Goal: Task Accomplishment & Management: Manage account settings

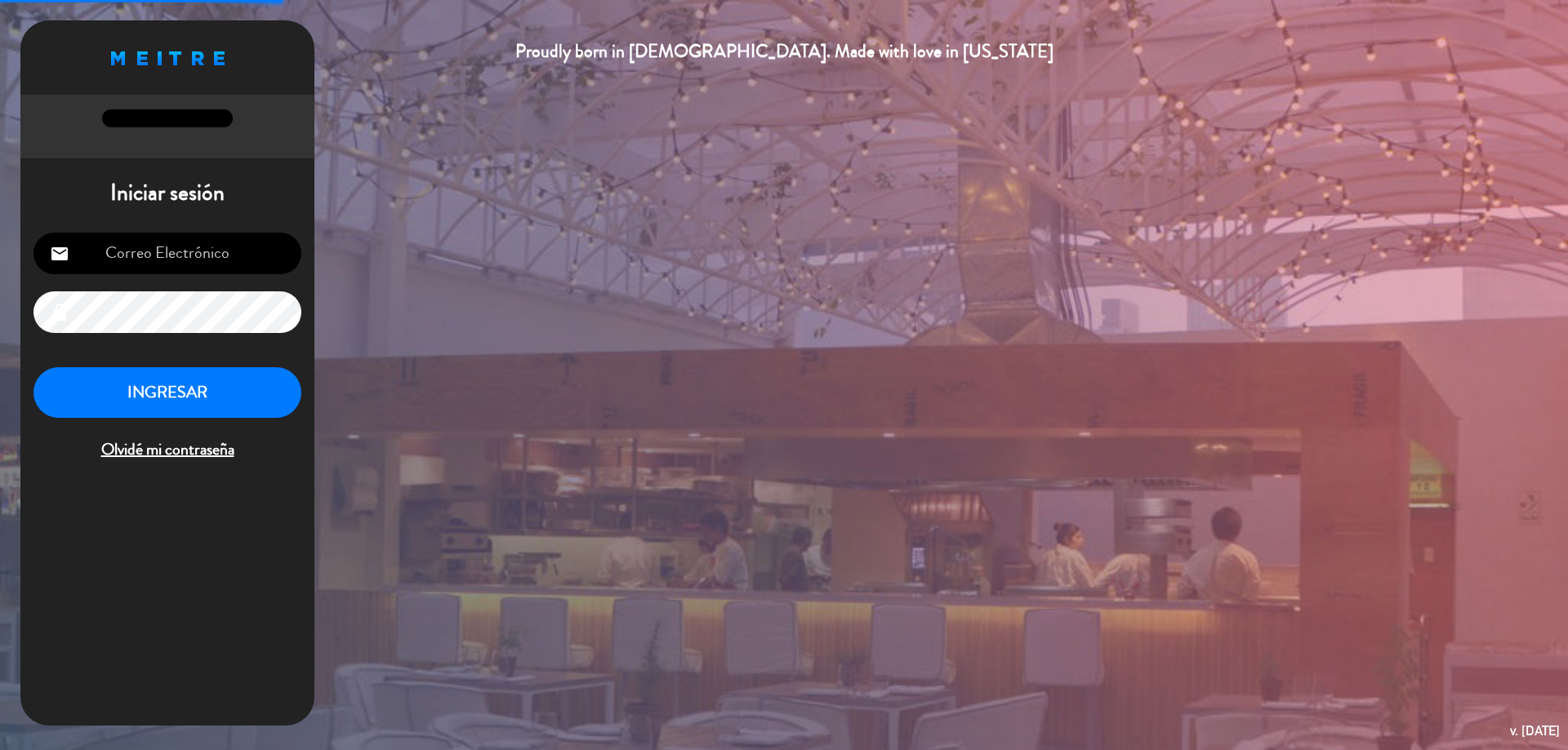
type input "[EMAIL_ADDRESS][DOMAIN_NAME]"
click at [276, 410] on button "INGRESAR" at bounding box center [167, 392] width 268 height 52
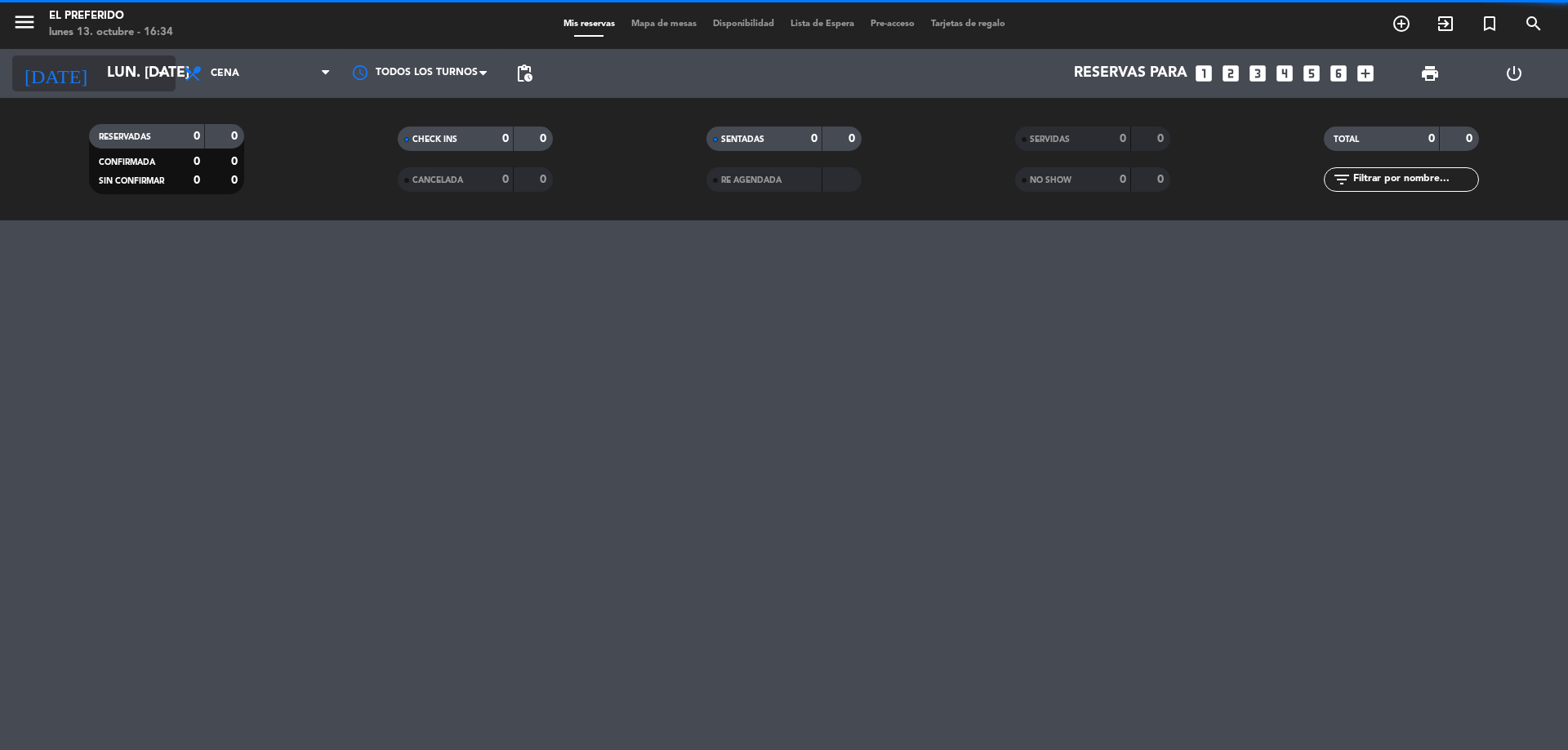
click at [128, 76] on input "lun. [DATE]" at bounding box center [193, 73] width 190 height 32
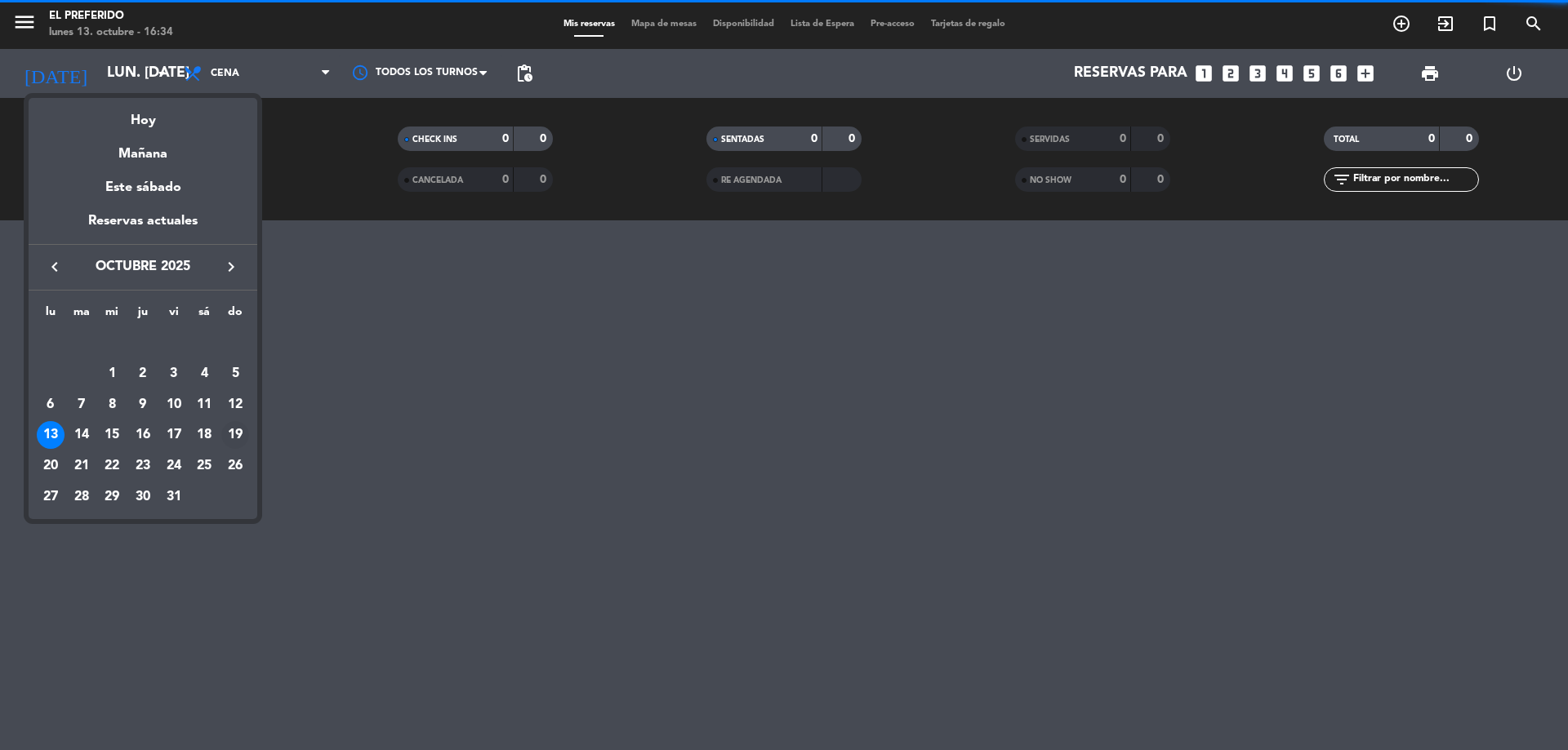
click at [238, 431] on div "19" at bounding box center [235, 435] width 28 height 28
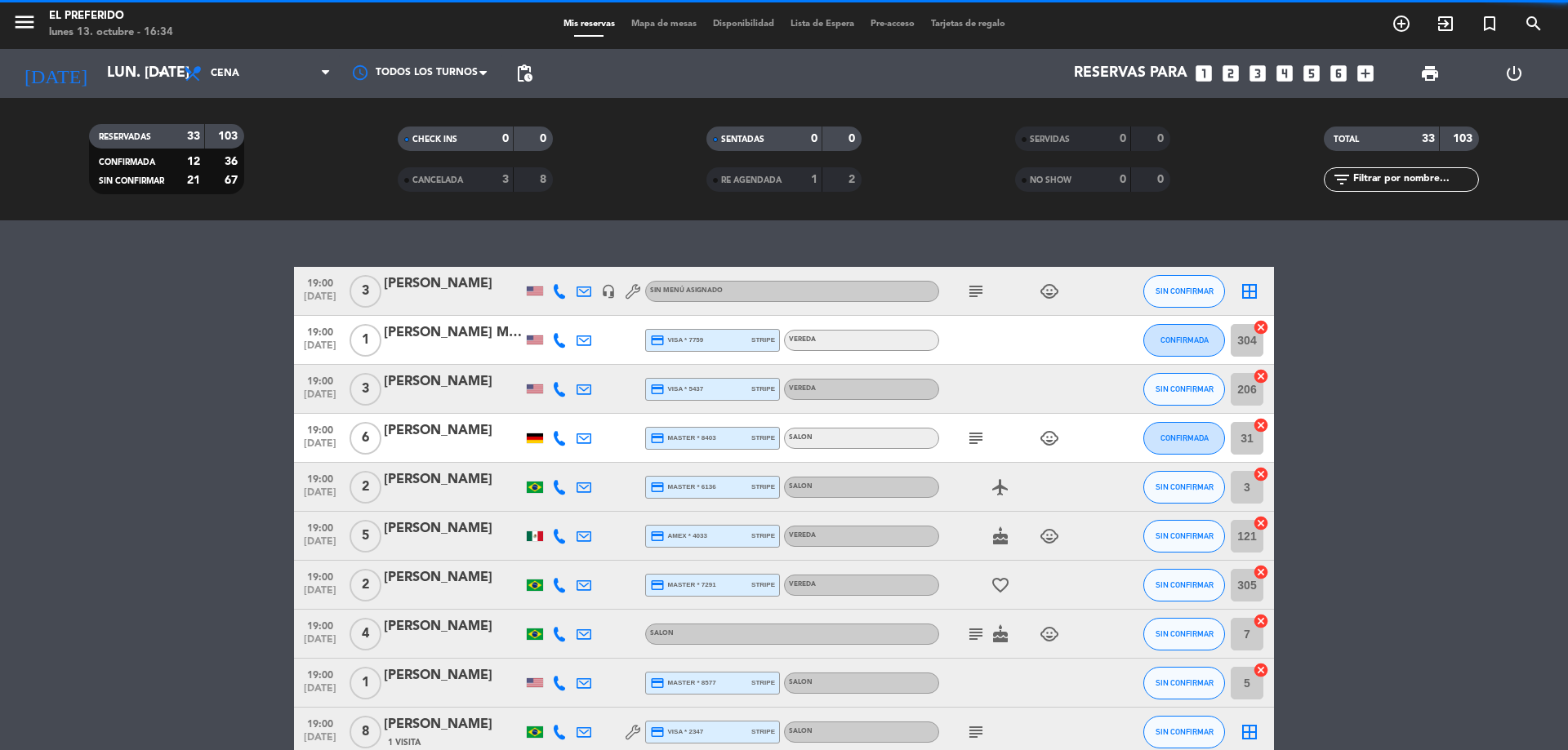
type input "dom. [DATE]"
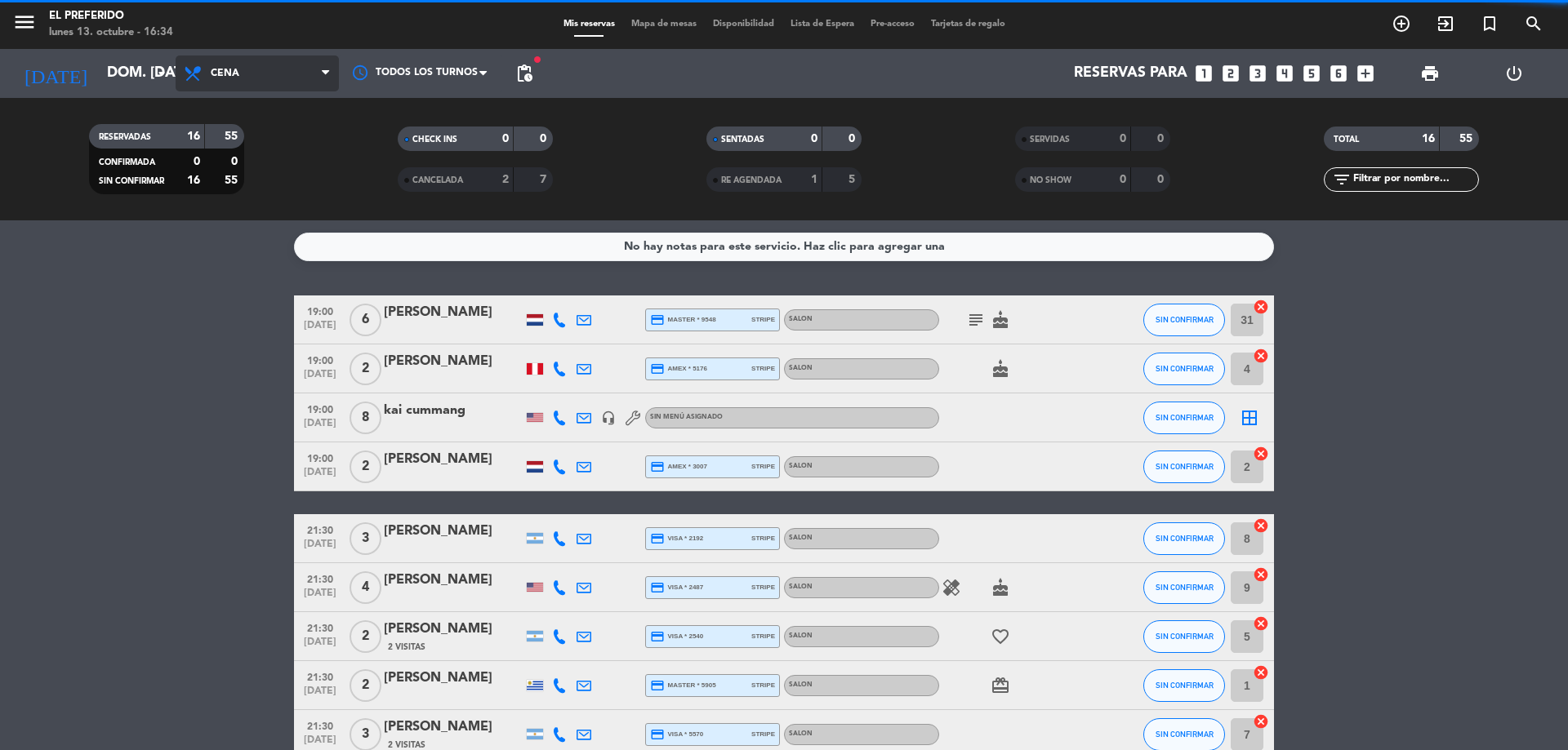
click at [258, 85] on span "Cena" at bounding box center [258, 73] width 163 height 36
click at [271, 154] on div "menu El Preferido lunes 13. octubre - 16:34 Mis reservas Mapa de mesas Disponib…" at bounding box center [784, 110] width 1568 height 220
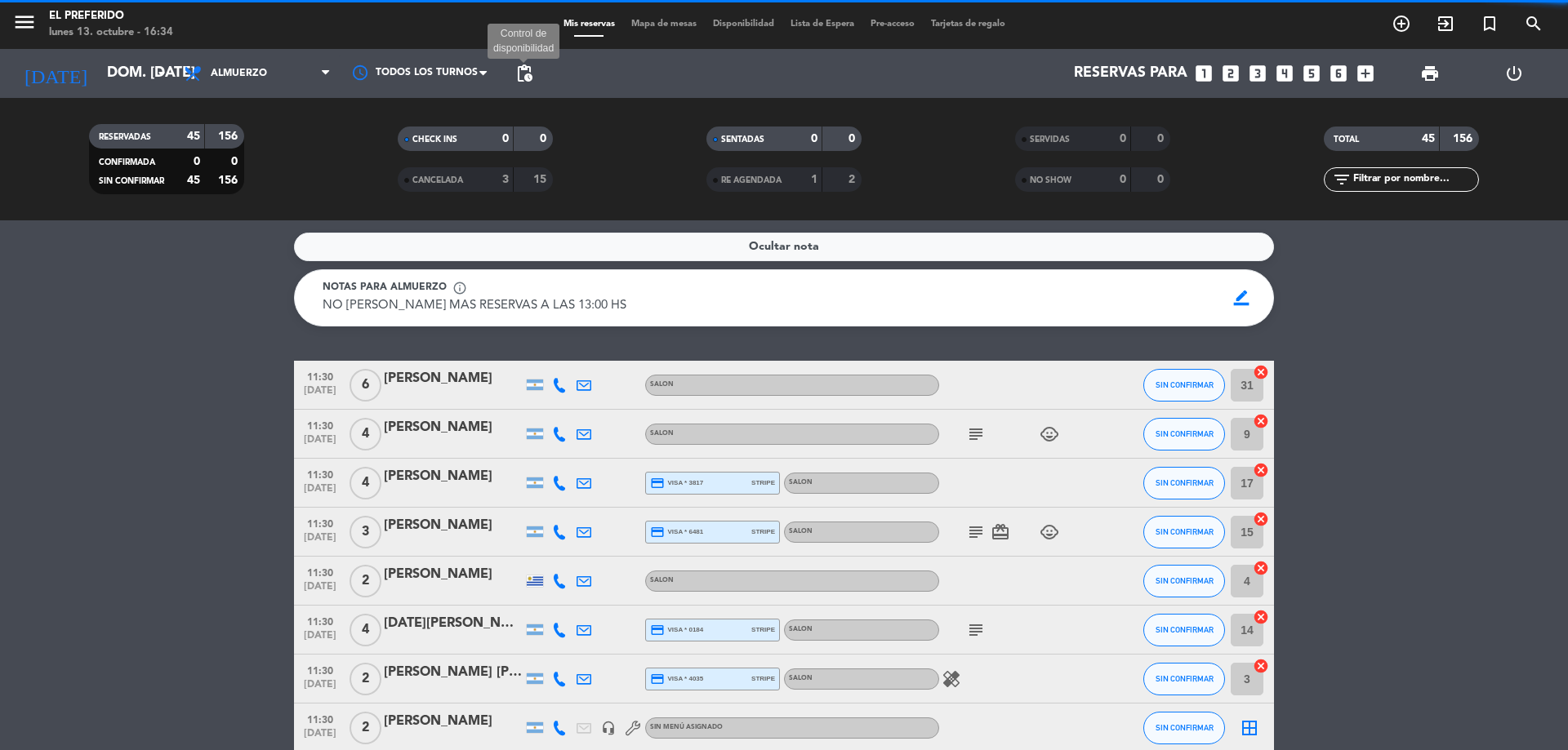
click at [526, 69] on span "pending_actions" at bounding box center [524, 73] width 20 height 20
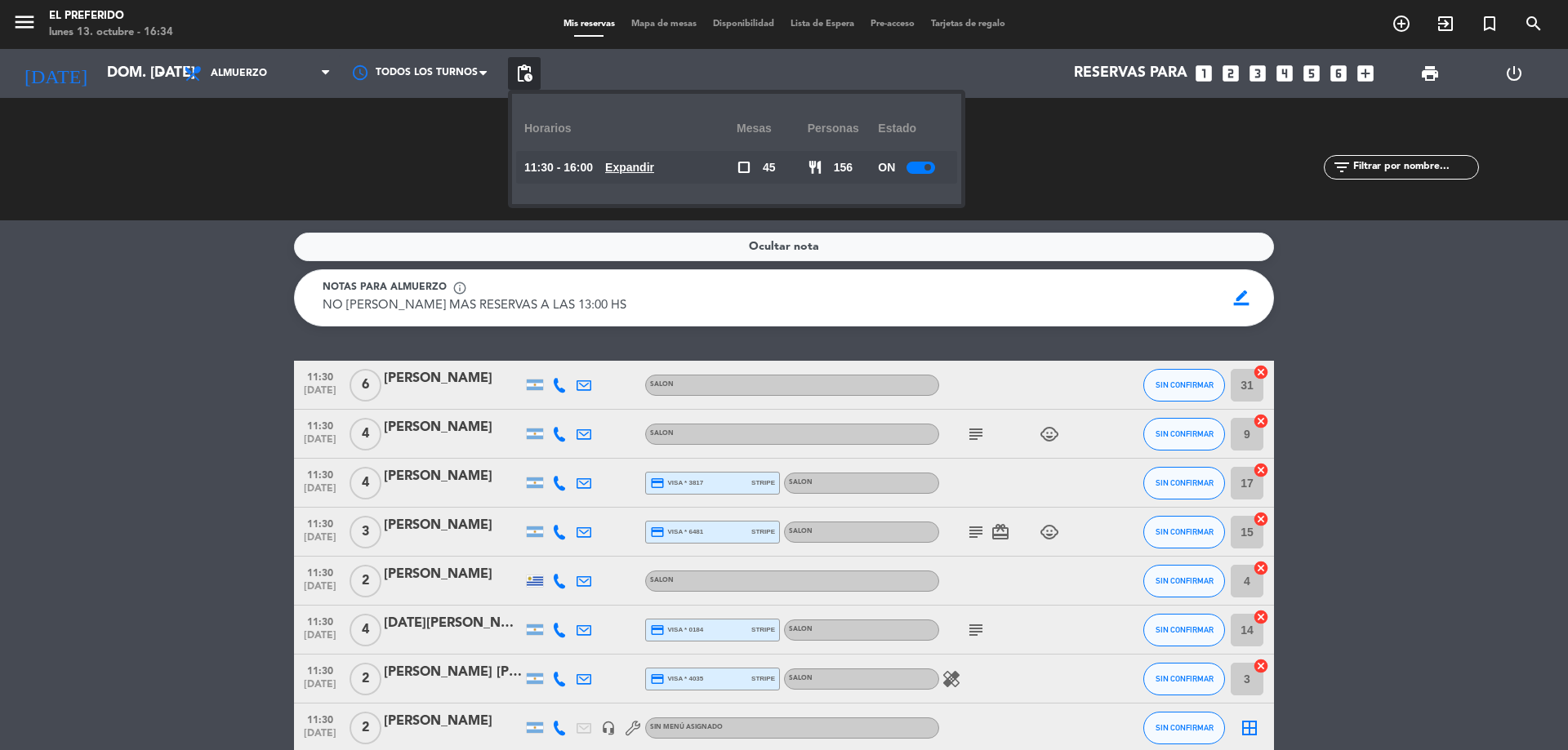
drag, startPoint x: 631, startPoint y: 166, endPoint x: 642, endPoint y: 178, distance: 16.3
click at [631, 166] on u "Expandir" at bounding box center [630, 166] width 49 height 13
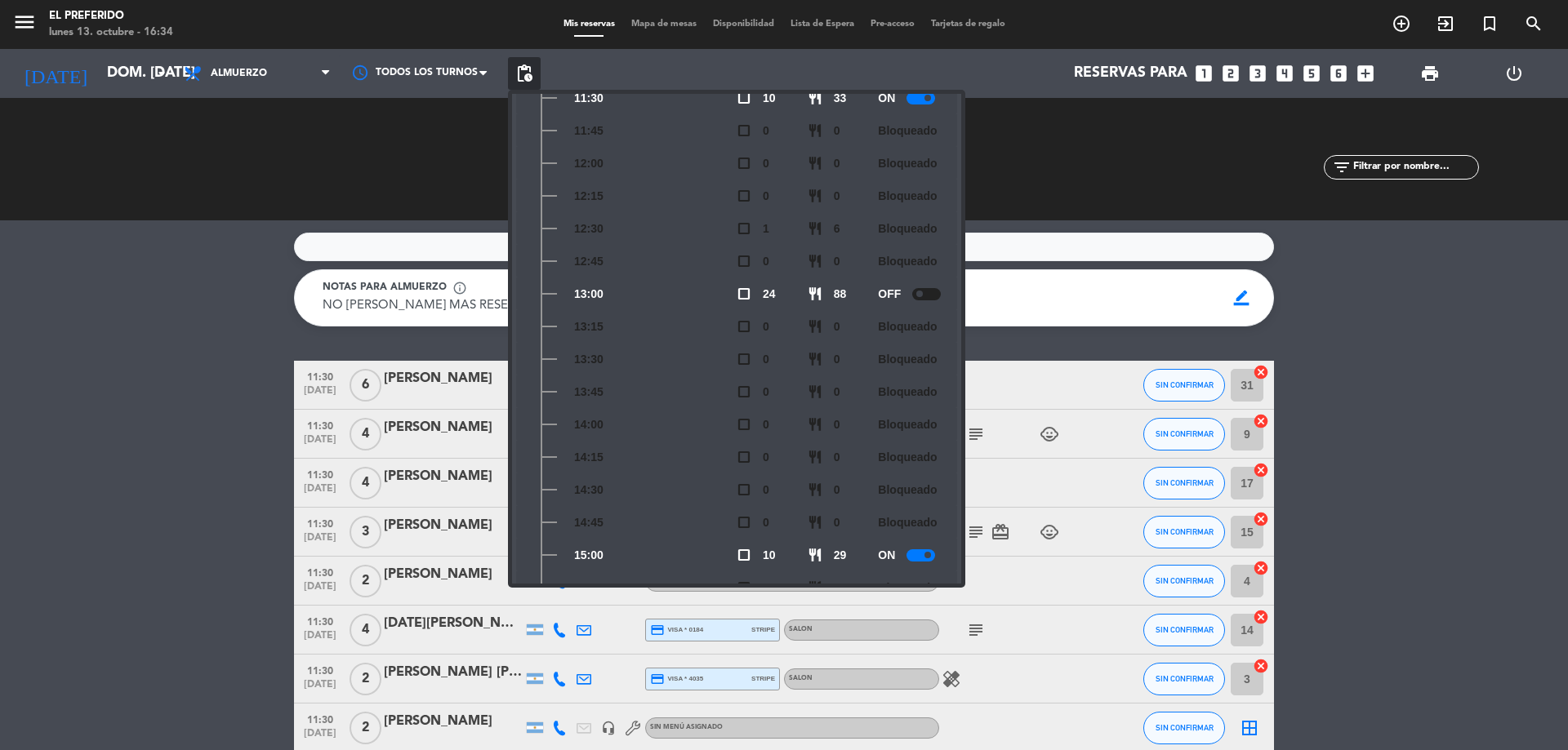
scroll to position [240, 0]
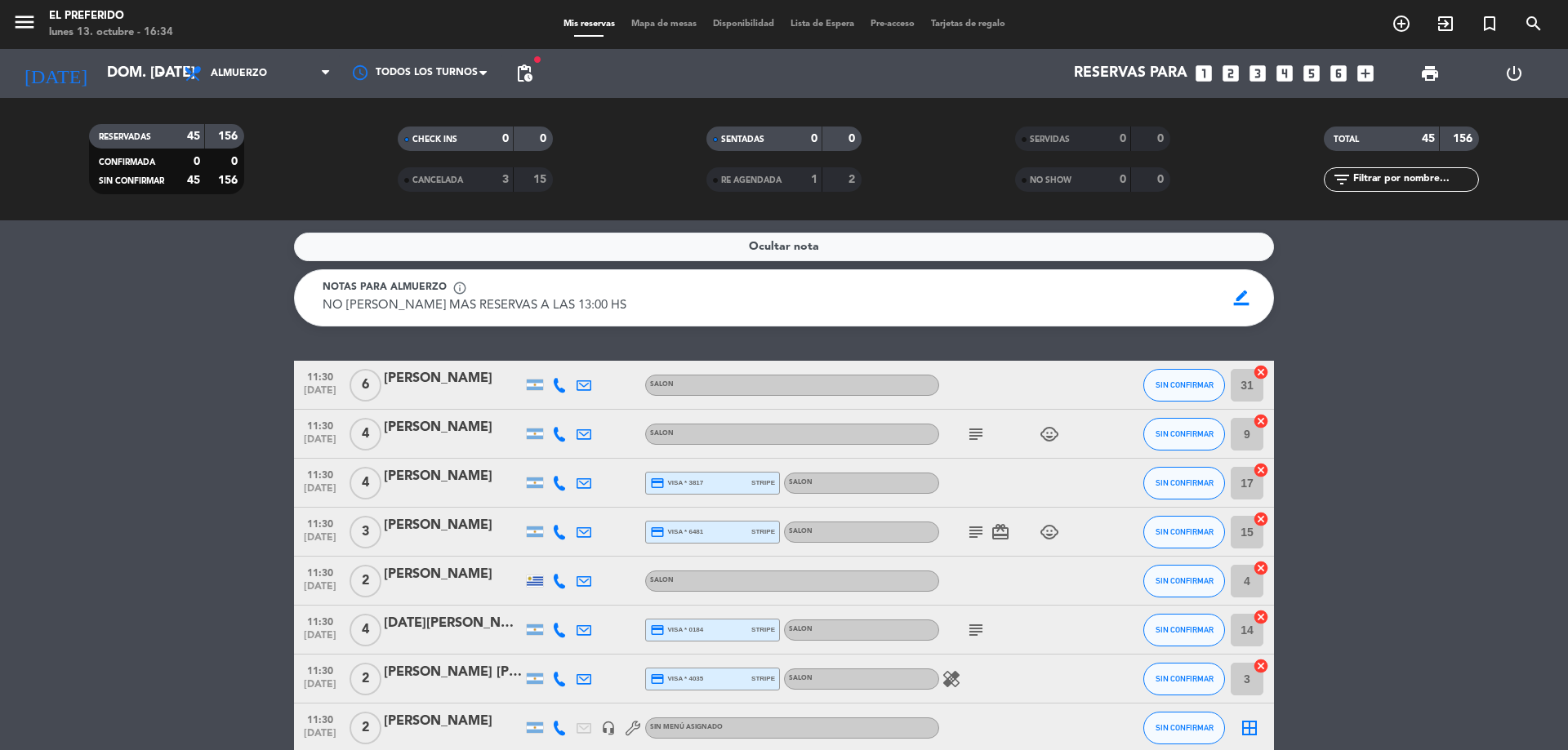
click at [981, 530] on icon "subject" at bounding box center [976, 532] width 20 height 20
click at [971, 433] on icon "subject" at bounding box center [976, 434] width 20 height 20
click at [530, 77] on span "pending_actions" at bounding box center [524, 73] width 20 height 20
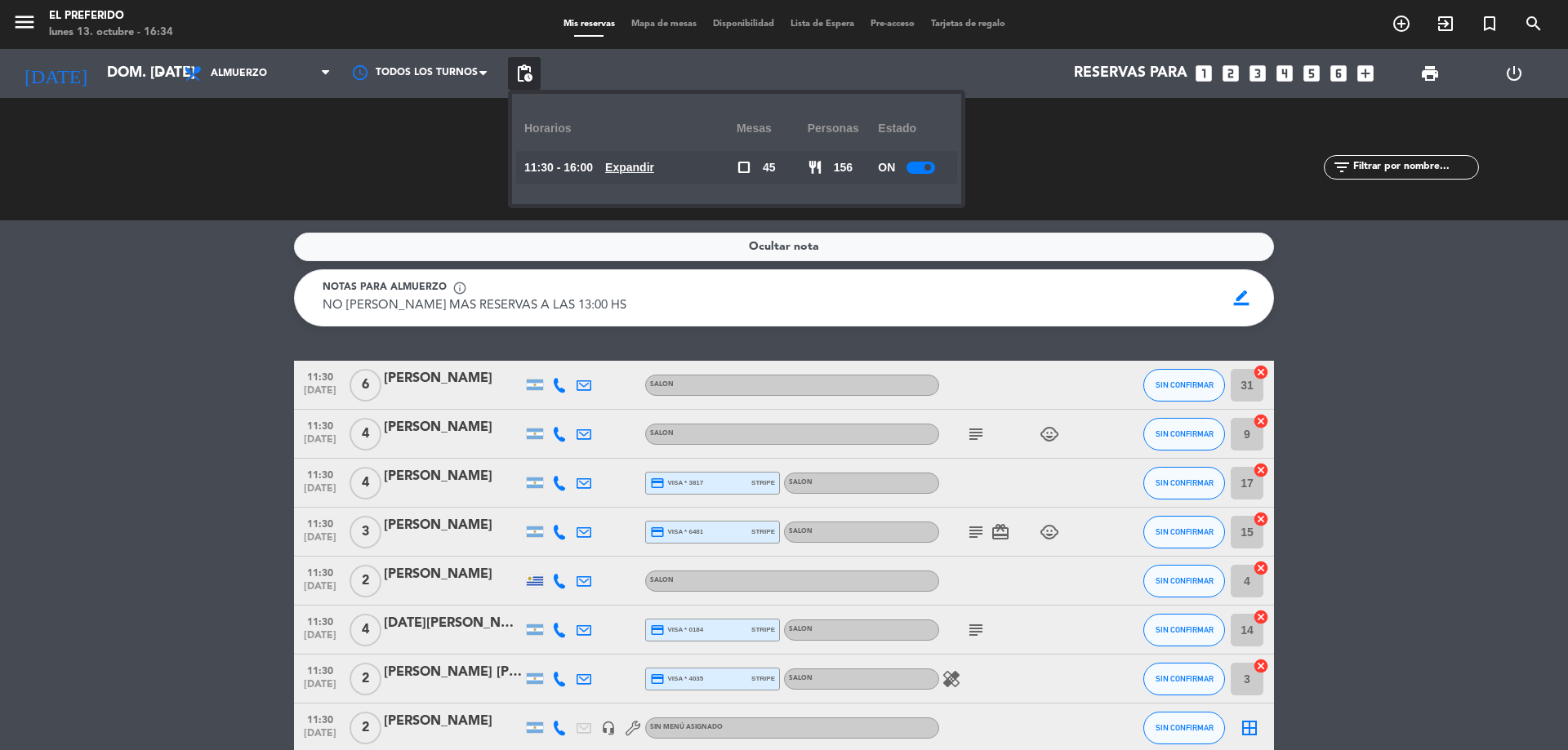
click at [654, 162] on u "Expandir" at bounding box center [630, 166] width 49 height 13
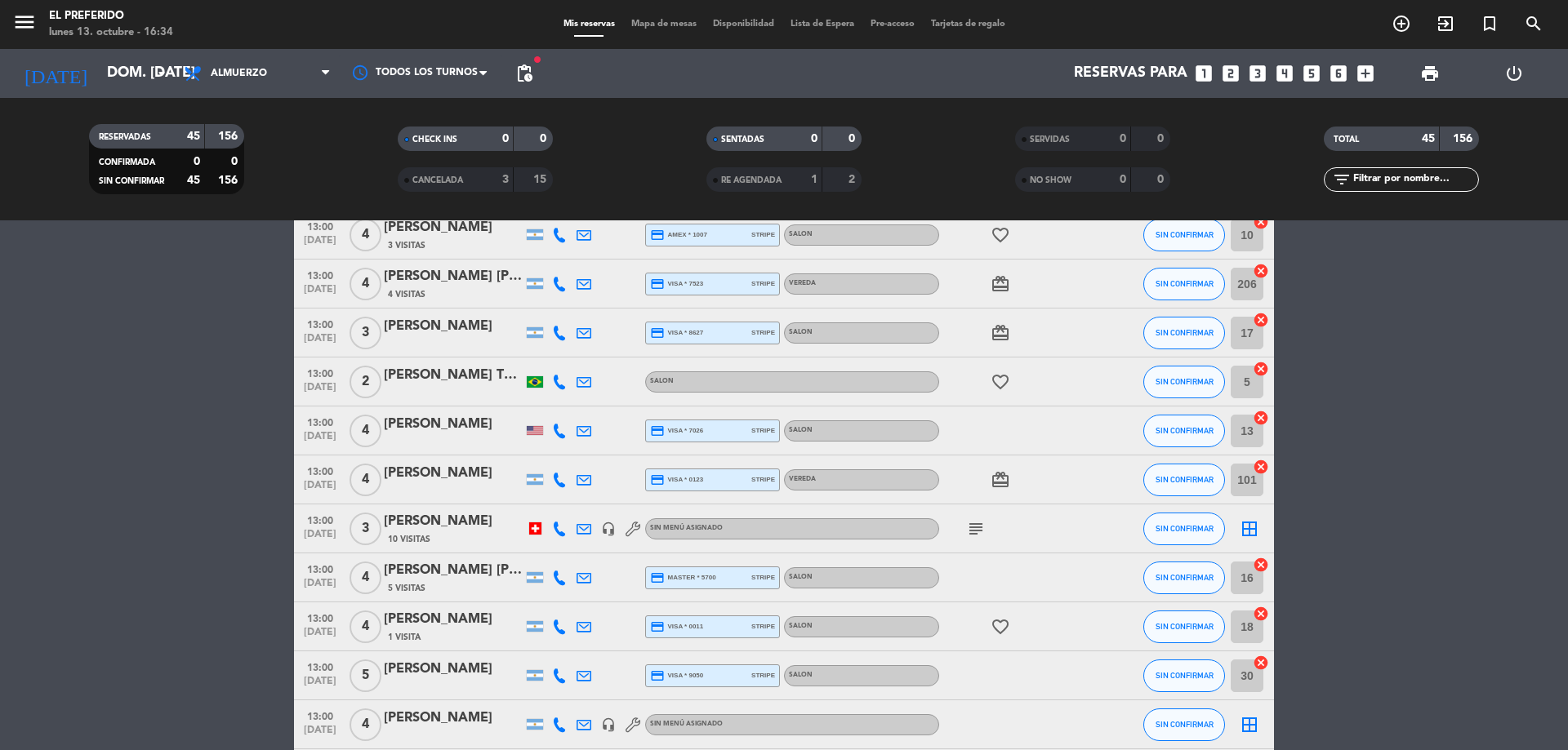
scroll to position [1061, 0]
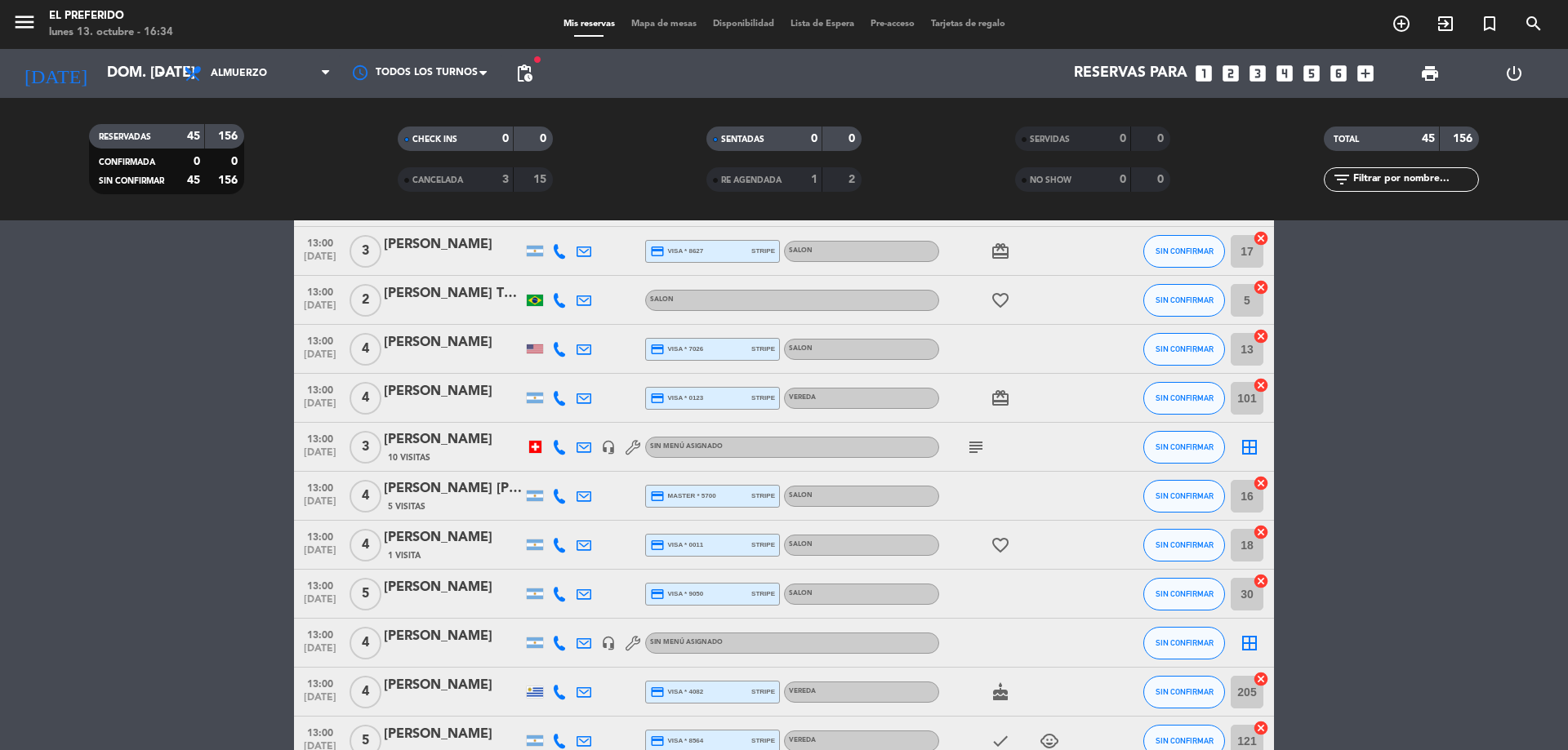
drag, startPoint x: 976, startPoint y: 441, endPoint x: 967, endPoint y: 448, distance: 11.4
click at [976, 442] on icon "subject" at bounding box center [976, 447] width 20 height 20
drag, startPoint x: 318, startPoint y: 431, endPoint x: 309, endPoint y: 435, distance: 9.8
click at [313, 432] on span "13:00" at bounding box center [320, 437] width 41 height 19
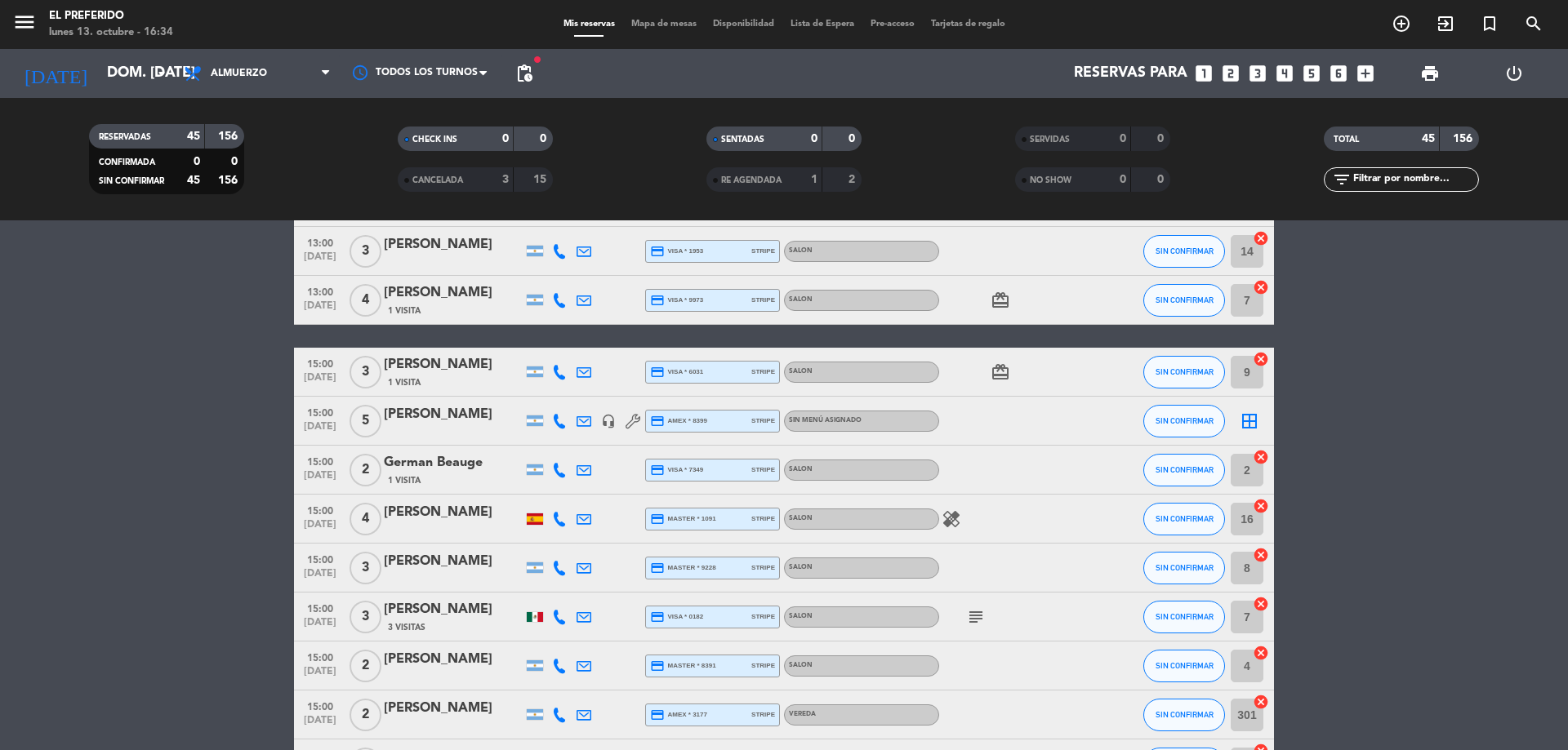
scroll to position [1877, 0]
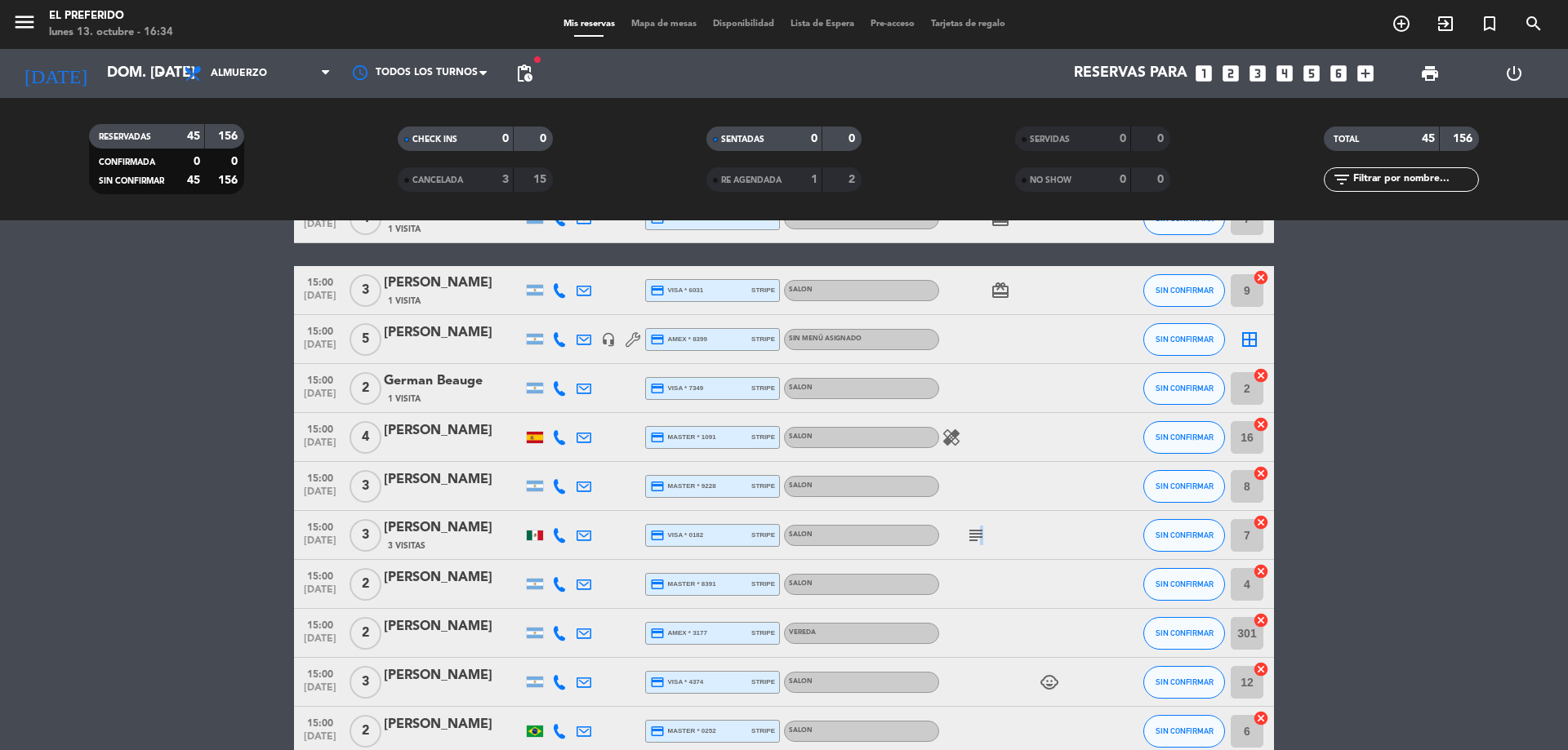
click at [979, 528] on icon "subject" at bounding box center [976, 535] width 20 height 20
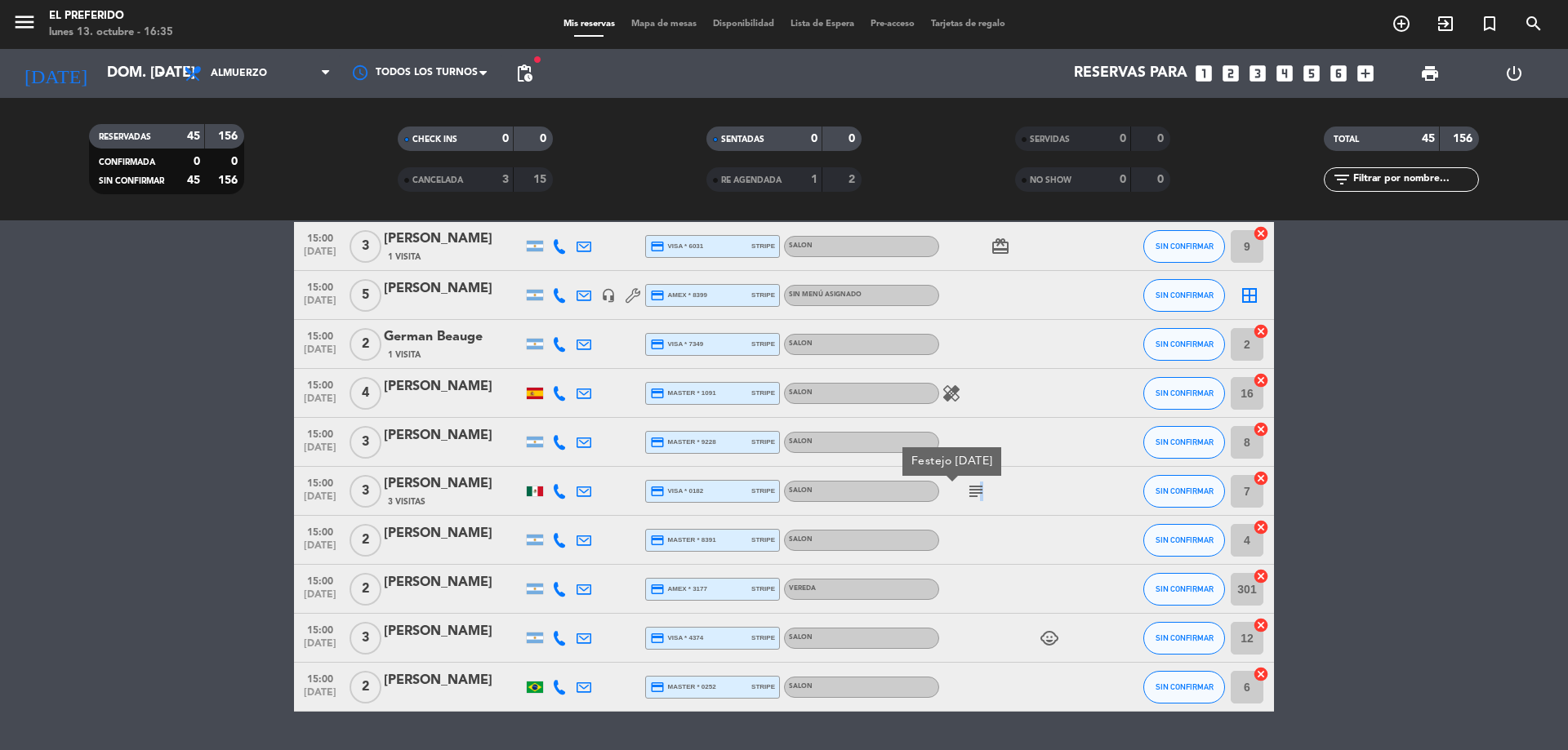
scroll to position [1883, 0]
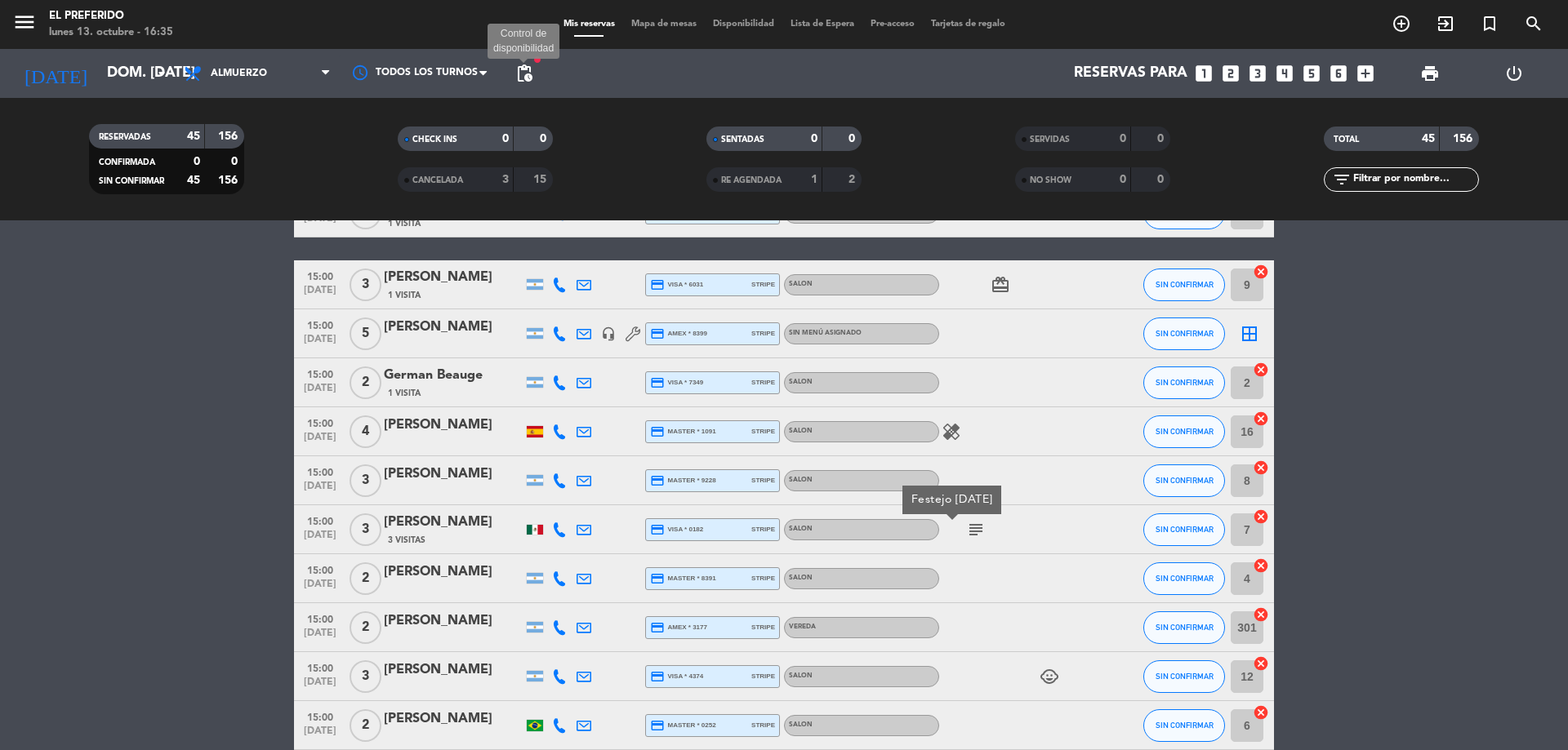
click at [529, 80] on span "pending_actions" at bounding box center [524, 73] width 20 height 20
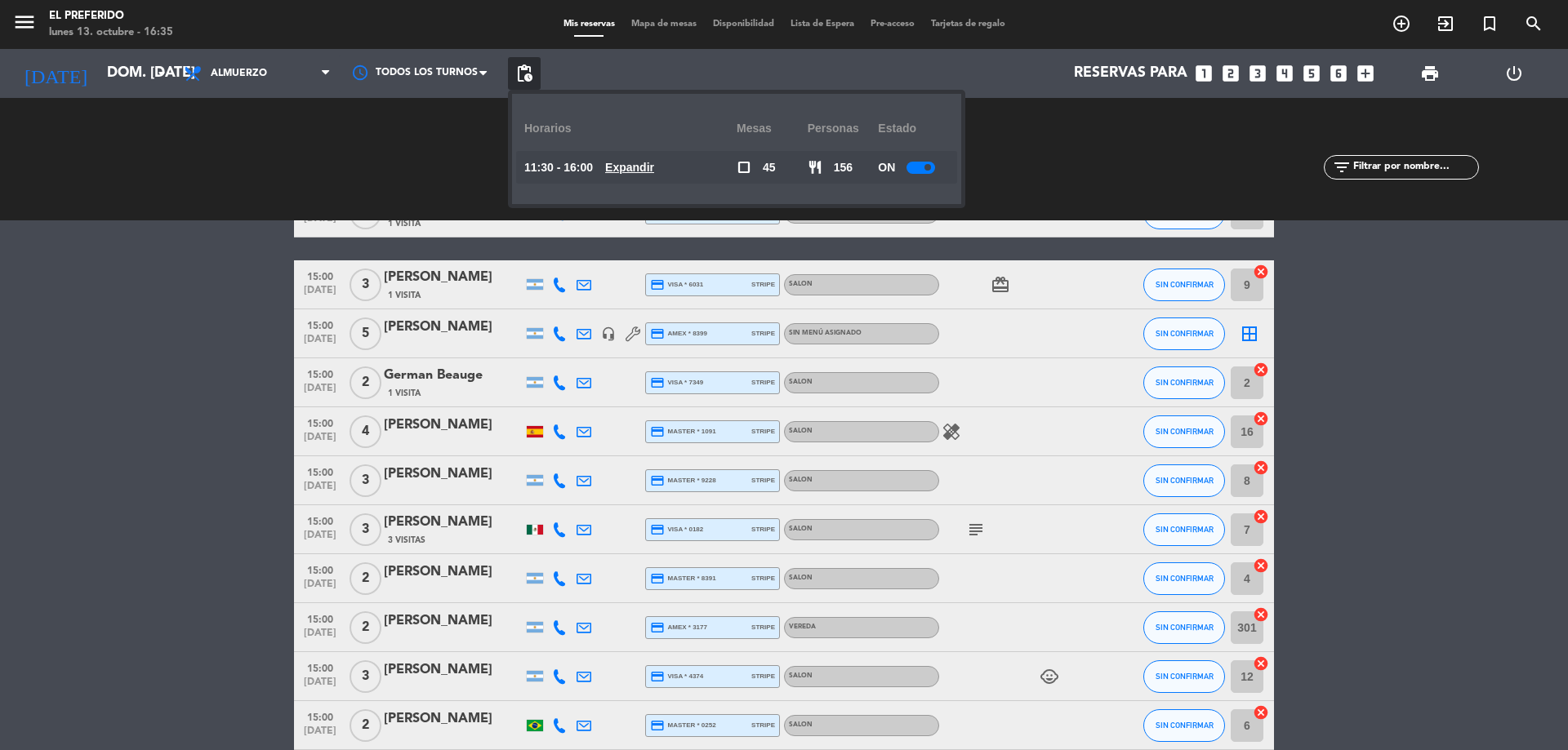
click at [652, 177] on span "Expandir" at bounding box center [630, 167] width 49 height 19
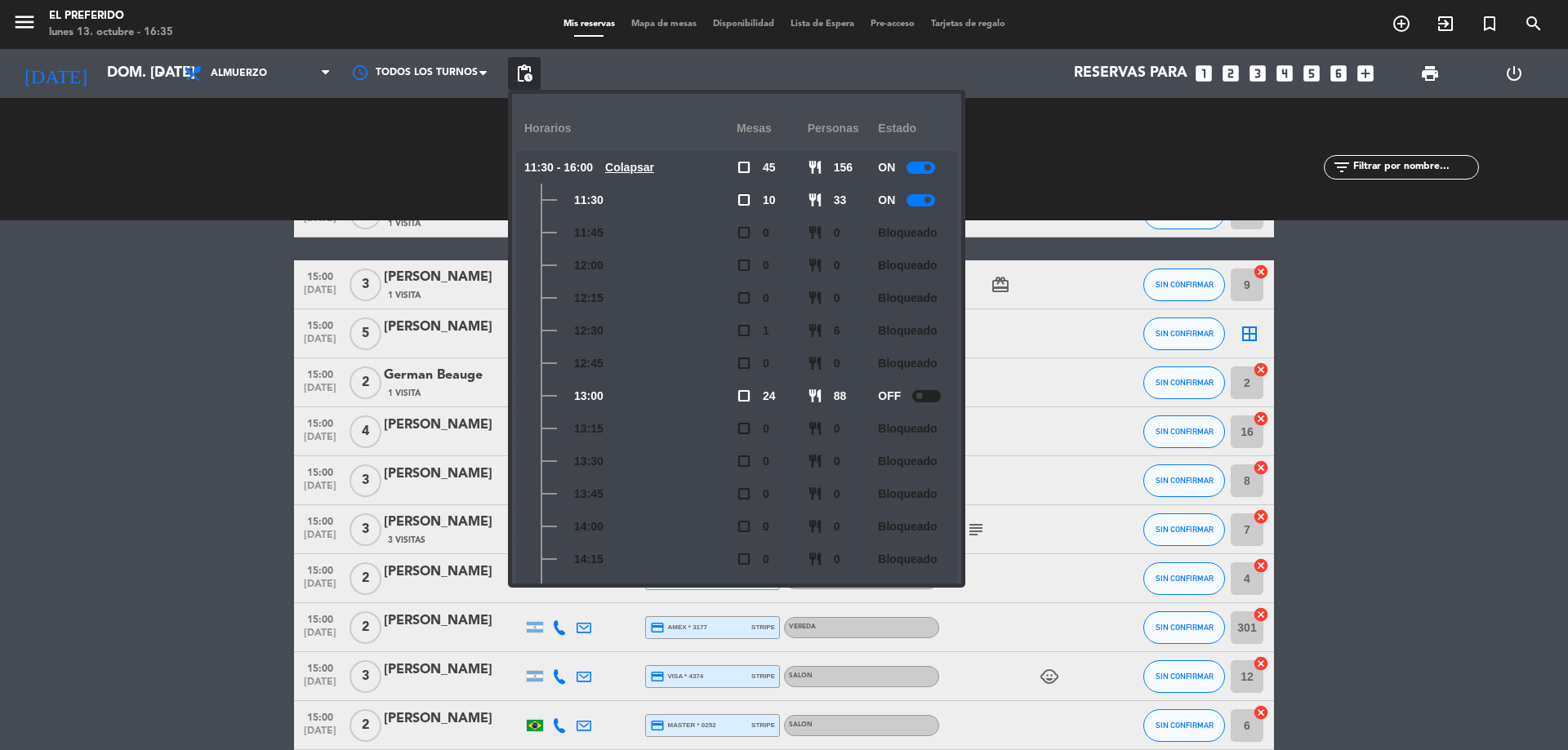
scroll to position [163, 0]
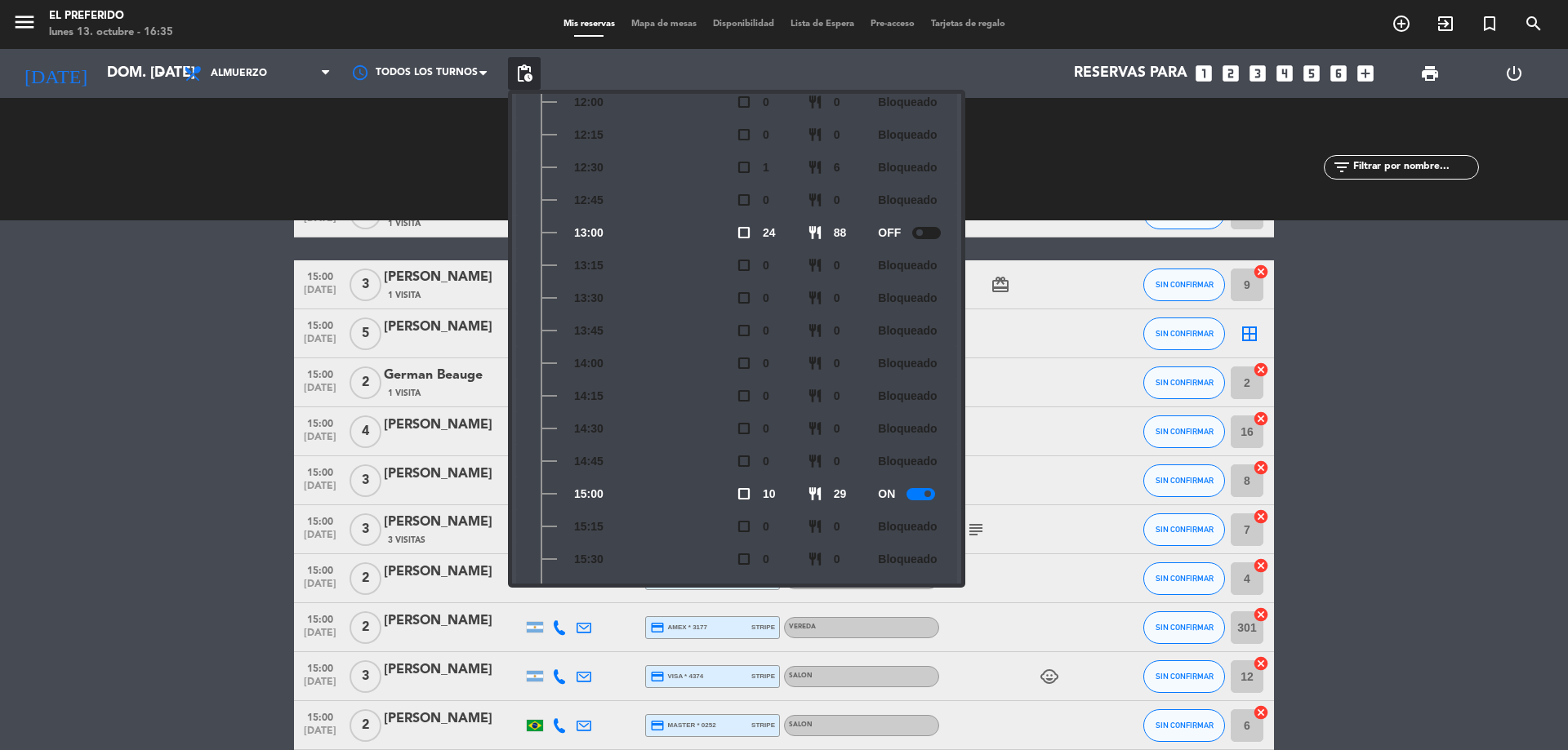
drag, startPoint x: 0, startPoint y: 486, endPoint x: 365, endPoint y: 518, distance: 366.4
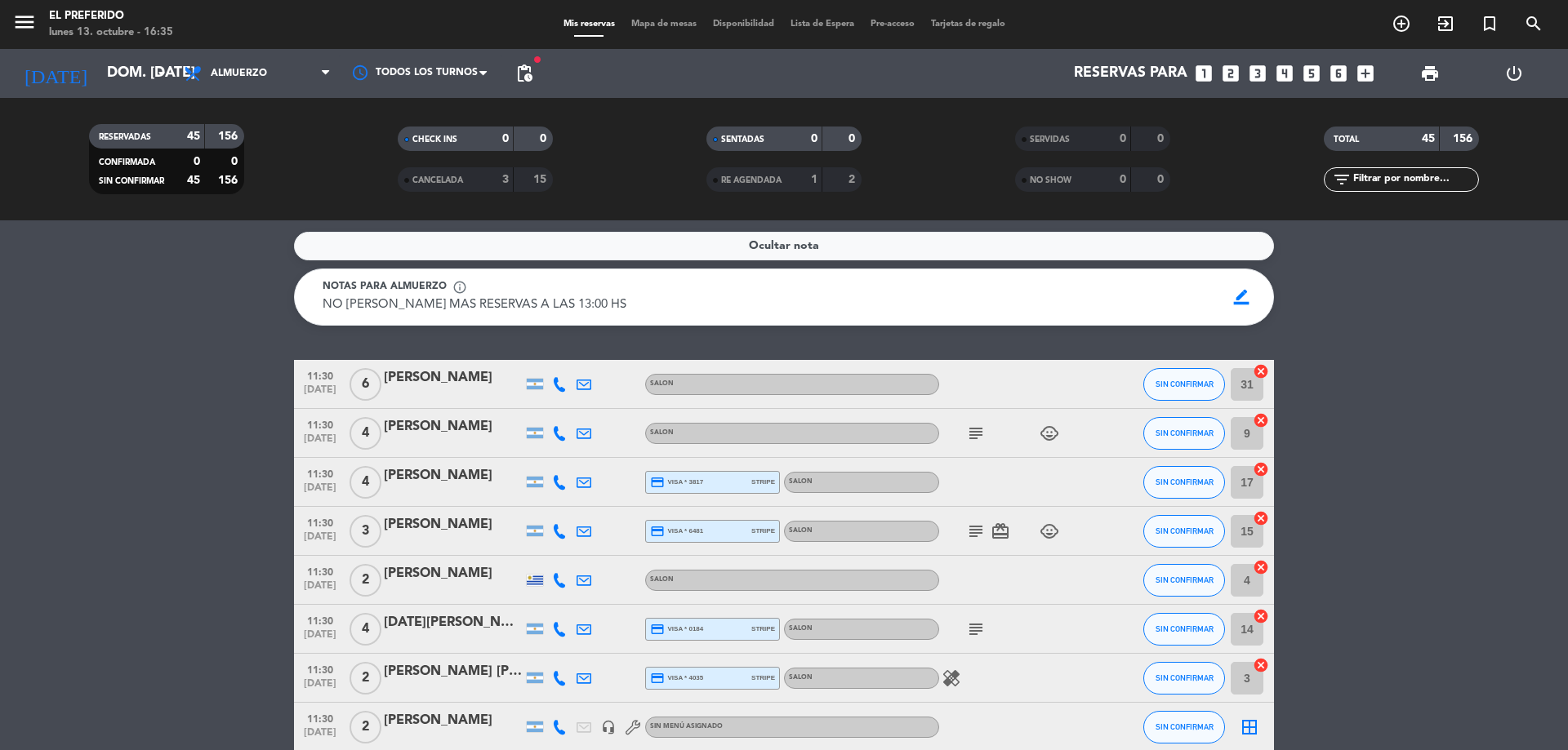
scroll to position [0, 0]
click at [1247, 294] on span "border_color" at bounding box center [1241, 297] width 31 height 31
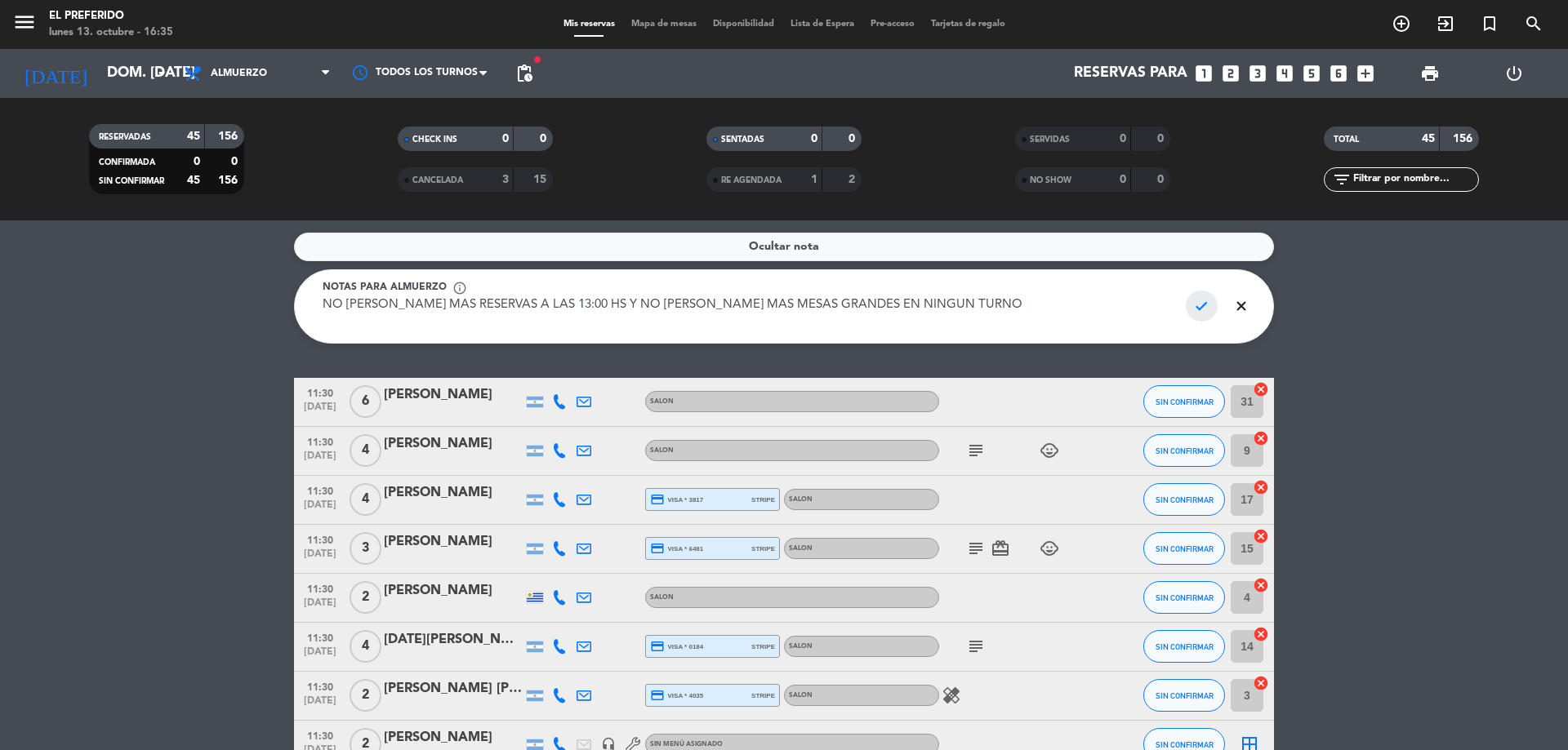
type textarea "NO [PERSON_NAME] MAS RESERVAS A LAS 13:00 HS Y NO [PERSON_NAME] MAS MESAS GRAND…"
click at [1197, 300] on span "check" at bounding box center [1201, 306] width 31 height 31
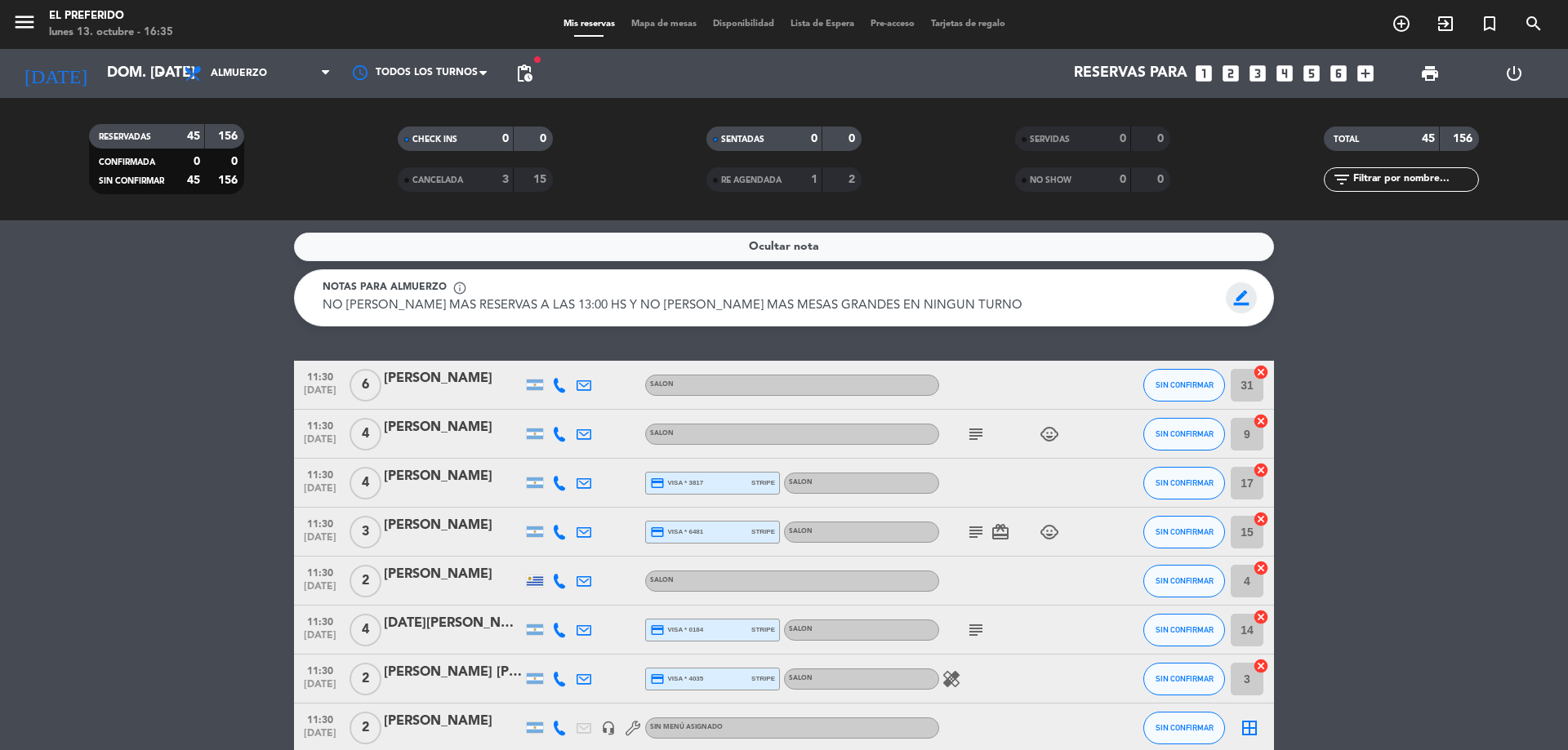
click at [1240, 297] on span "border_color" at bounding box center [1241, 297] width 31 height 31
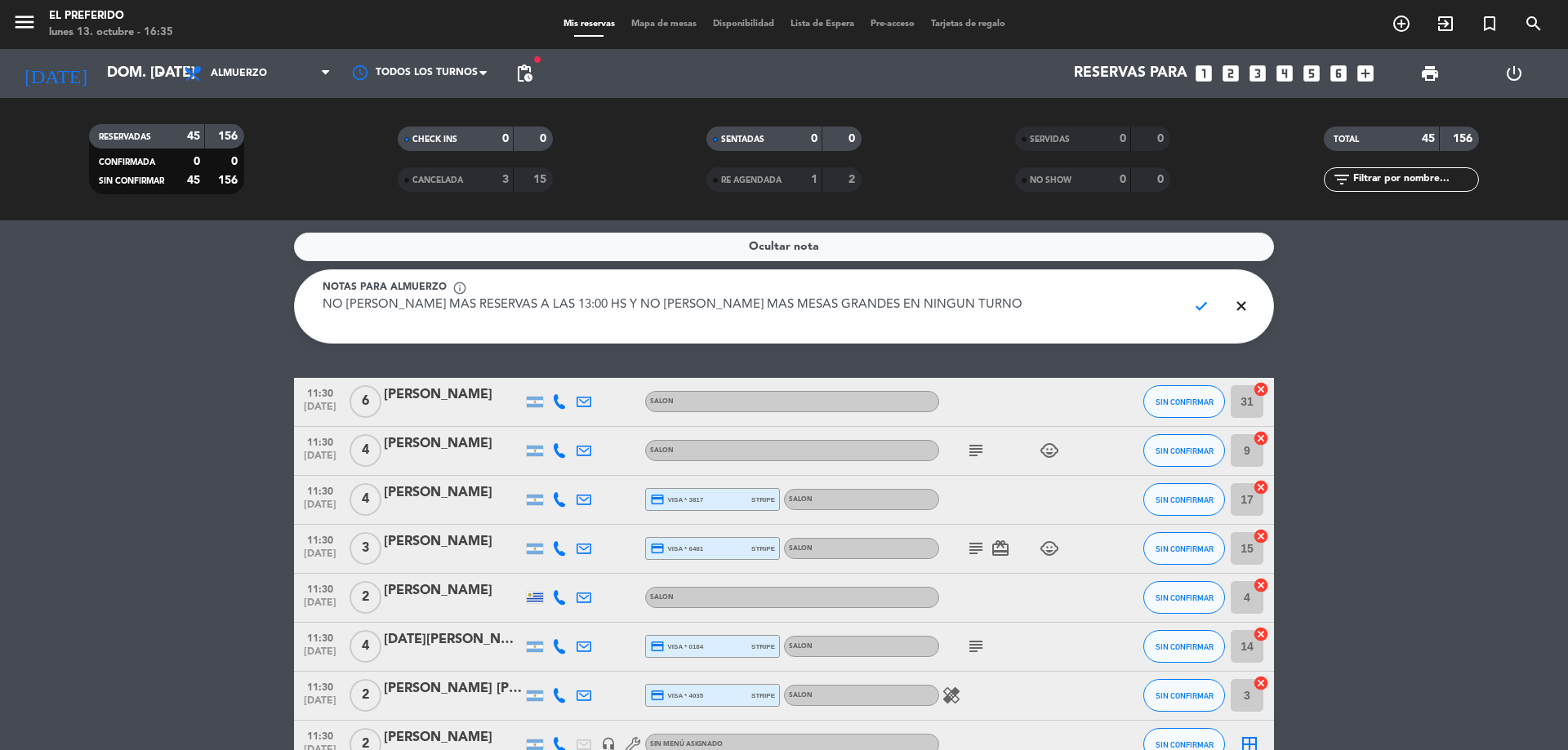
click at [986, 302] on textarea "NO [PERSON_NAME] MAS RESERVAS A LAS 13:00 HS Y NO [PERSON_NAME] MAS MESAS GRAND…" at bounding box center [749, 314] width 852 height 37
type textarea "NO [PERSON_NAME] MAS RESERVAS A LAS 13:00 HS Y Y MESAS GRANDES SOLO AFUERA"
click at [1203, 309] on span "check" at bounding box center [1201, 306] width 31 height 31
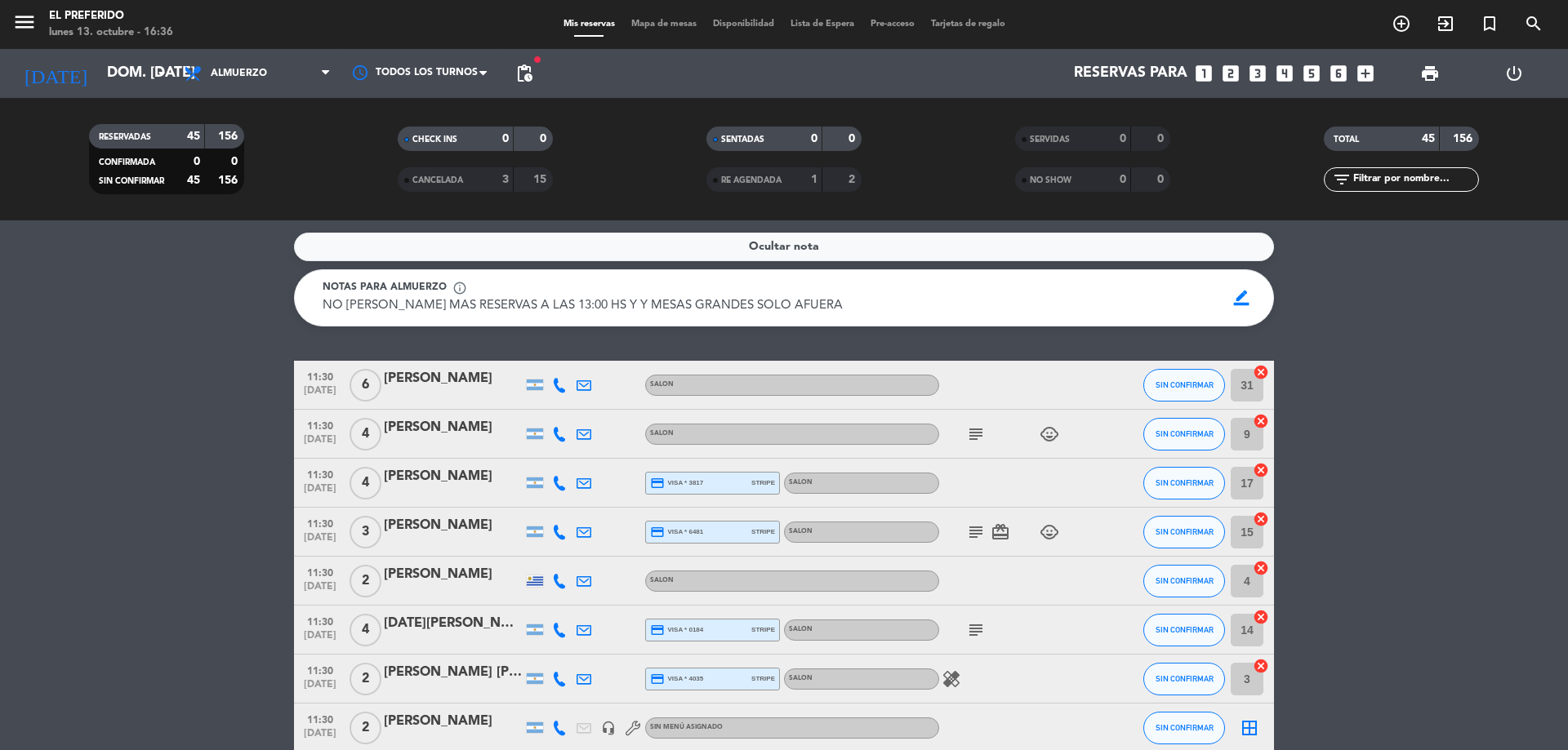
click at [1225, 74] on icon "looks_two" at bounding box center [1230, 73] width 21 height 21
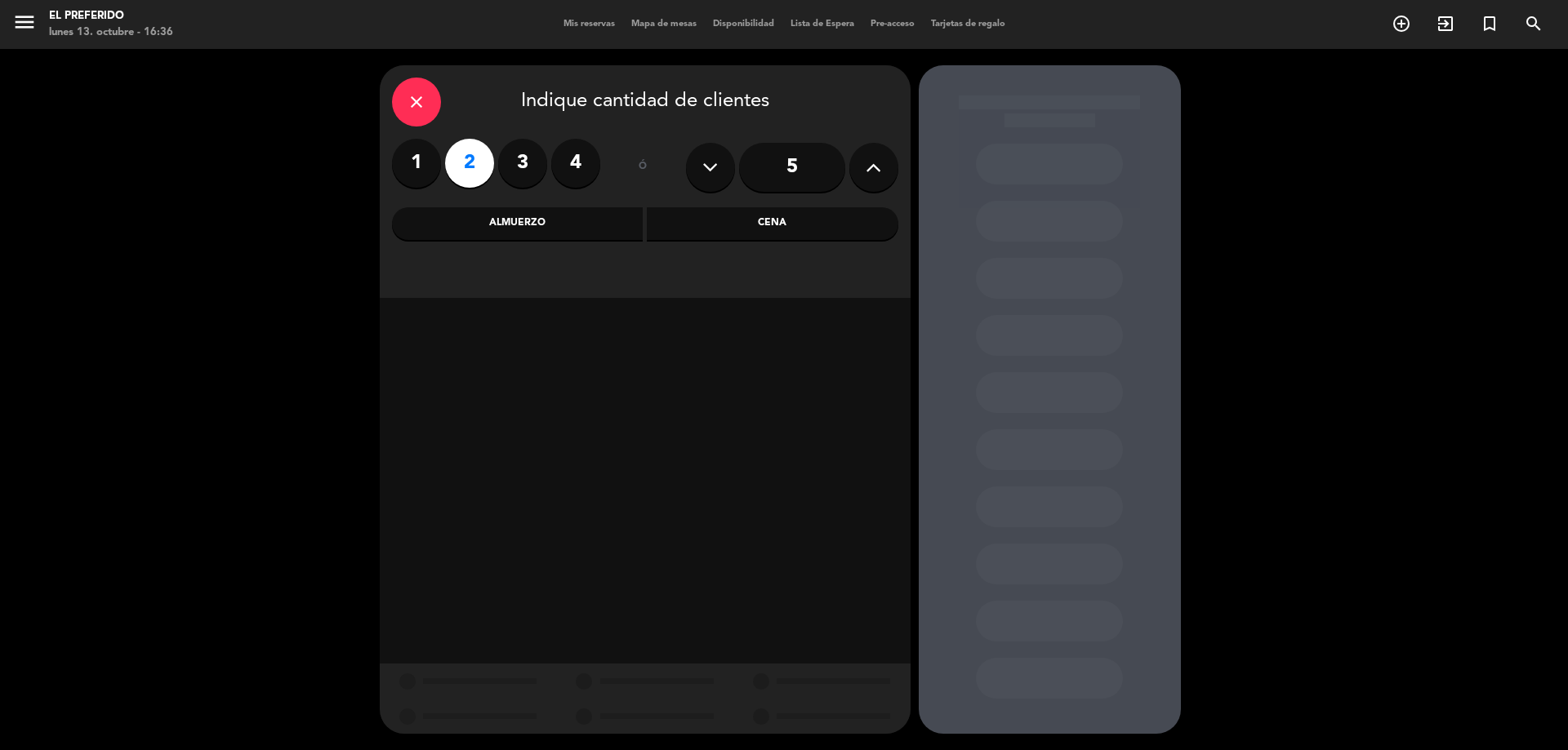
click at [528, 229] on div "Almuerzo" at bounding box center [518, 223] width 252 height 32
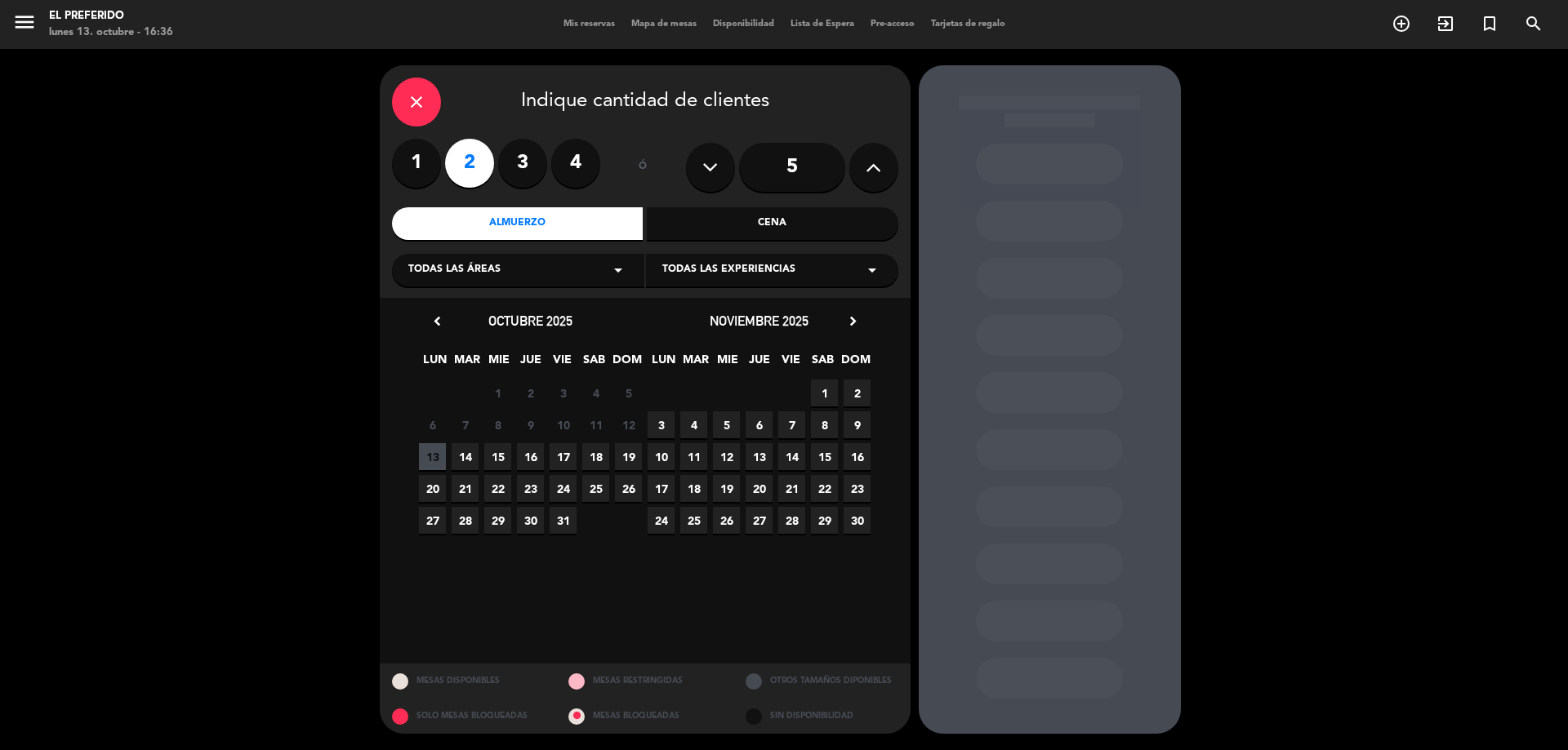
click at [636, 454] on span "19" at bounding box center [628, 457] width 27 height 27
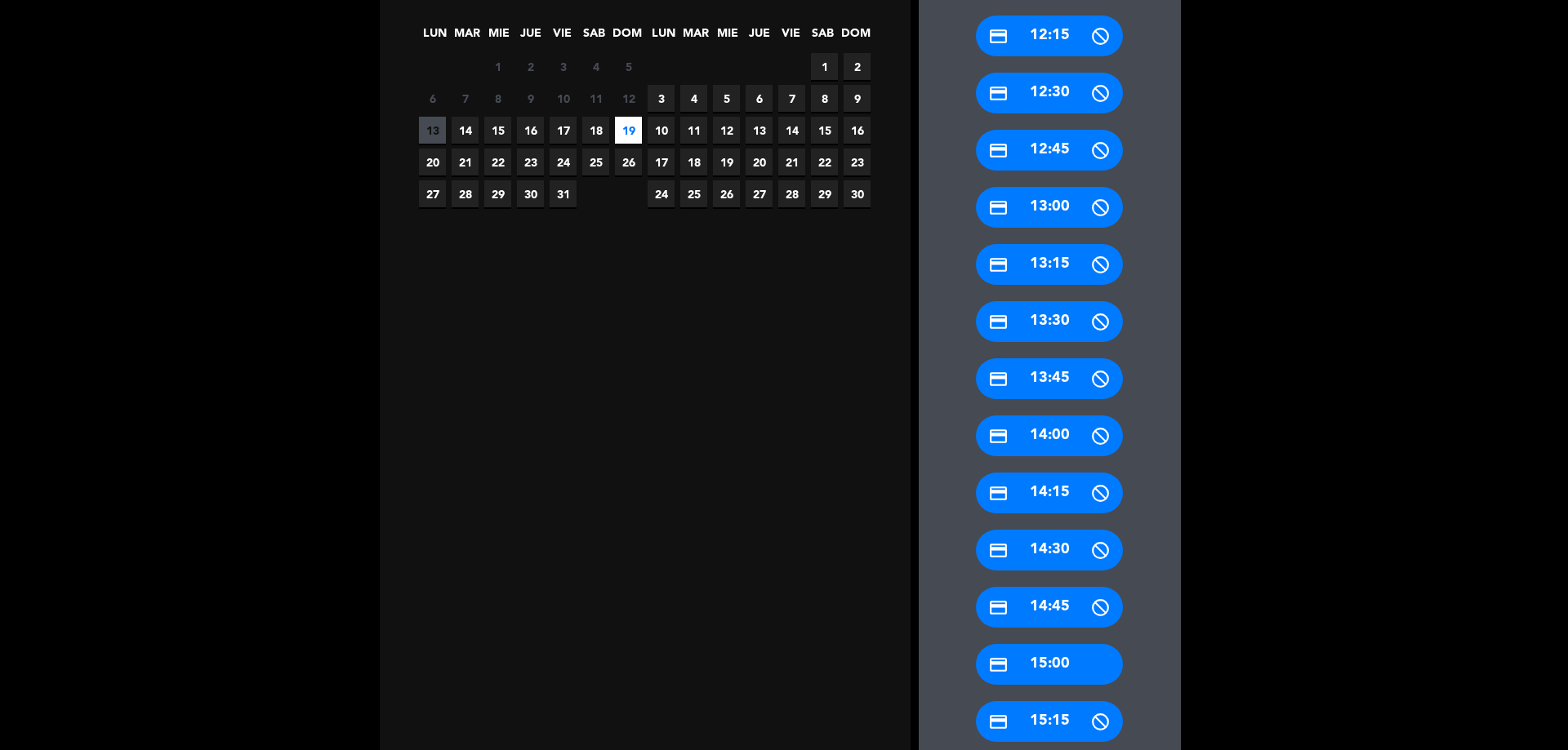
scroll to position [593, 0]
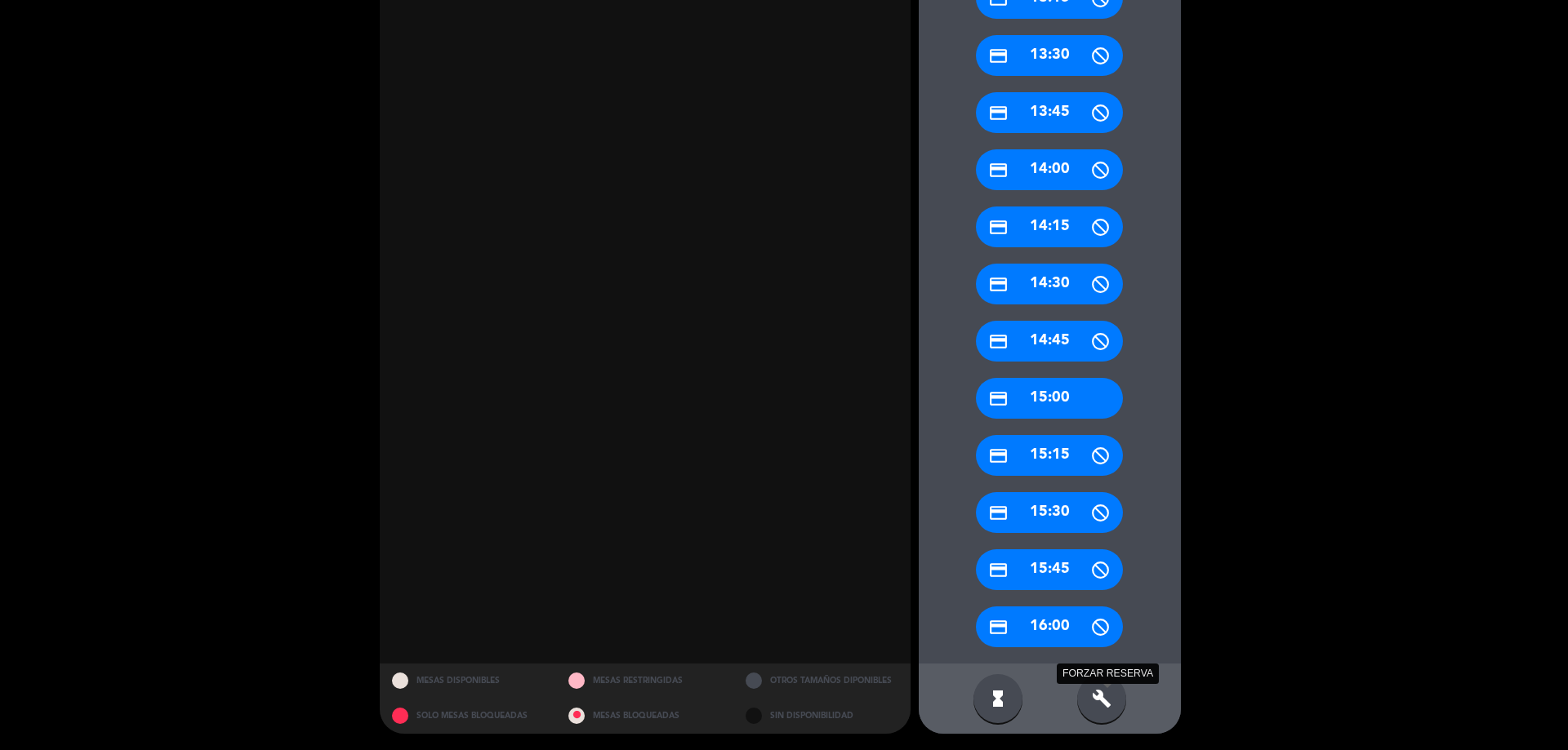
click at [1098, 694] on icon "build" at bounding box center [1101, 698] width 20 height 20
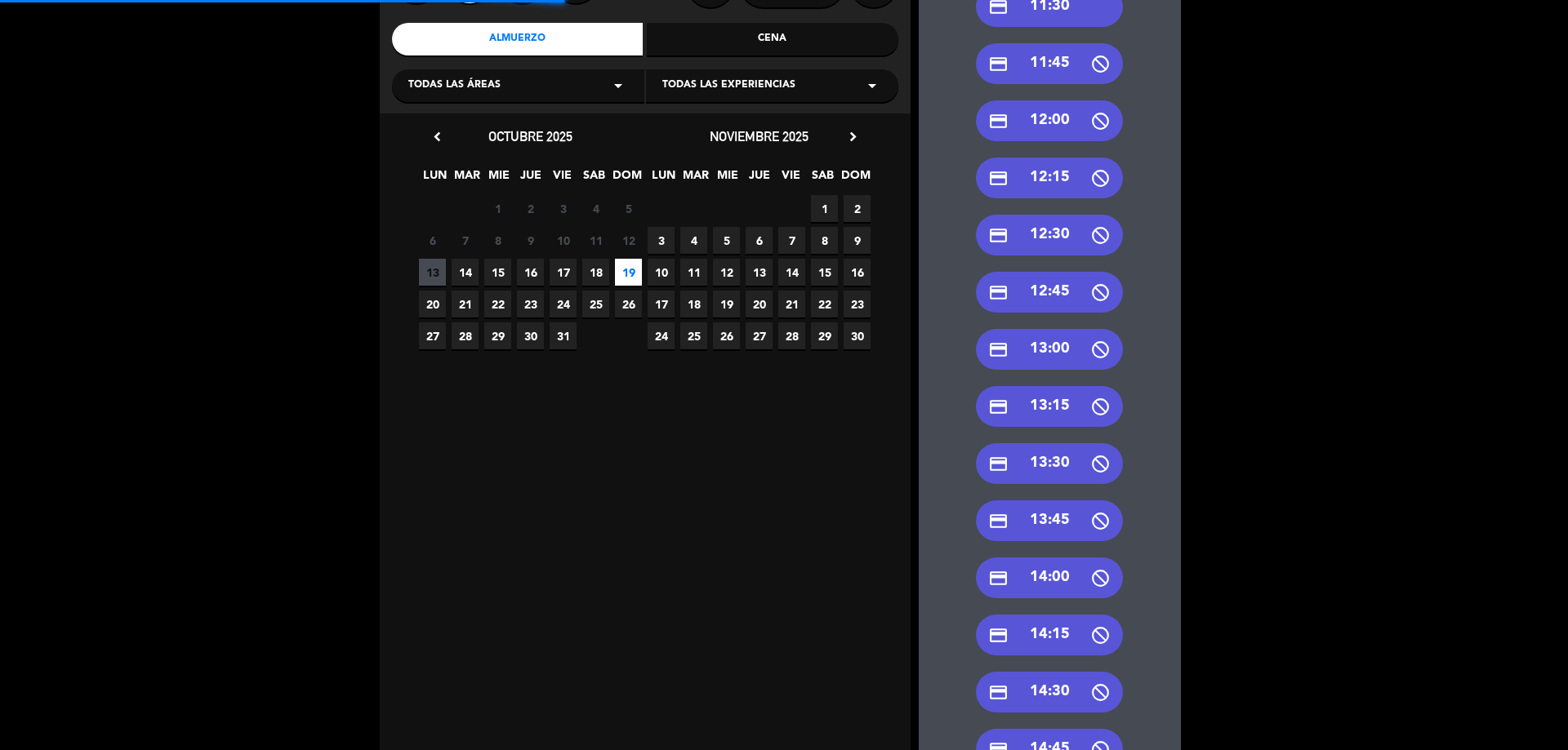
scroll to position [0, 0]
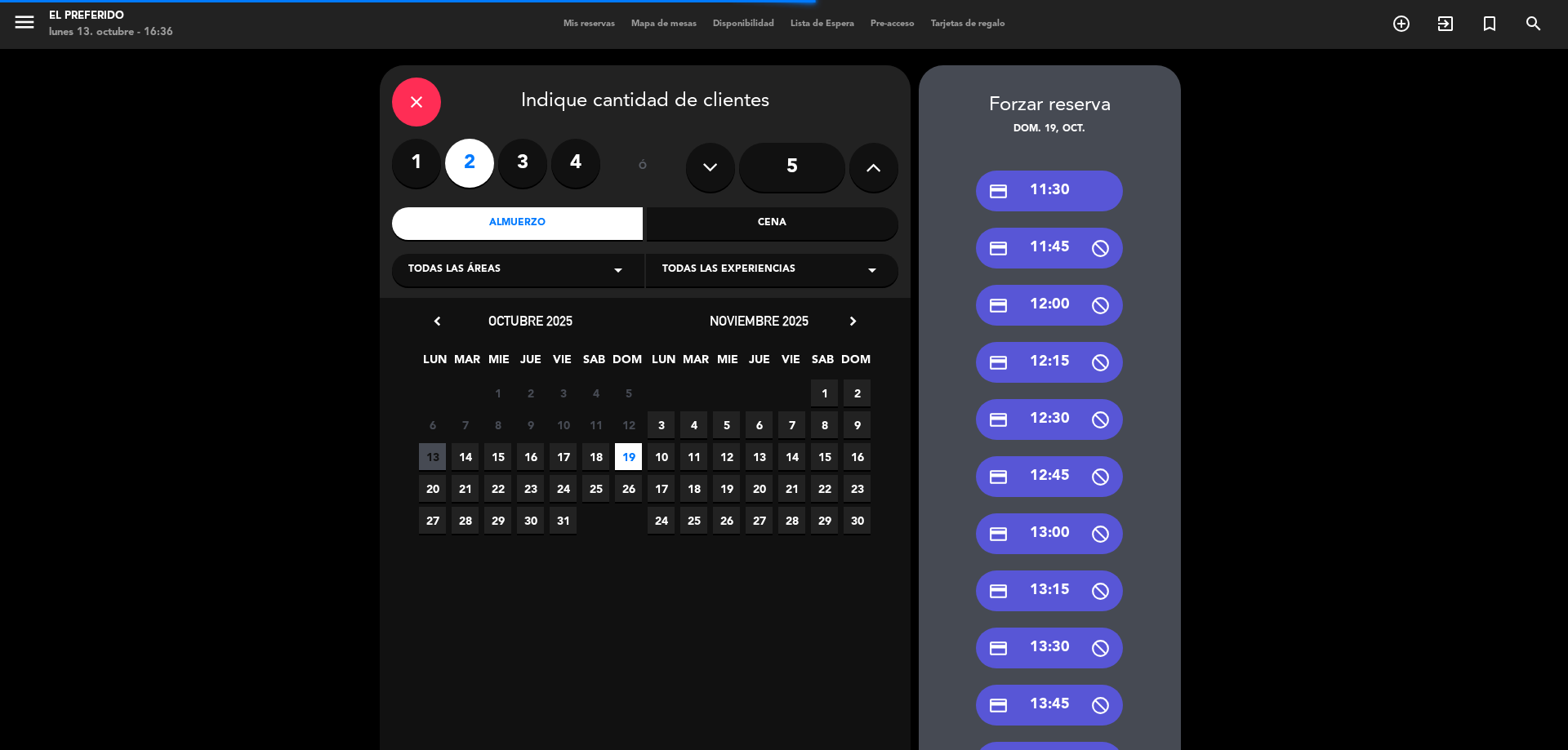
click at [1039, 199] on div "credit_card 11:30" at bounding box center [1049, 191] width 147 height 41
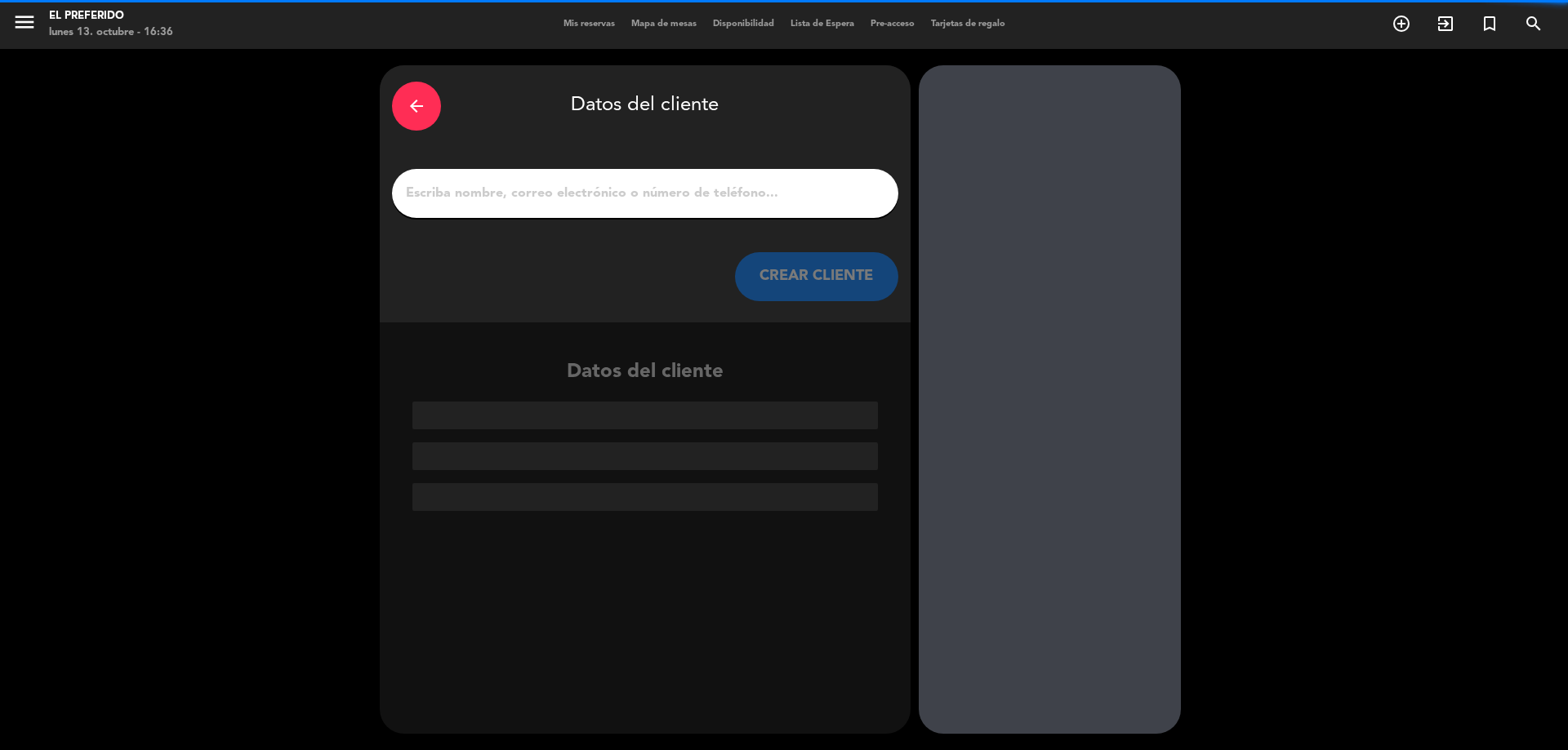
click at [705, 196] on input "1" at bounding box center [645, 193] width 482 height 23
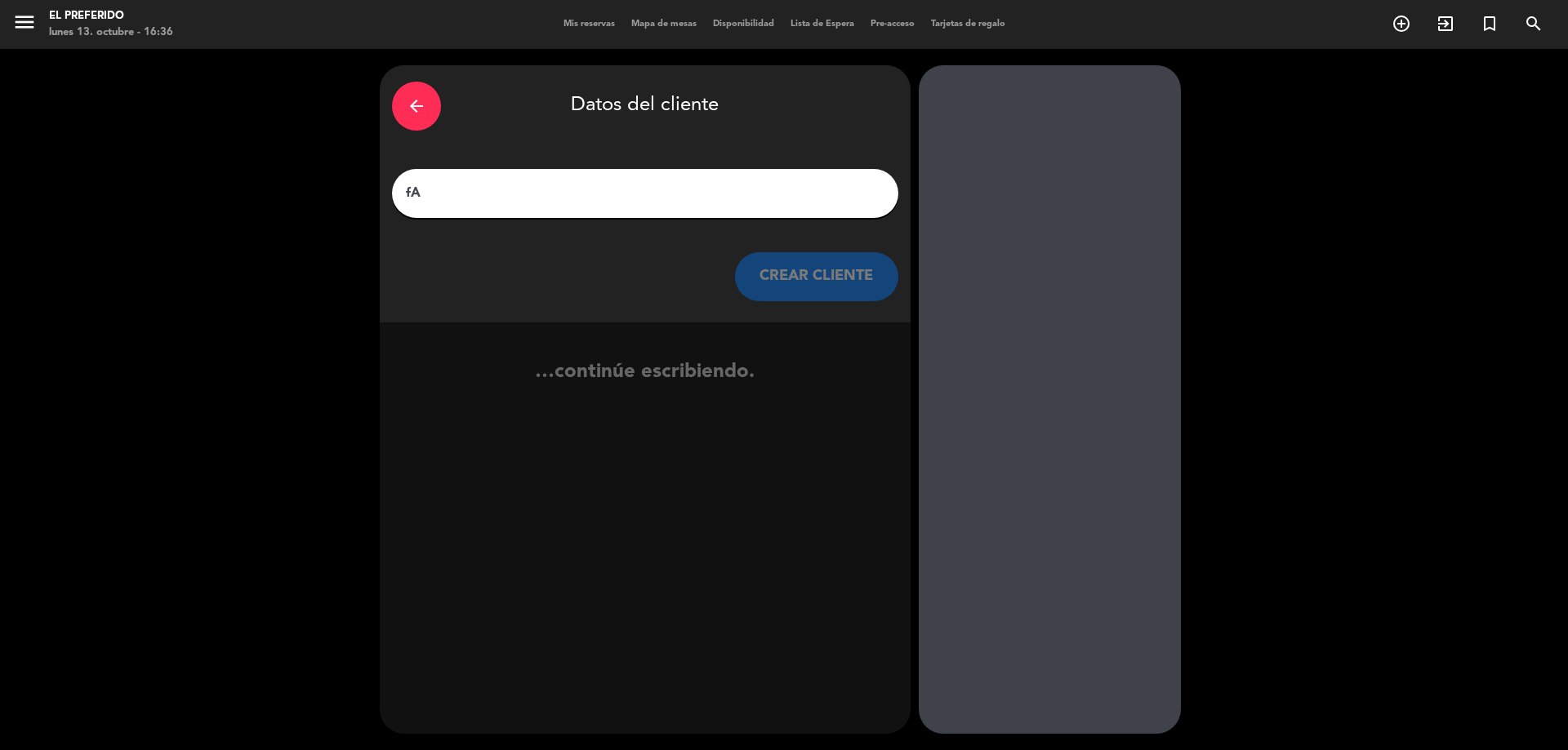
type input "f"
type input "[PERSON_NAME]"
click at [817, 283] on button "CREAR CLIENTE" at bounding box center [817, 277] width 163 height 49
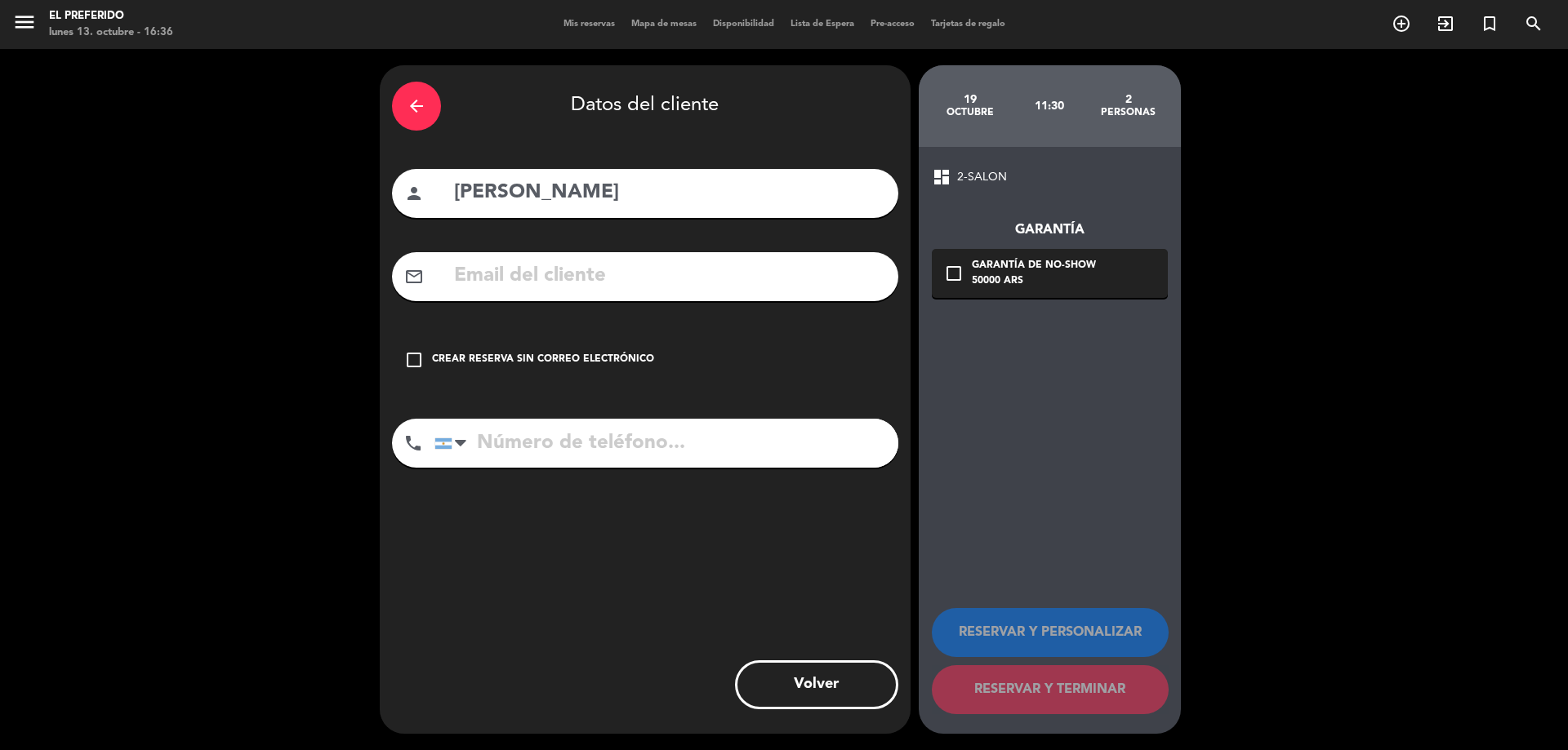
click at [601, 368] on div "check_box_outline_blank Crear reserva sin correo electrónico" at bounding box center [645, 360] width 507 height 49
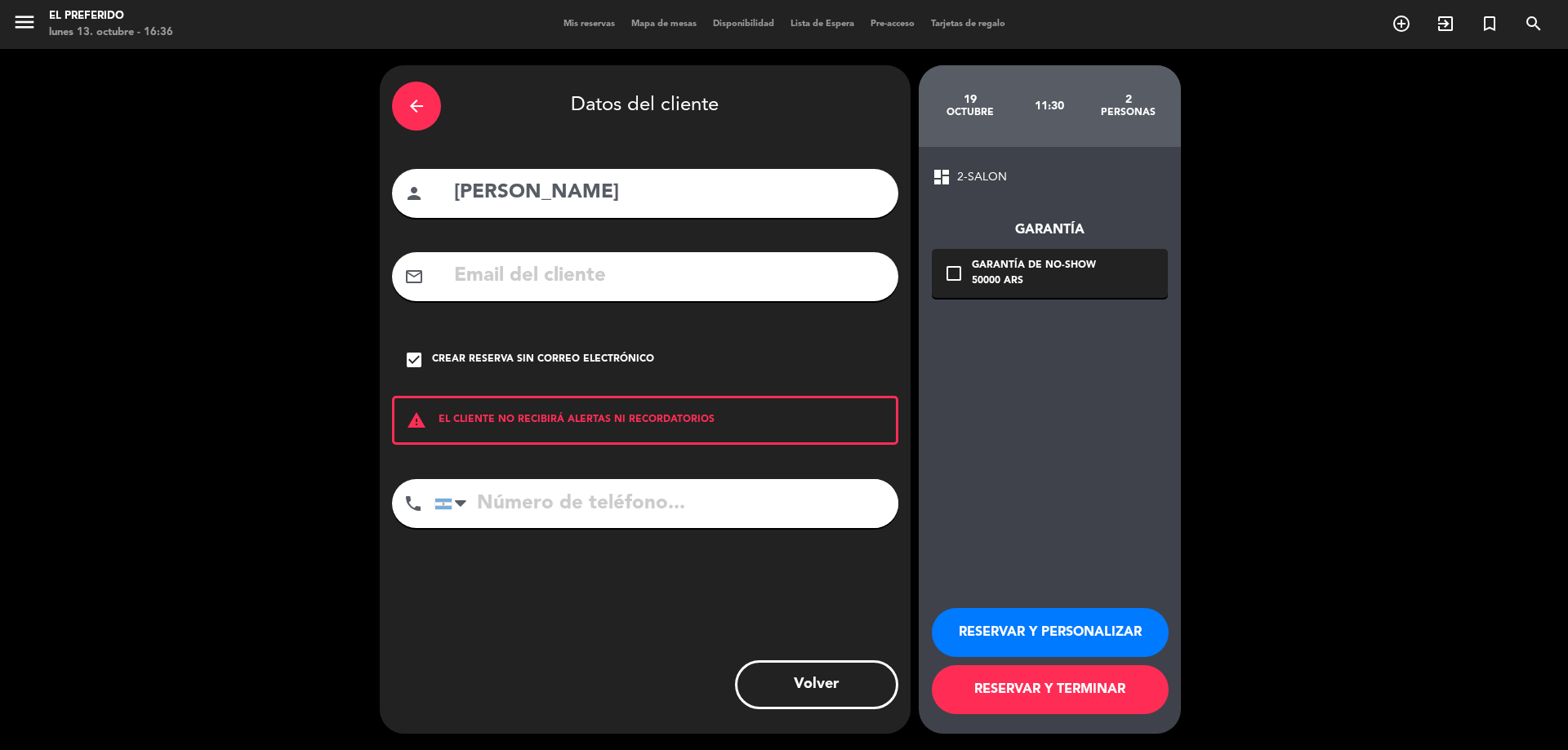
click at [1004, 623] on button "RESERVAR Y PERSONALIZAR" at bounding box center [1050, 633] width 237 height 49
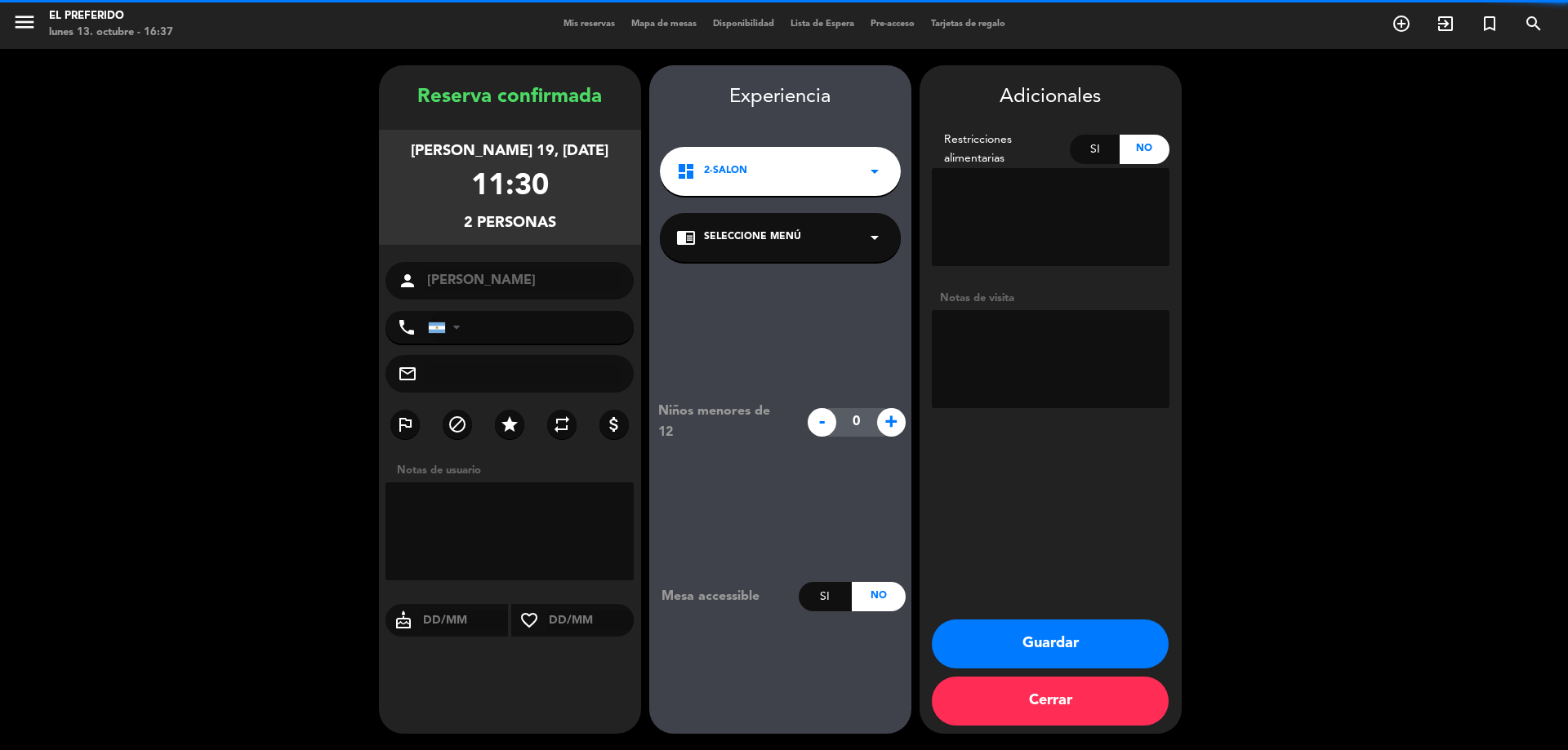
click at [1011, 367] on textarea at bounding box center [1050, 358] width 238 height 98
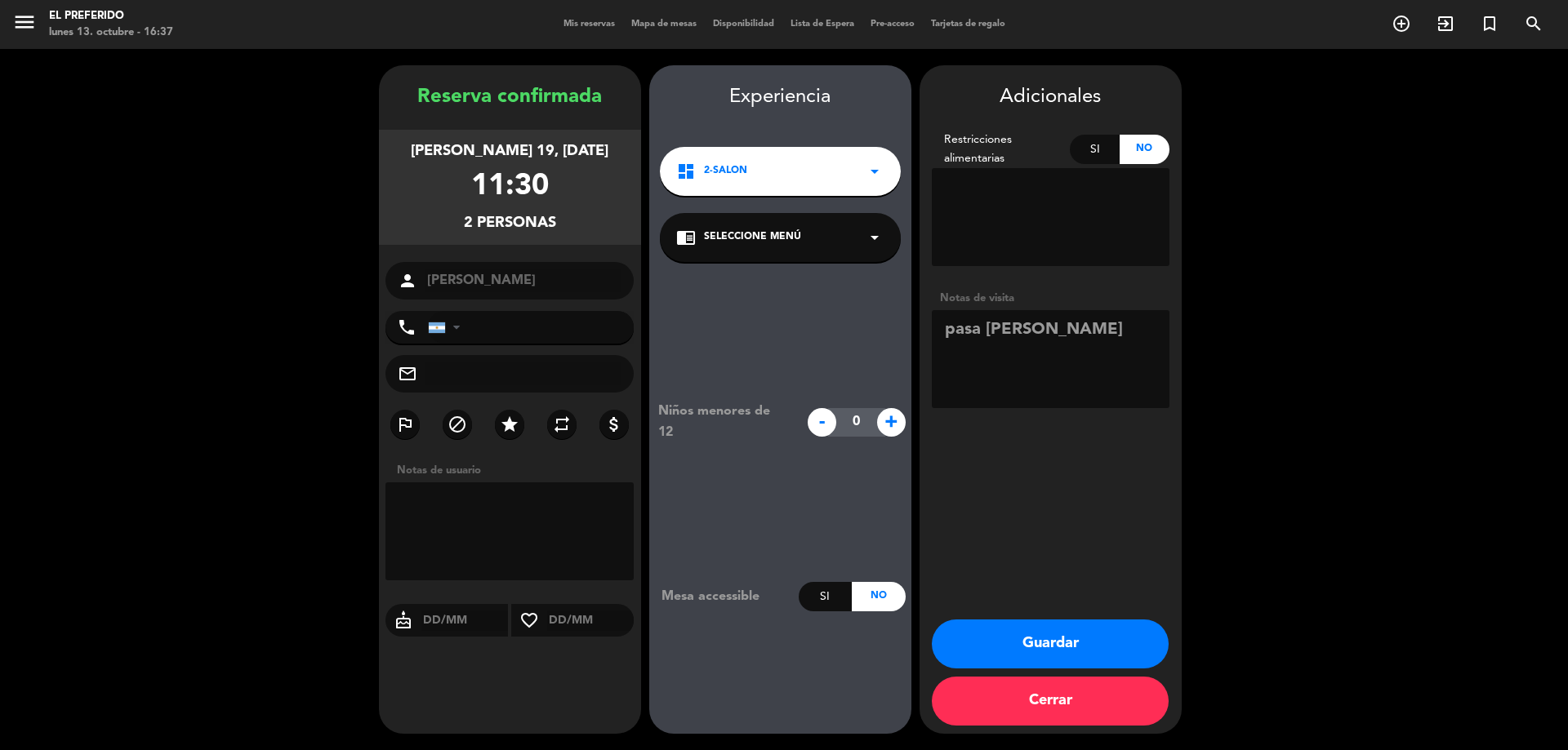
type textarea "pasa [PERSON_NAME]"
click at [1085, 648] on button "Guardar" at bounding box center [1050, 644] width 237 height 49
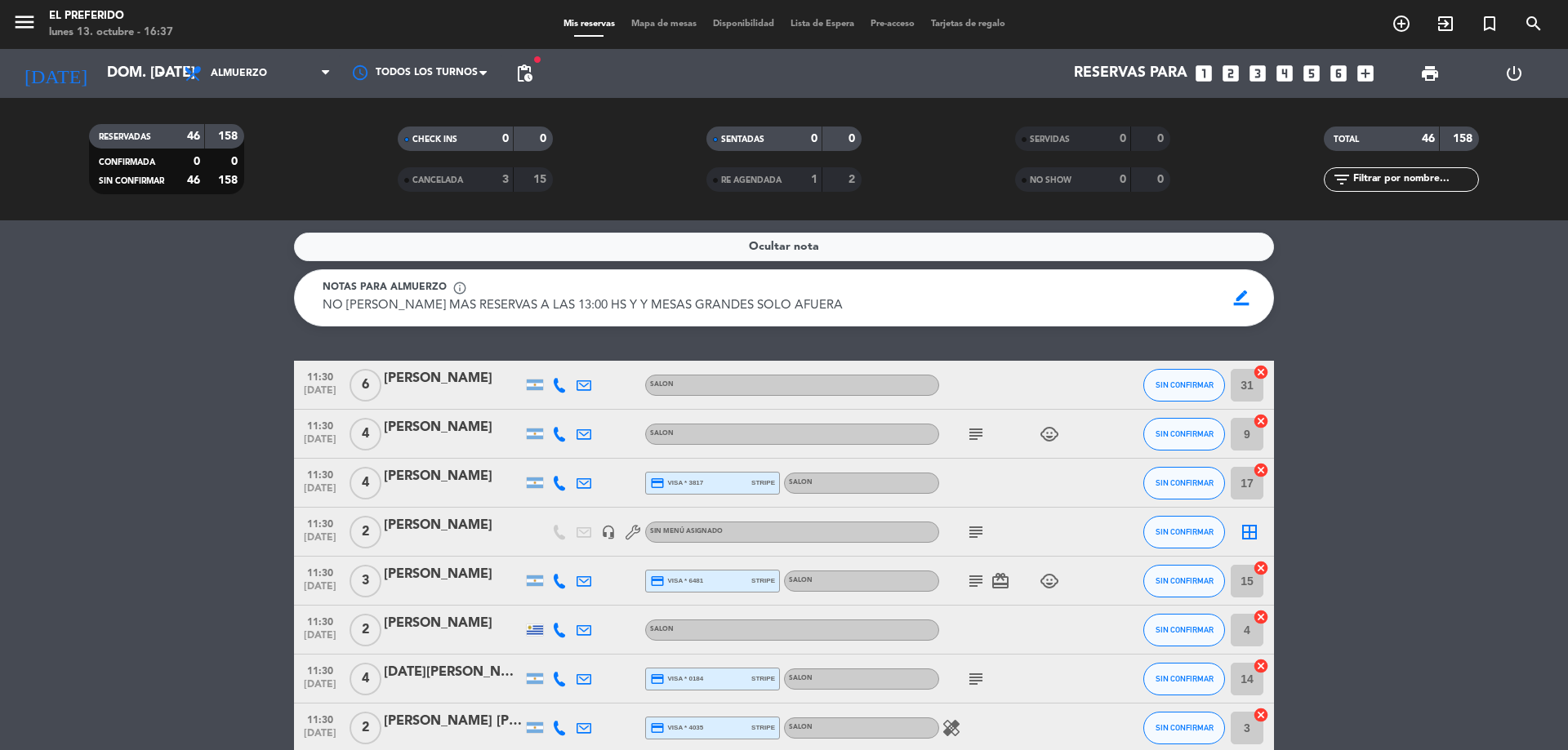
click at [978, 436] on icon "subject" at bounding box center [976, 434] width 20 height 20
click at [969, 527] on icon "subject" at bounding box center [976, 532] width 20 height 20
click at [977, 584] on icon "subject" at bounding box center [976, 581] width 20 height 20
click at [963, 685] on div "subject" at bounding box center [1012, 679] width 147 height 48
click at [979, 680] on icon "subject" at bounding box center [976, 679] width 20 height 20
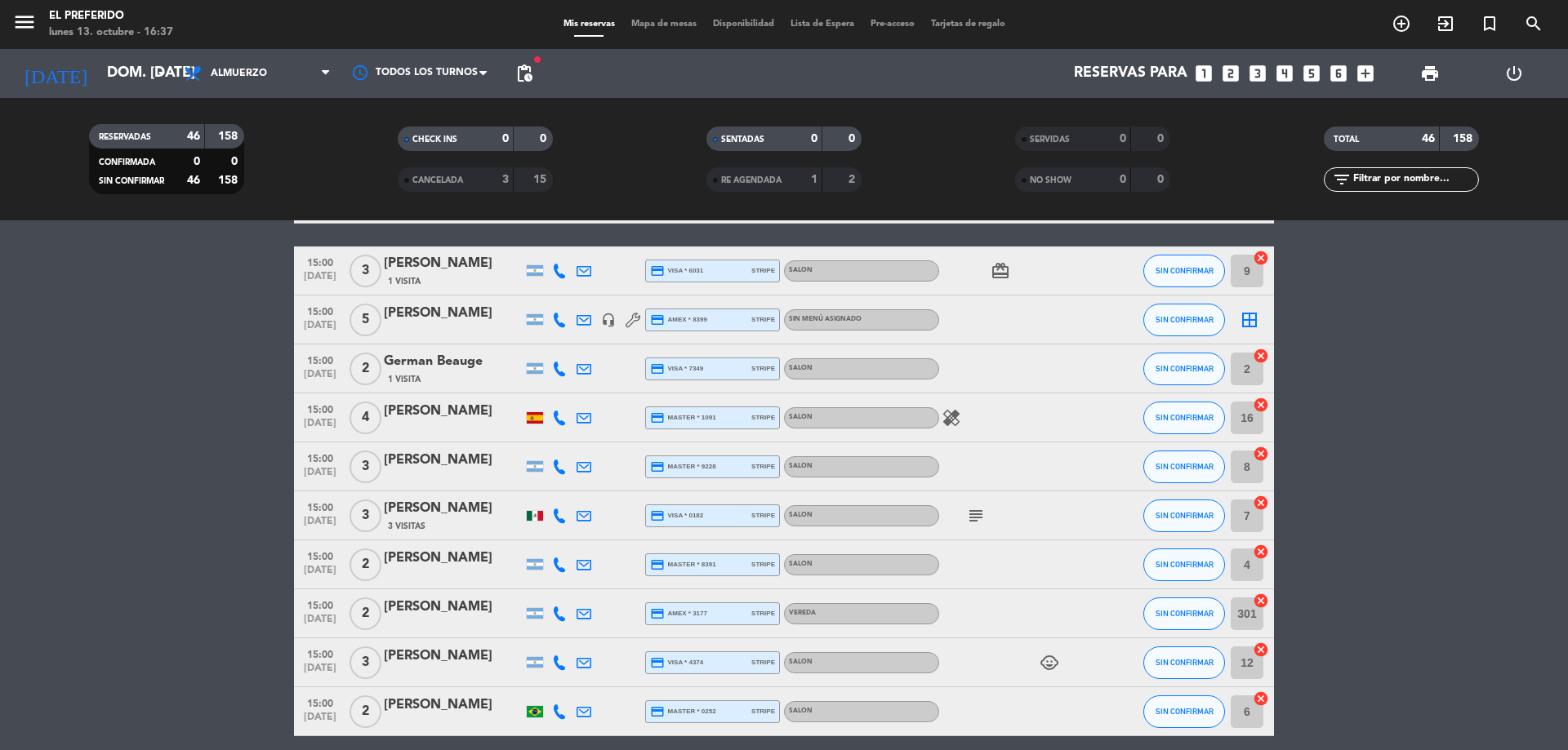
scroll to position [2013, 0]
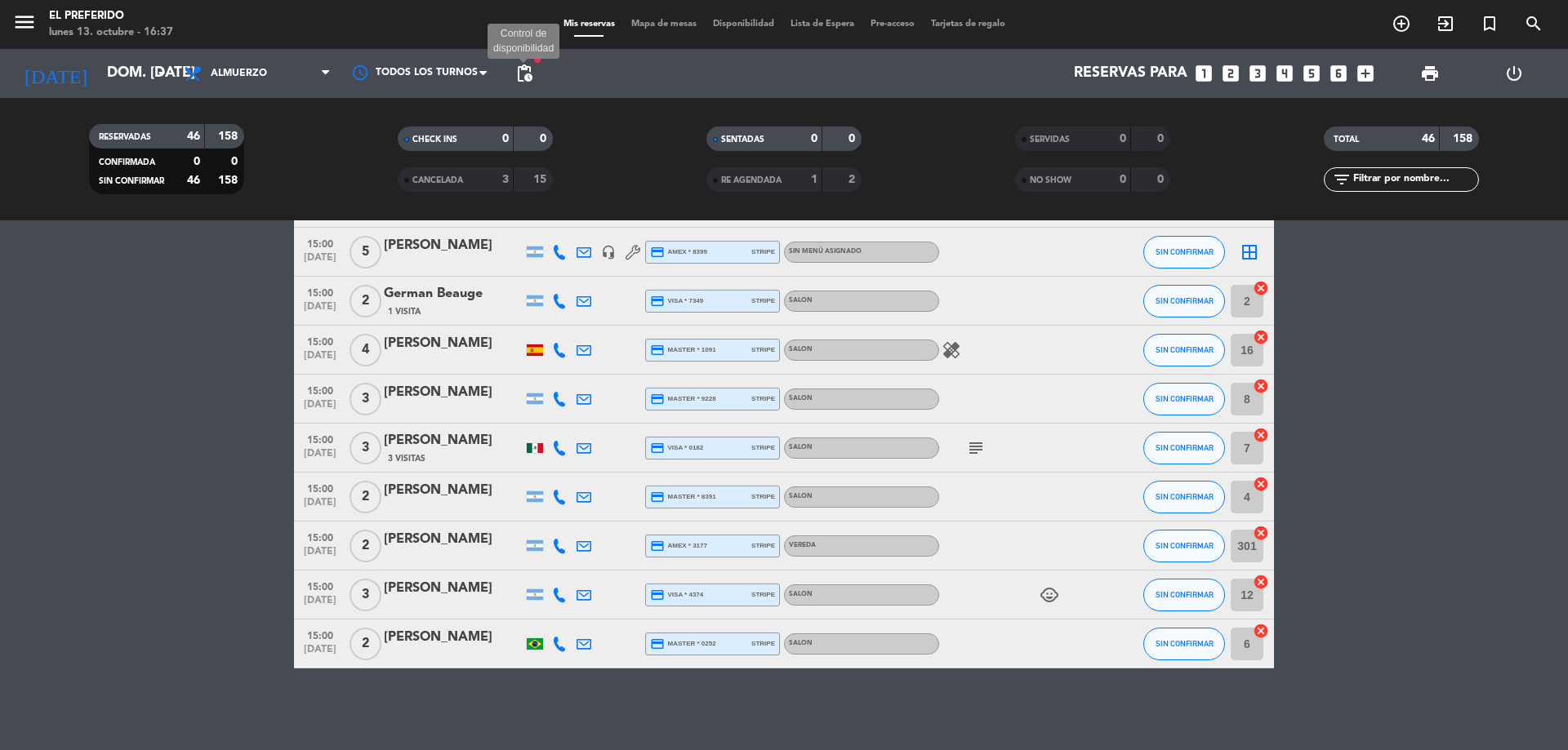
drag, startPoint x: 522, startPoint y: 70, endPoint x: 531, endPoint y: 87, distance: 19.2
click at [522, 74] on span "pending_actions" at bounding box center [524, 73] width 20 height 20
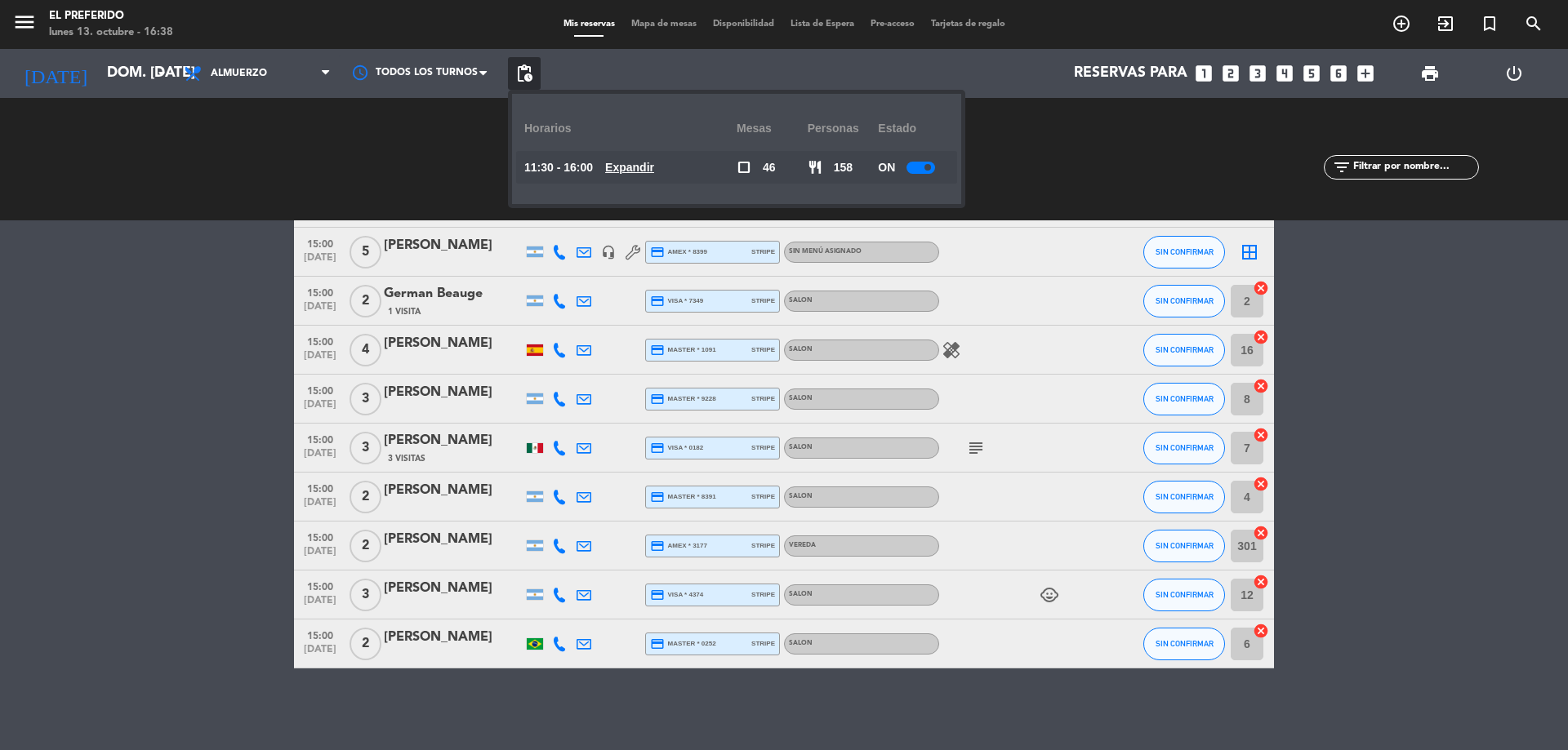
click at [629, 174] on u "Expandir" at bounding box center [630, 166] width 49 height 13
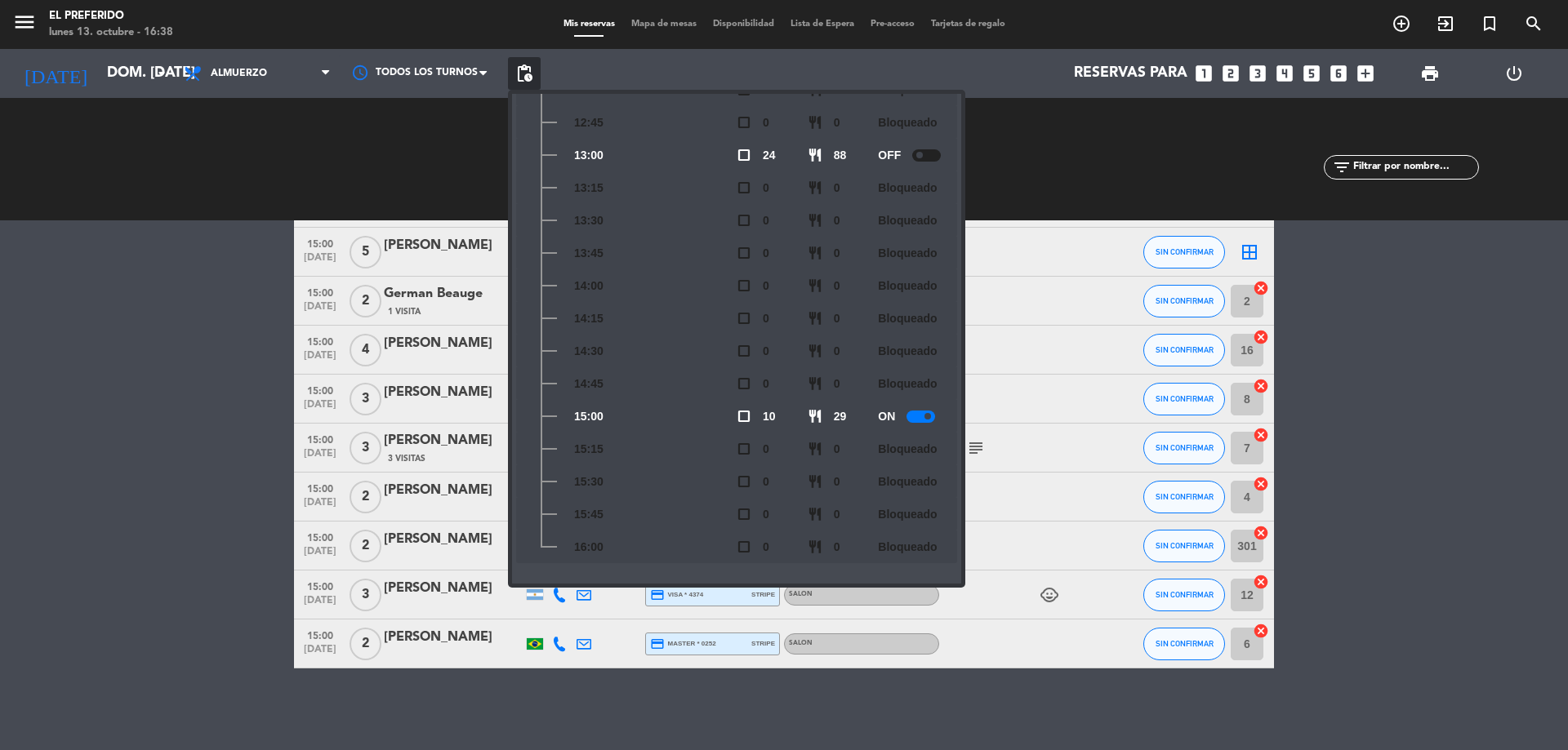
scroll to position [0, 0]
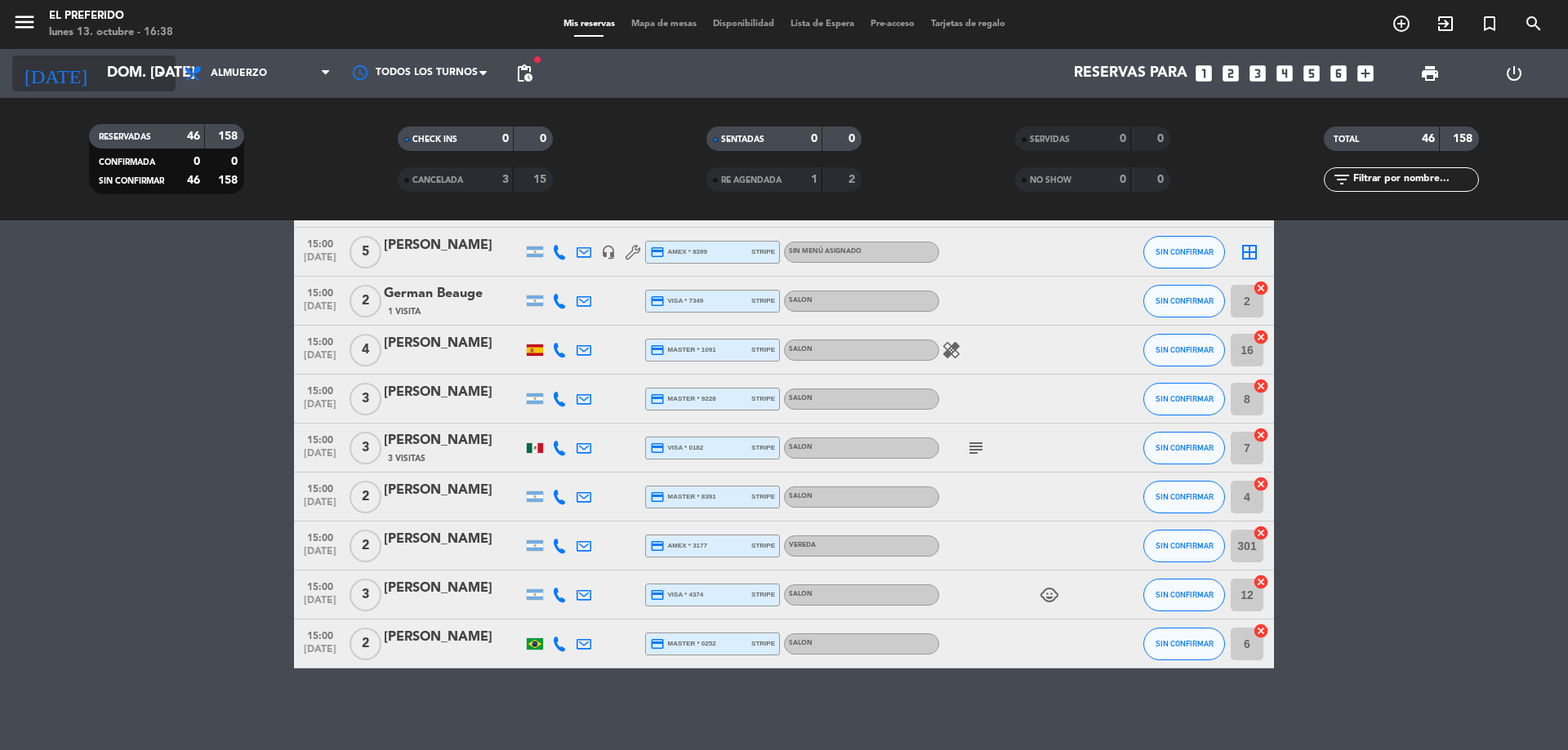
click at [99, 87] on input "dom. [DATE]" at bounding box center [193, 73] width 190 height 32
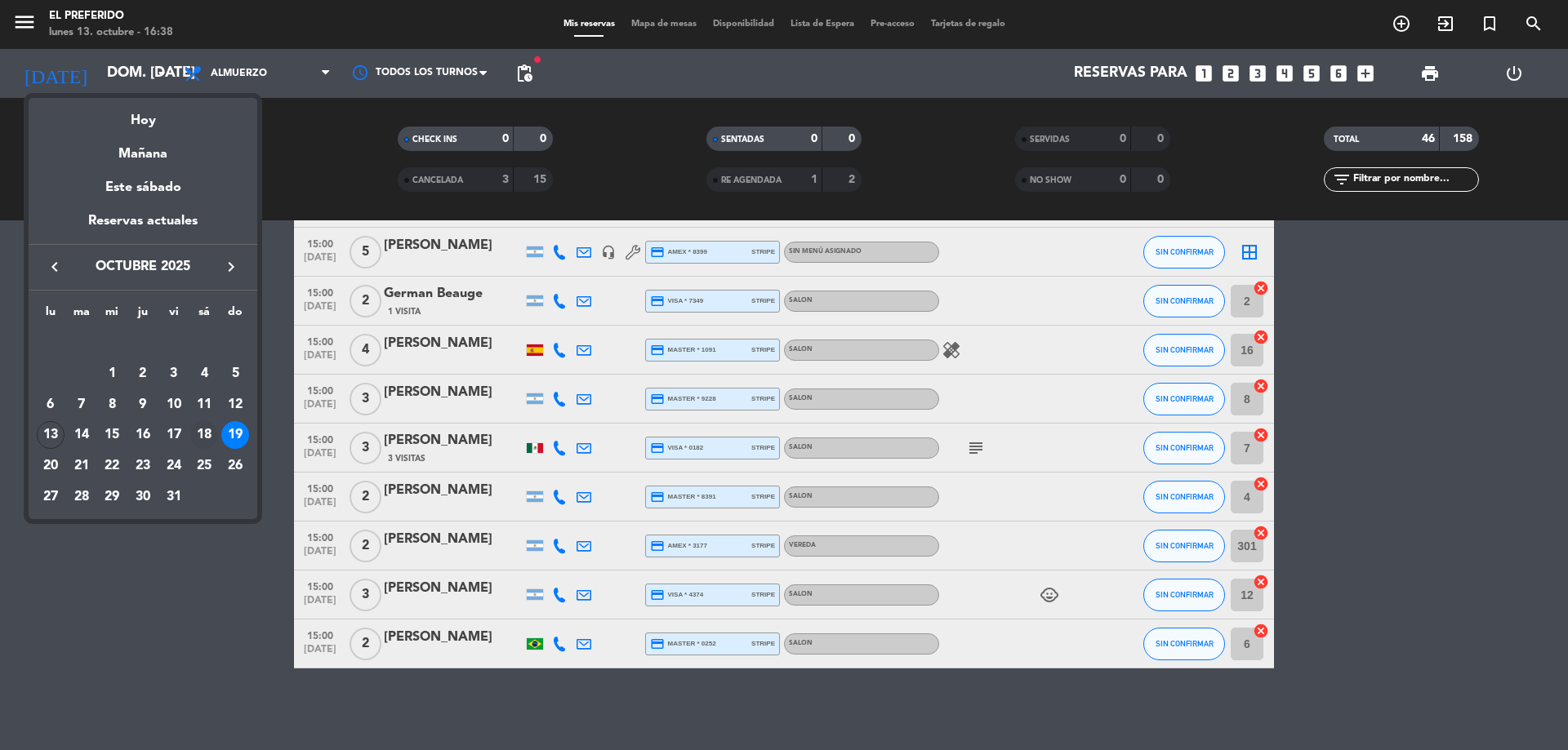
click at [206, 429] on div "18" at bounding box center [204, 435] width 28 height 28
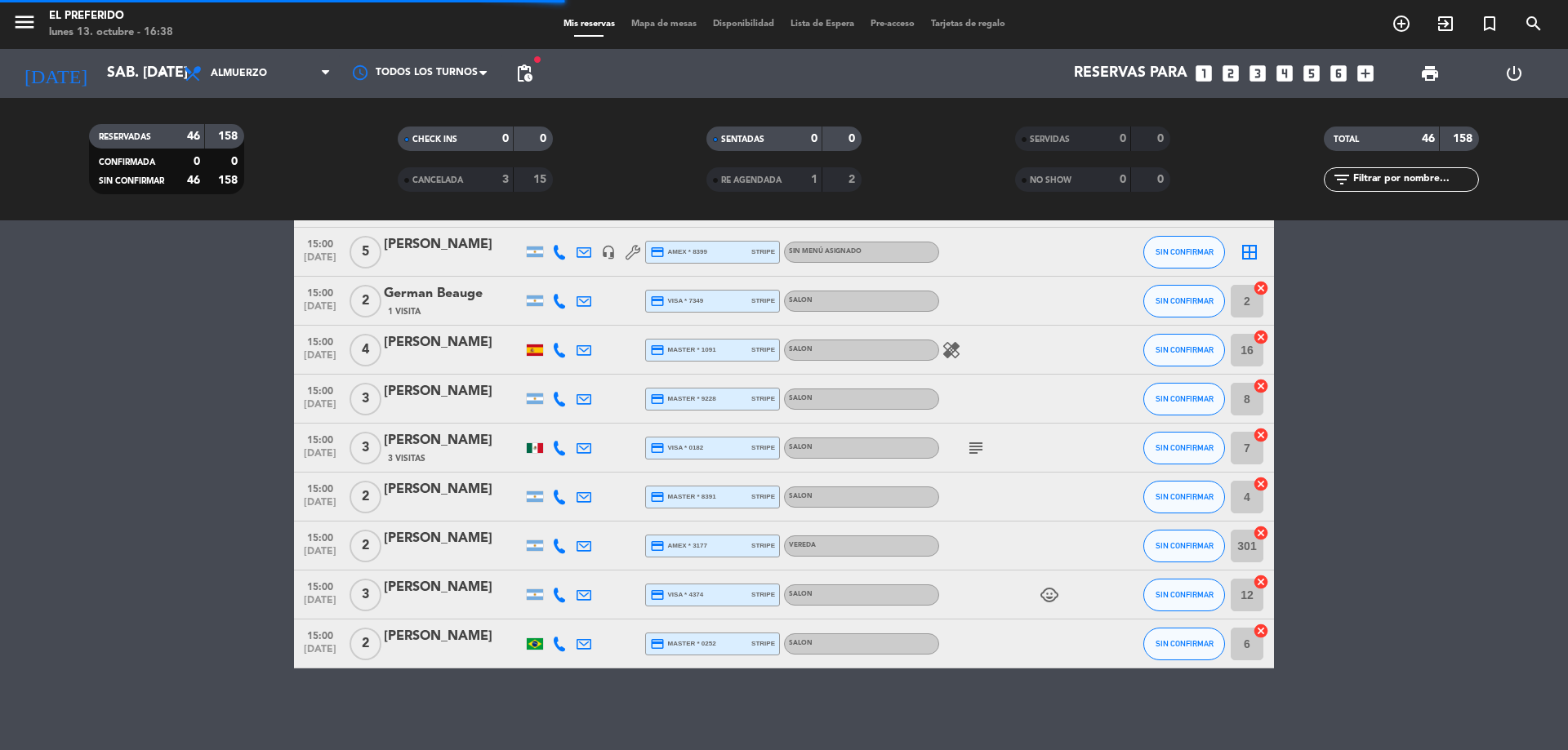
scroll to position [482, 0]
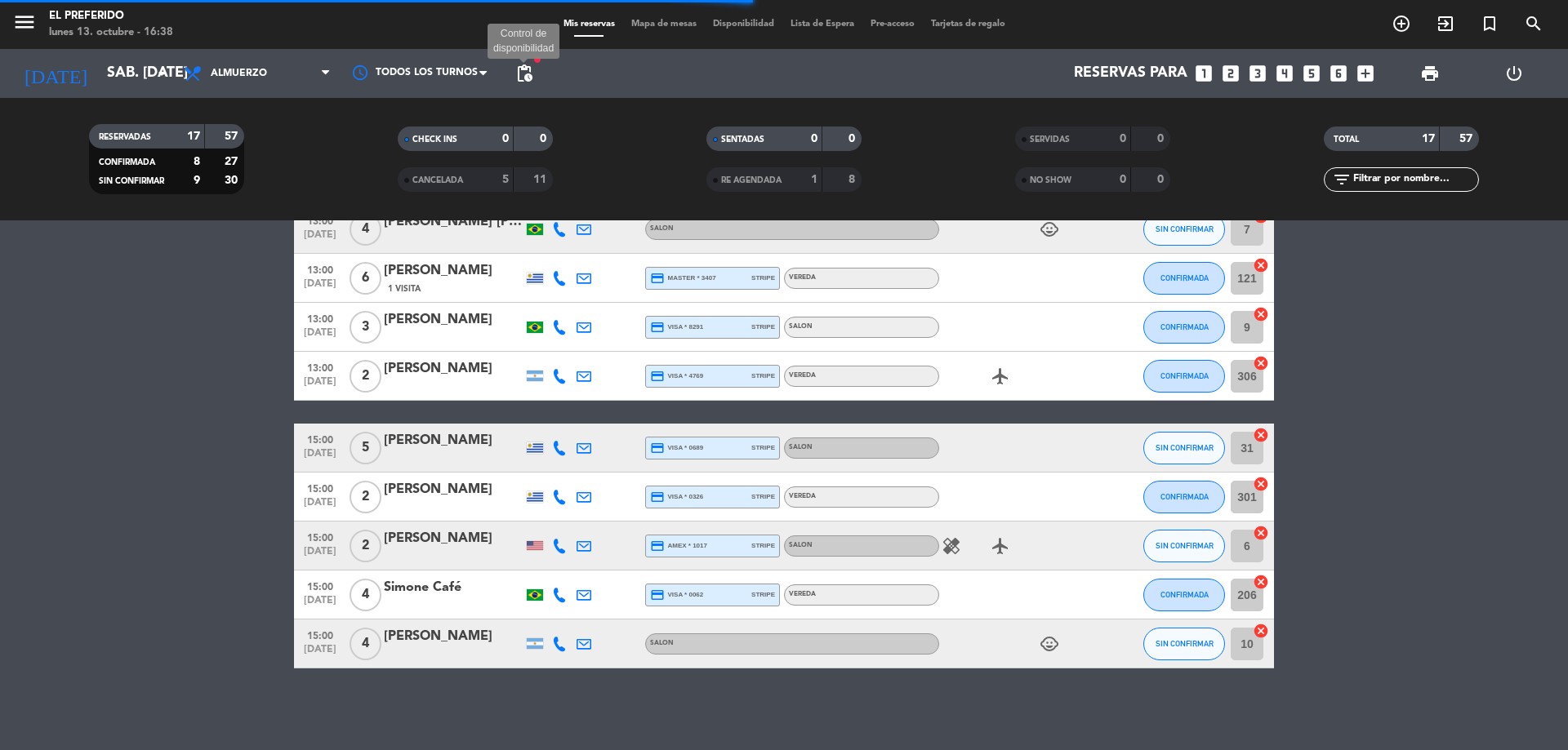
click at [516, 65] on span "pending_actions" at bounding box center [524, 73] width 20 height 20
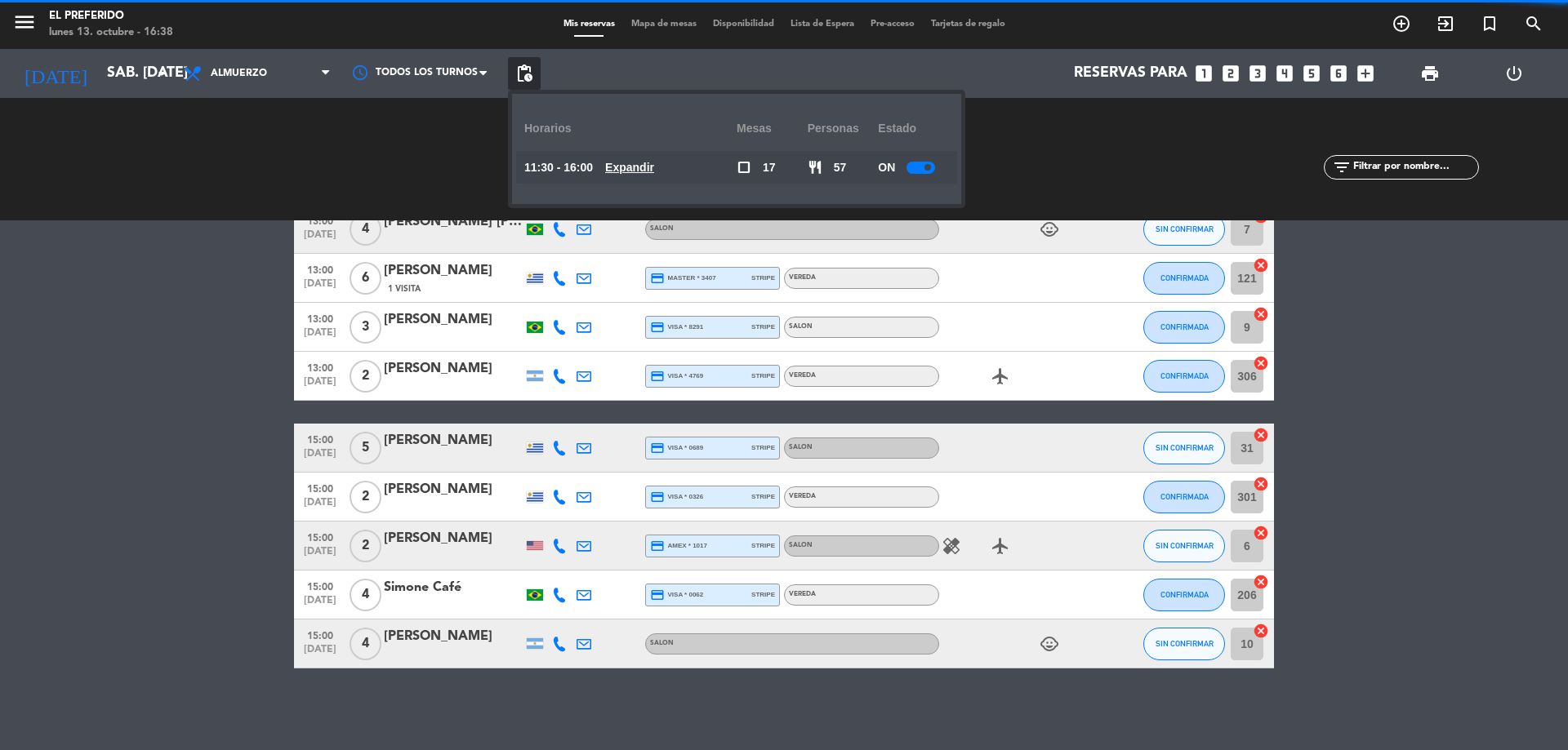
click at [648, 164] on u "Expandir" at bounding box center [630, 166] width 49 height 13
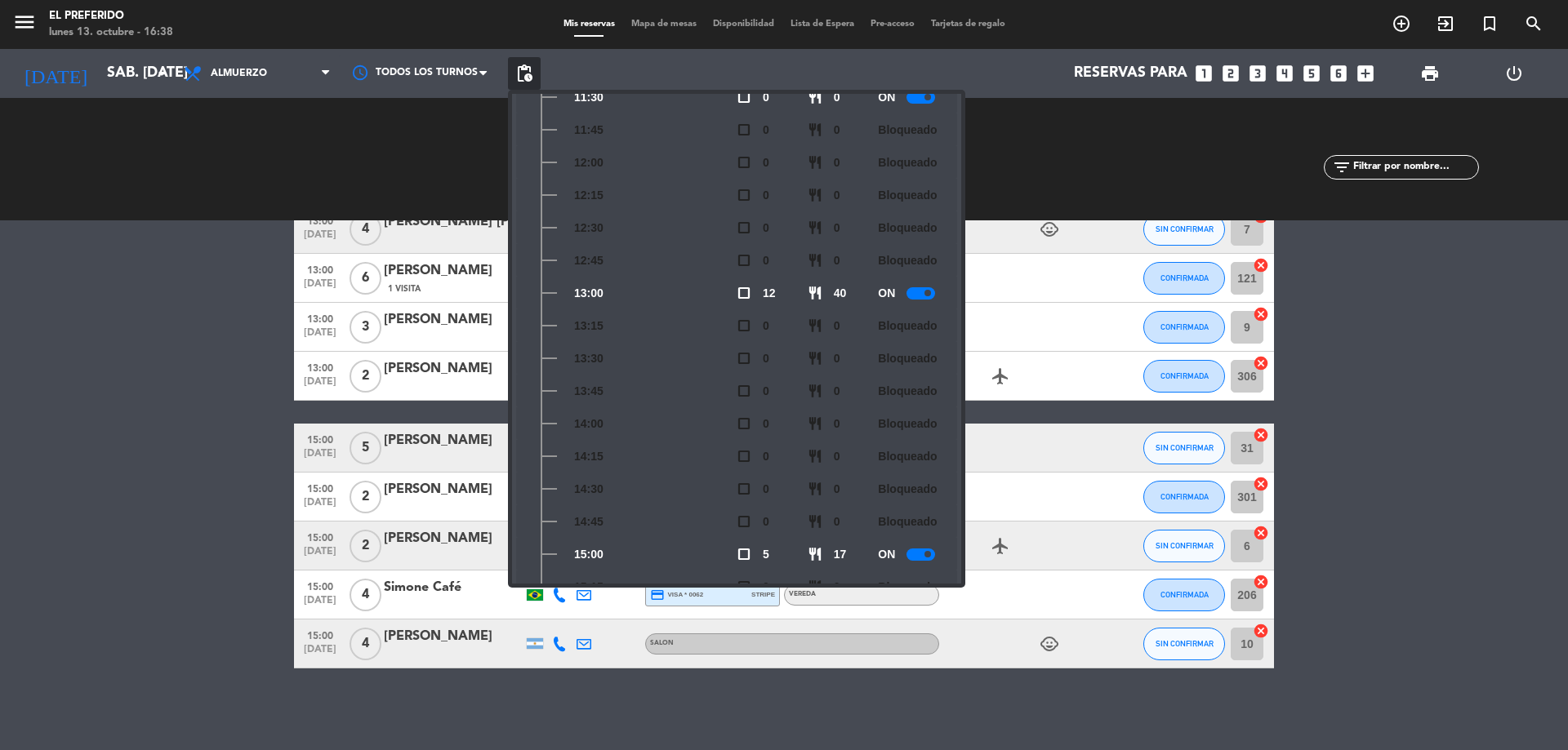
scroll to position [163, 0]
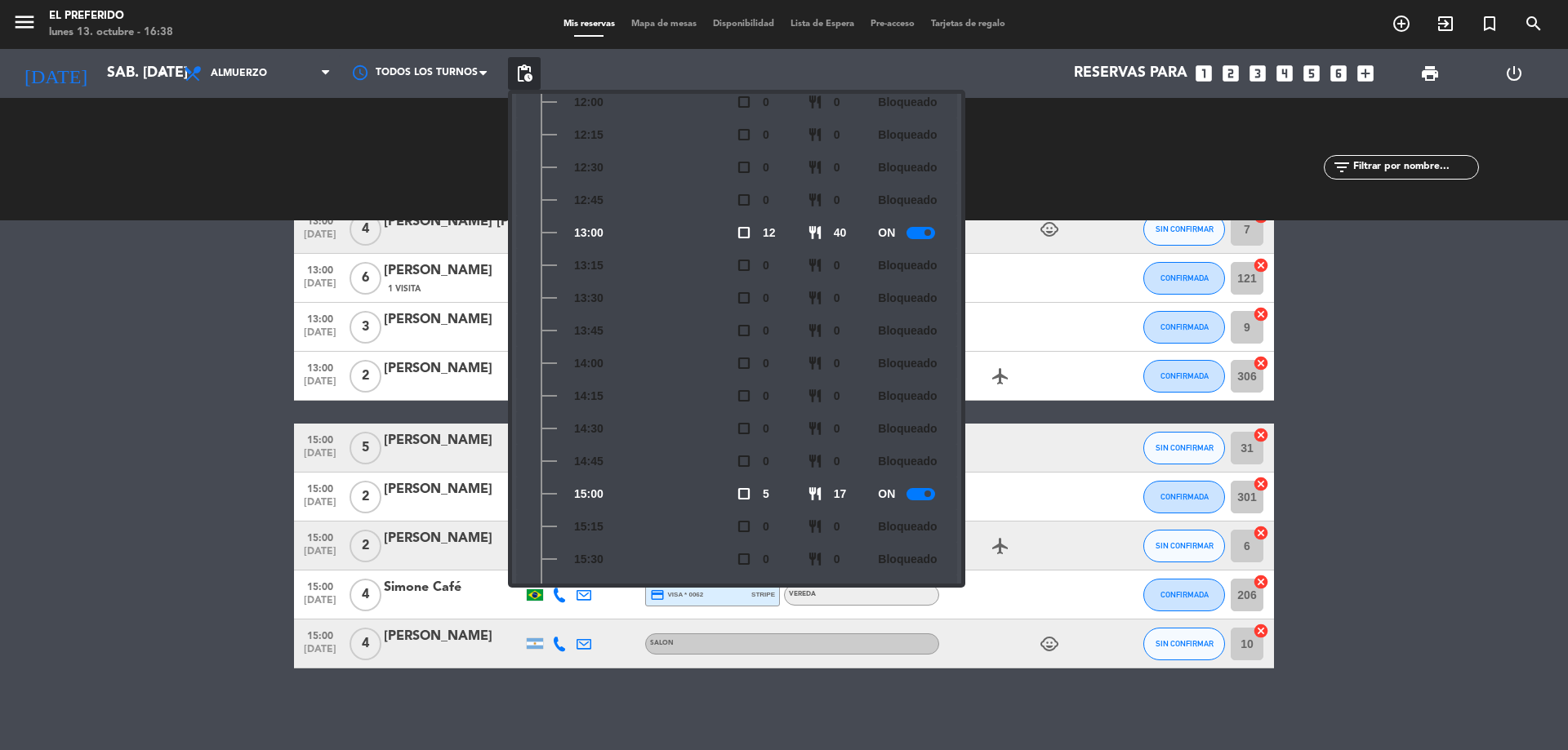
drag, startPoint x: 199, startPoint y: 349, endPoint x: 218, endPoint y: 119, distance: 230.8
click at [199, 347] on bookings-row "13:00 [DATE] 2 [PERSON_NAME] credit_card visa * 4404 stripe SALON favorite_bord…" at bounding box center [784, 240] width 1568 height 855
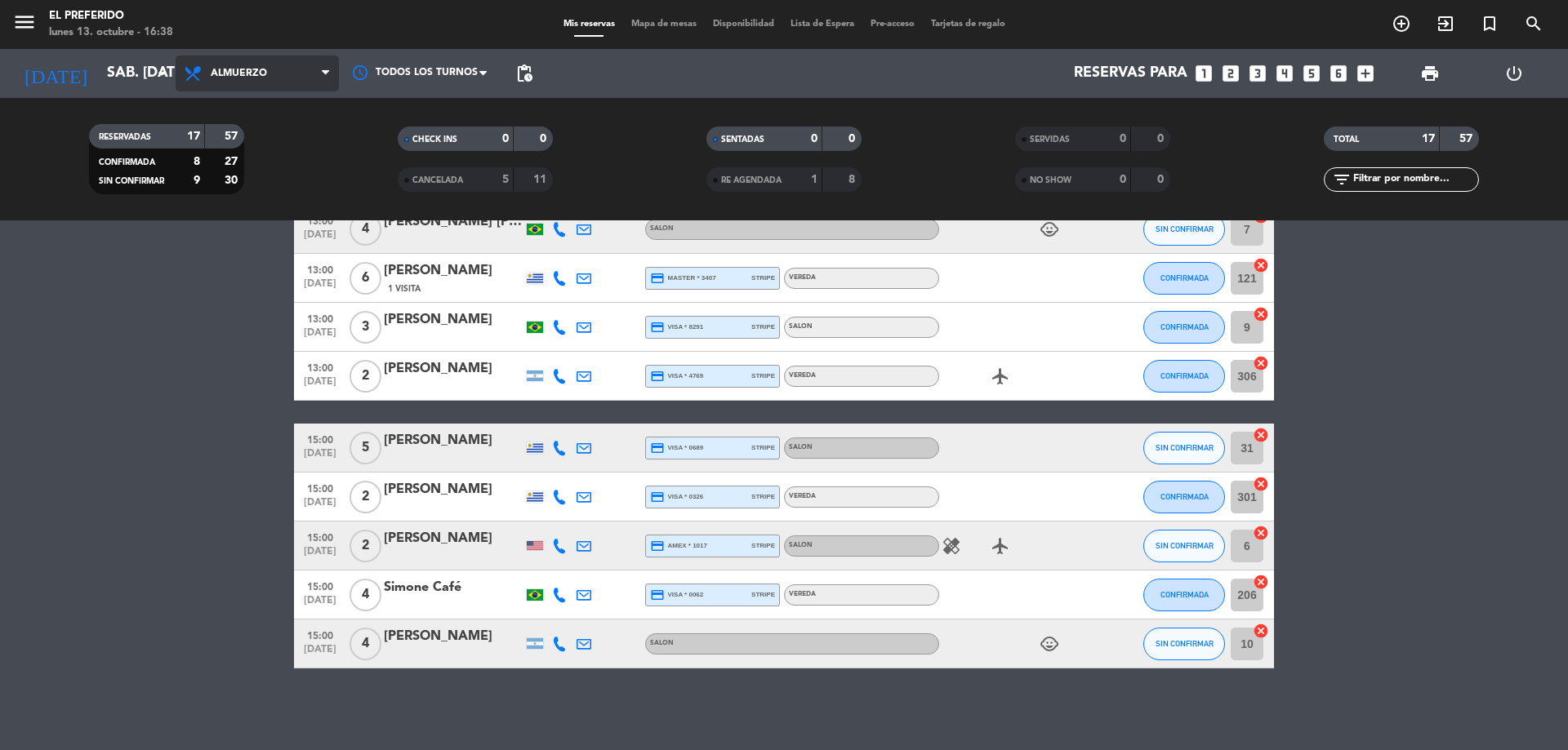
click at [216, 77] on span "Almuerzo" at bounding box center [239, 73] width 56 height 11
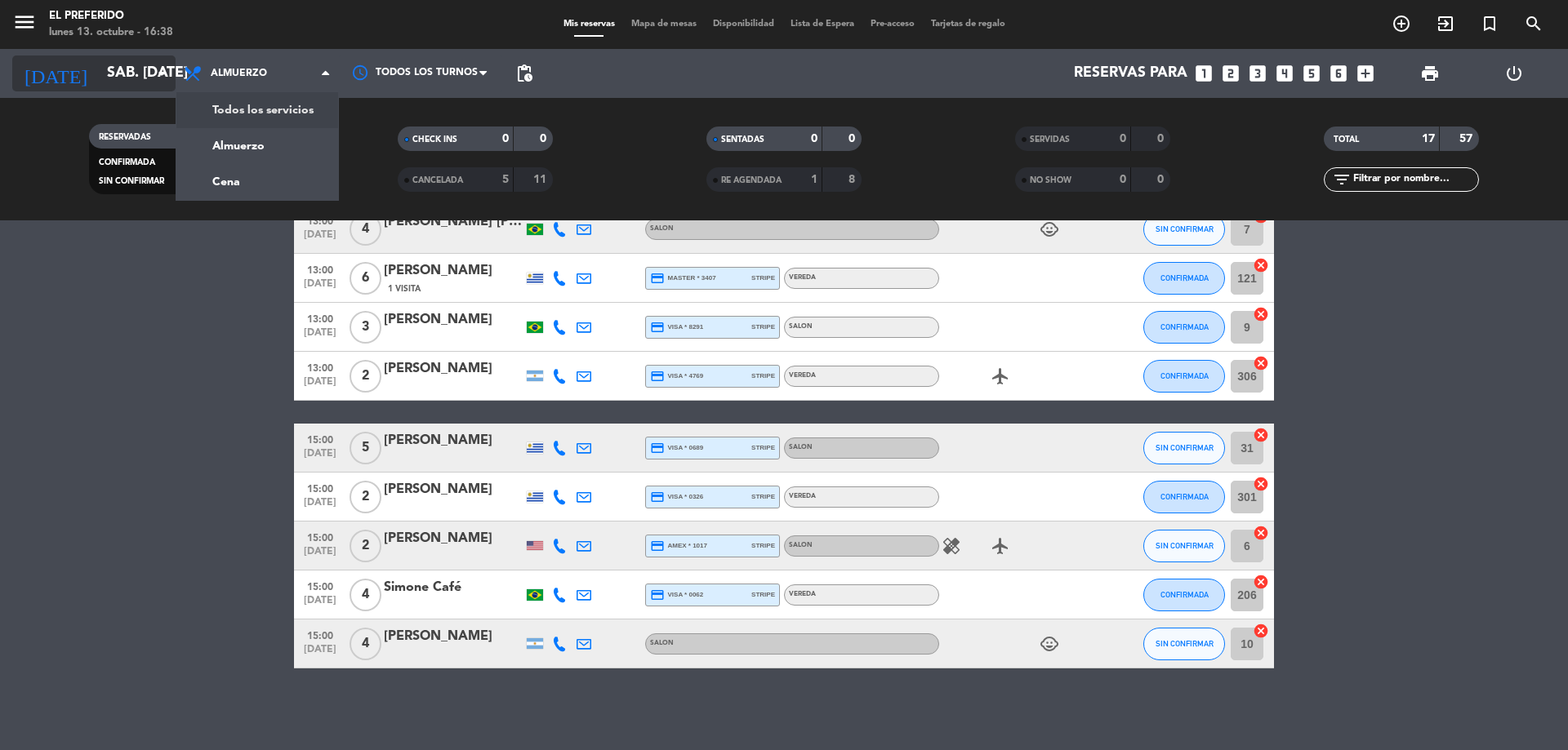
click at [153, 70] on icon "arrow_drop_down" at bounding box center [161, 73] width 20 height 20
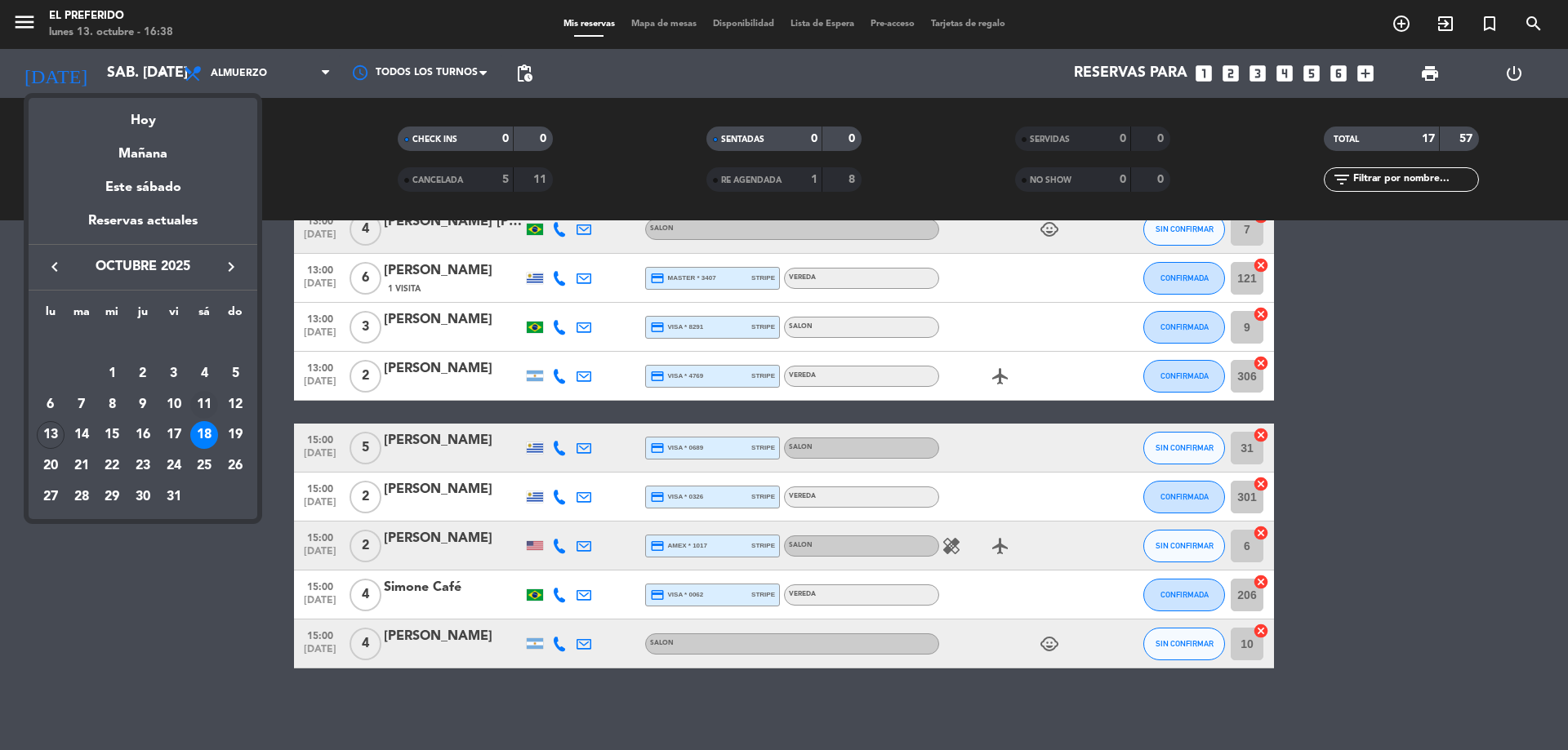
click at [202, 404] on div "11" at bounding box center [204, 404] width 28 height 28
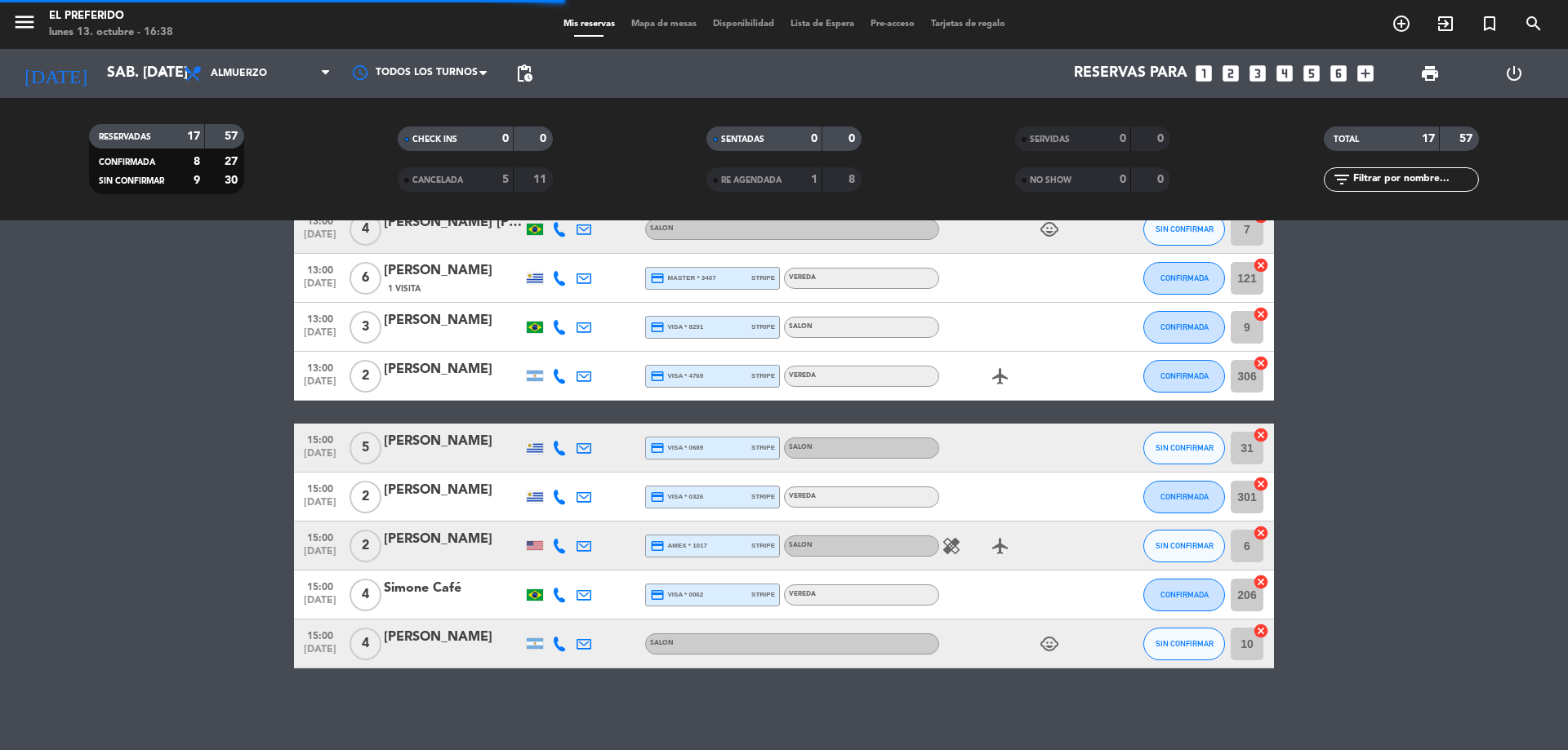
scroll to position [1990, 0]
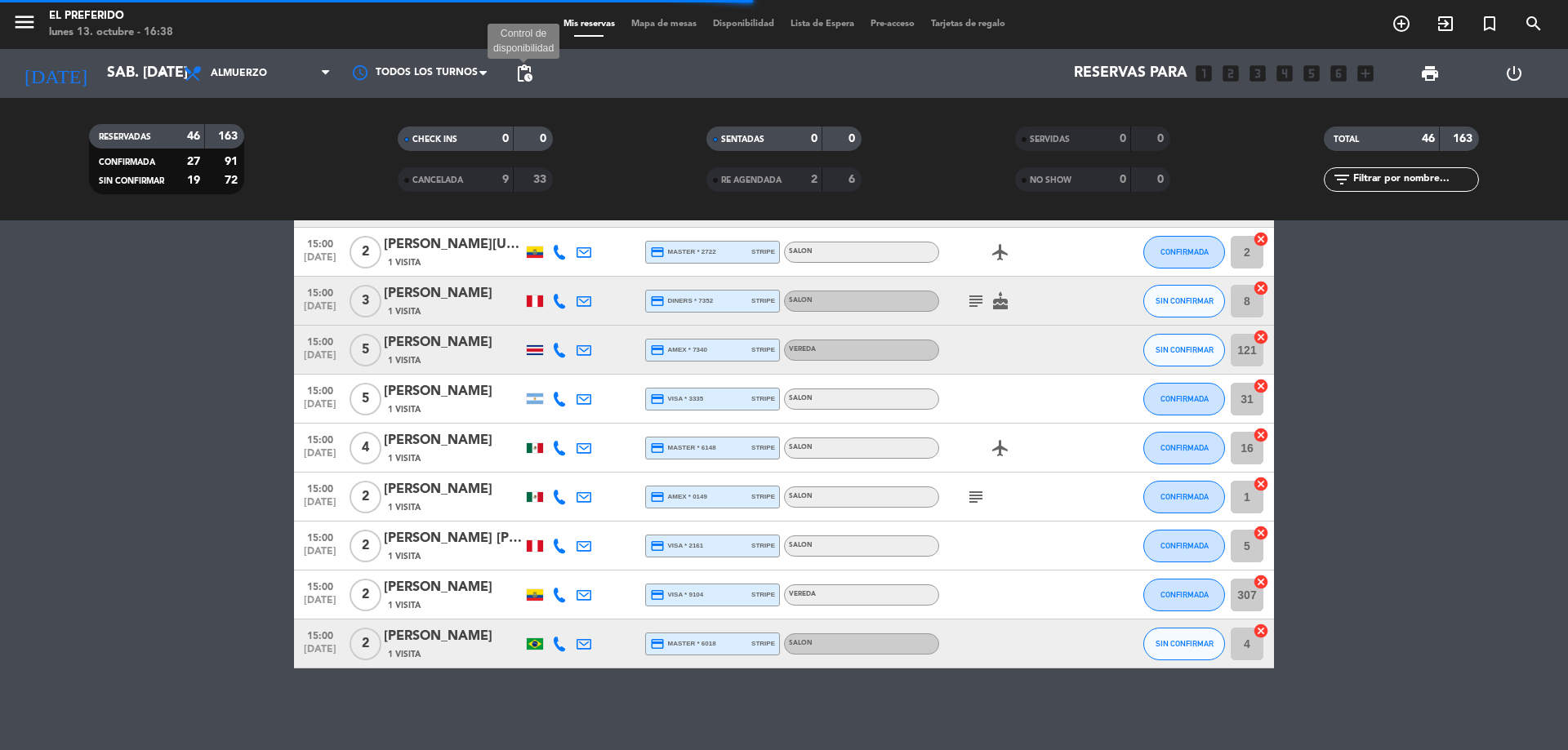
click at [529, 76] on span "pending_actions" at bounding box center [524, 73] width 20 height 20
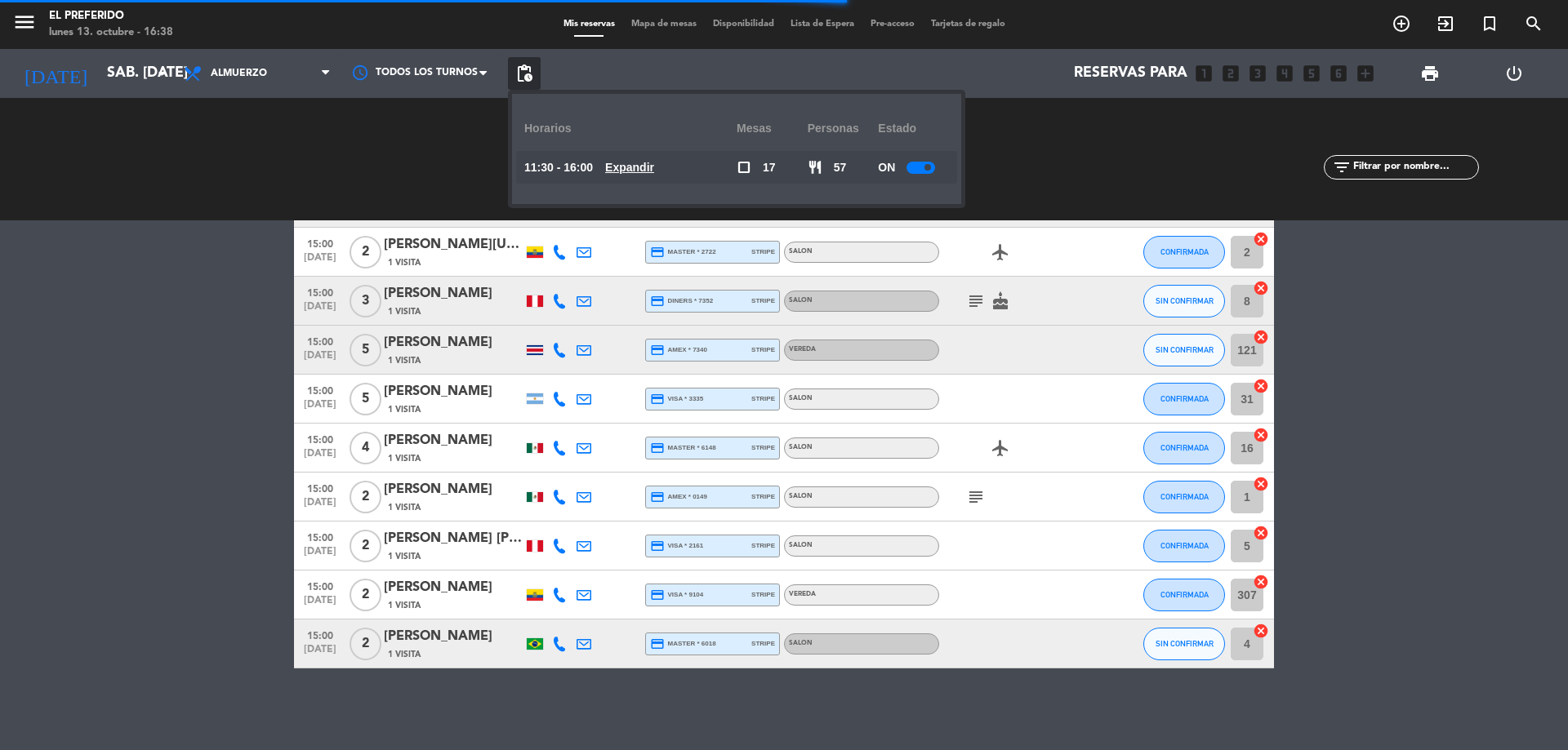
click at [623, 170] on u "Expandir" at bounding box center [630, 166] width 49 height 13
click at [625, 169] on u "Expandir" at bounding box center [630, 166] width 49 height 13
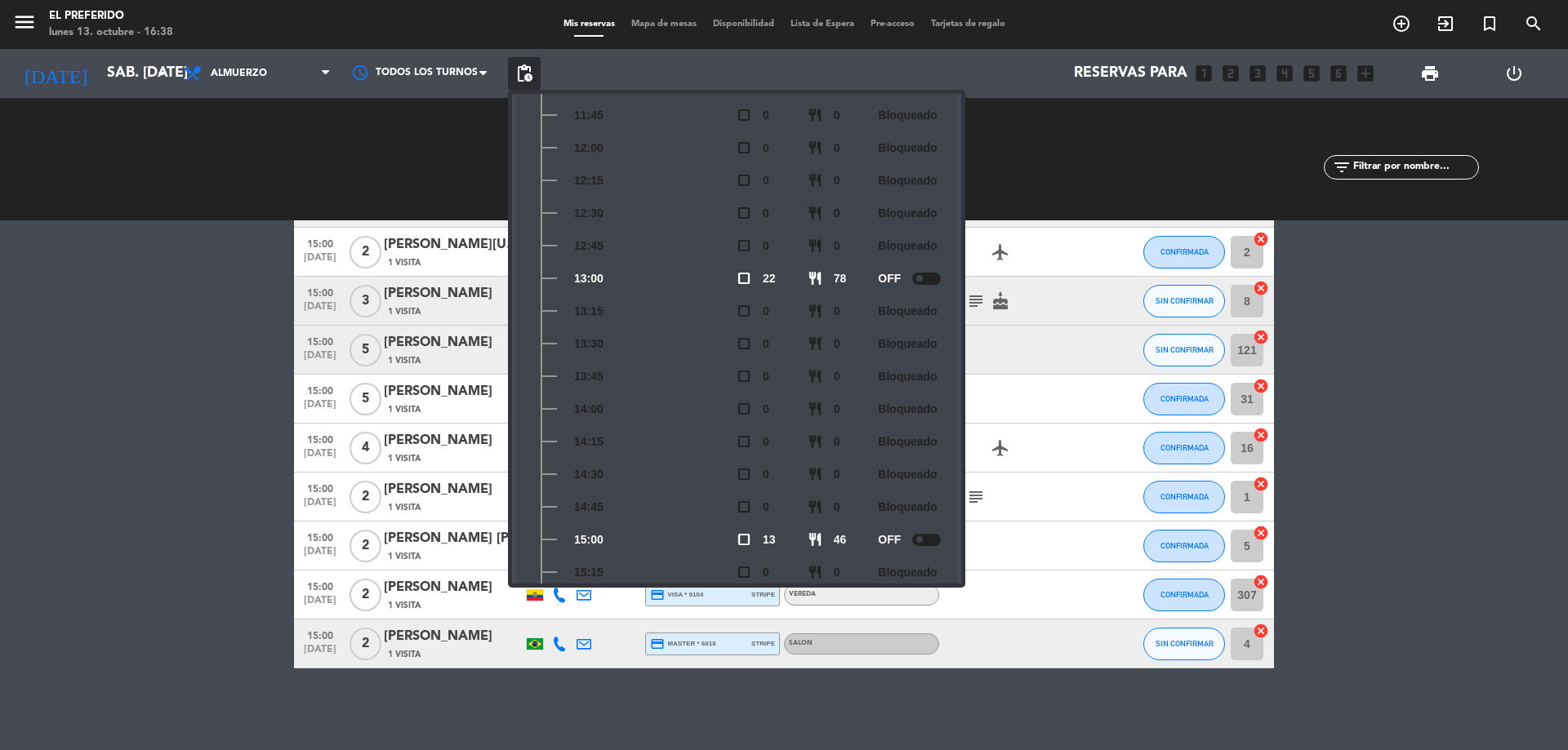
scroll to position [240, 0]
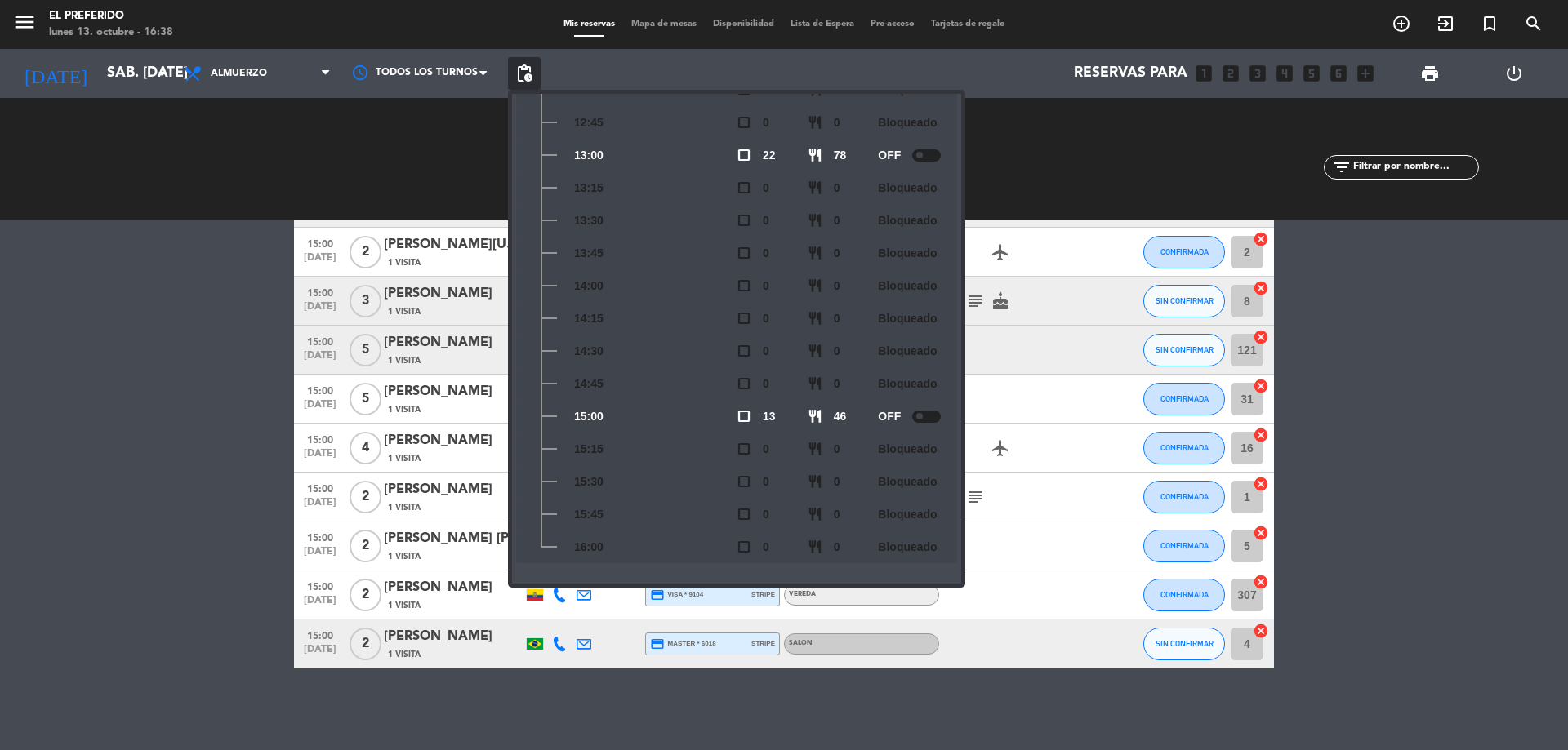
drag, startPoint x: 728, startPoint y: 408, endPoint x: 726, endPoint y: 426, distance: 18.1
click at [726, 426] on div "15:00" at bounding box center [631, 416] width 212 height 32
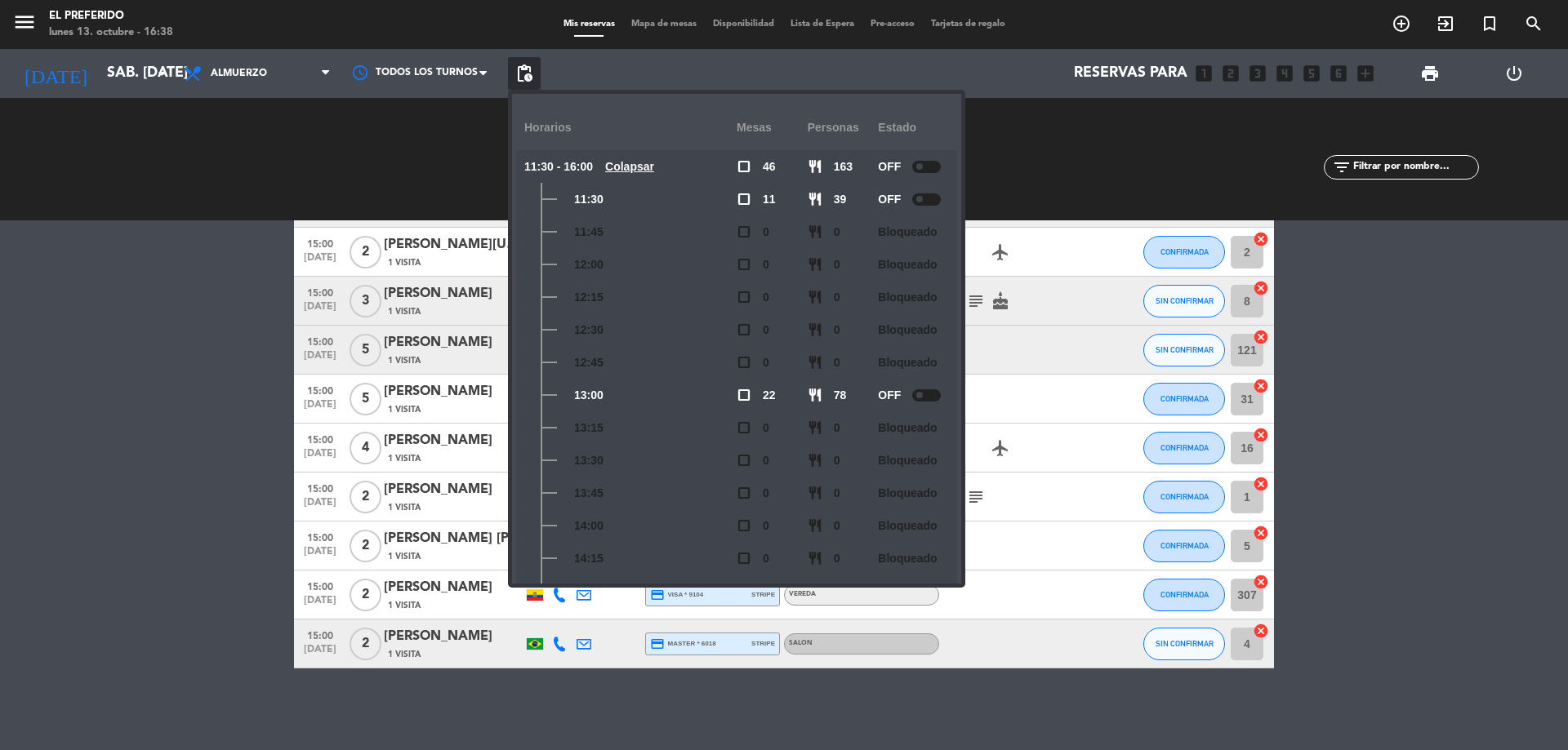
scroll to position [0, 0]
click at [929, 203] on div at bounding box center [926, 200] width 29 height 12
click at [933, 169] on div at bounding box center [926, 167] width 29 height 12
click at [933, 205] on div at bounding box center [926, 200] width 29 height 12
click at [920, 200] on span at bounding box center [920, 200] width 7 height 7
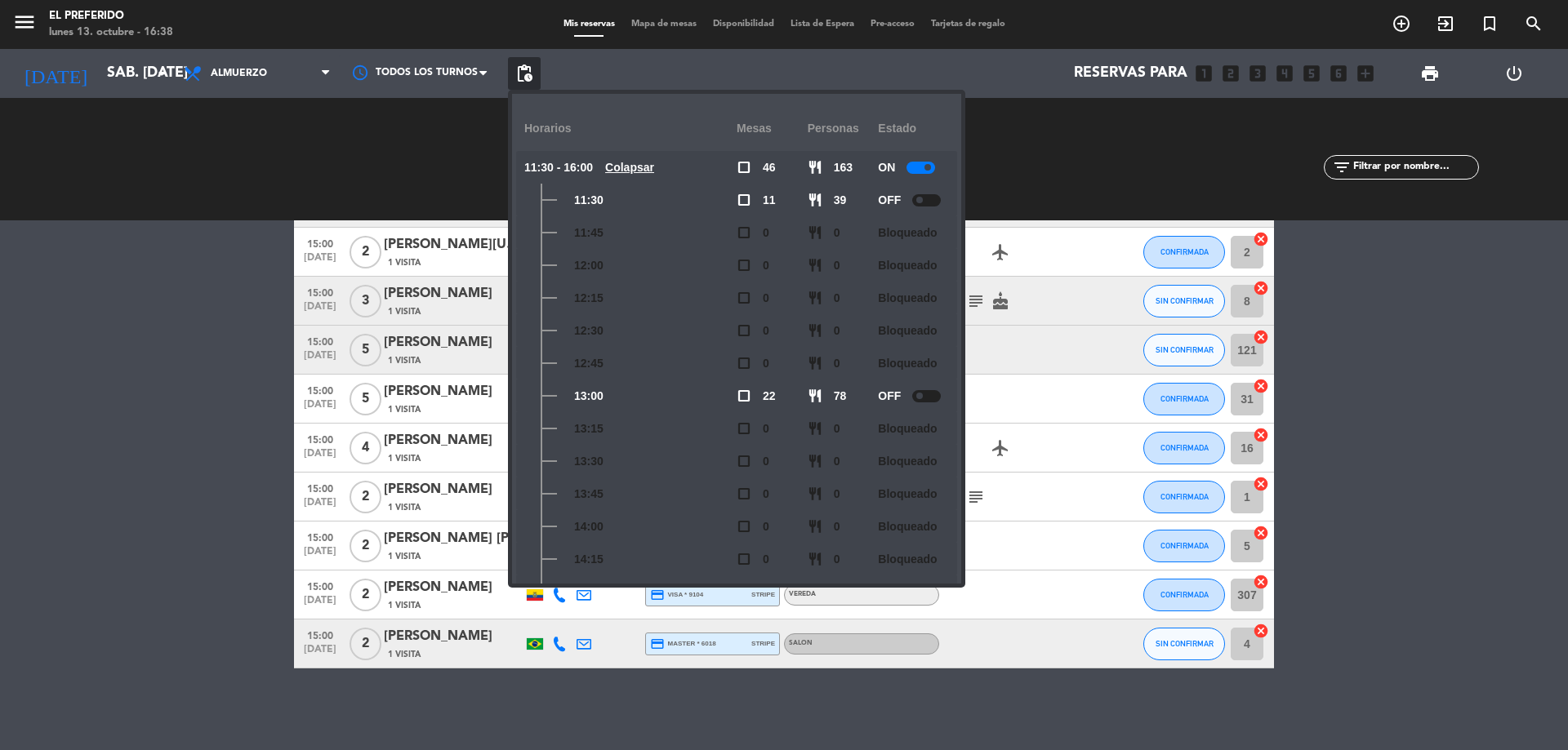
click at [934, 205] on div at bounding box center [926, 200] width 29 height 12
click at [923, 197] on span at bounding box center [920, 200] width 7 height 7
click at [933, 200] on div at bounding box center [926, 200] width 29 height 12
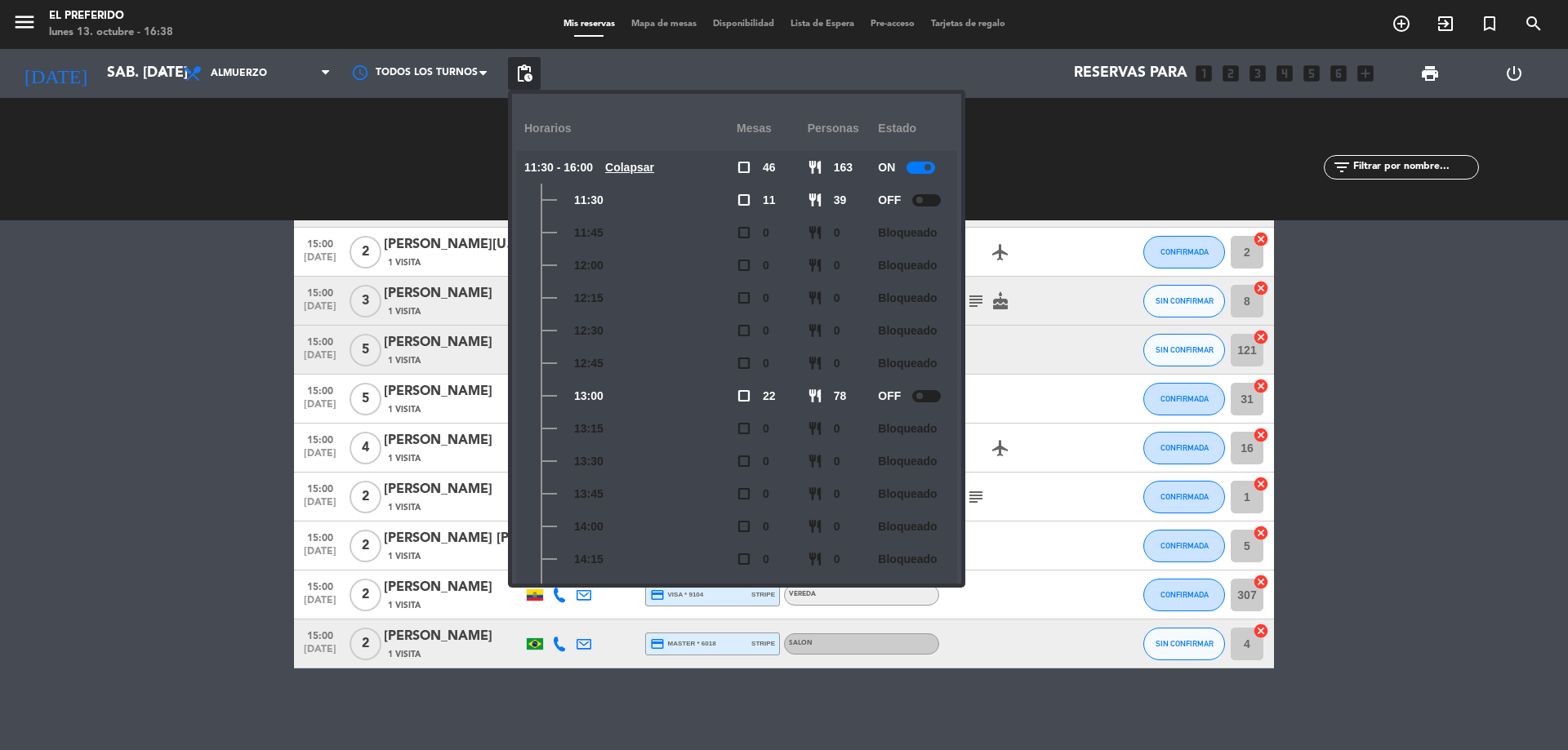
click at [933, 200] on div at bounding box center [926, 200] width 29 height 12
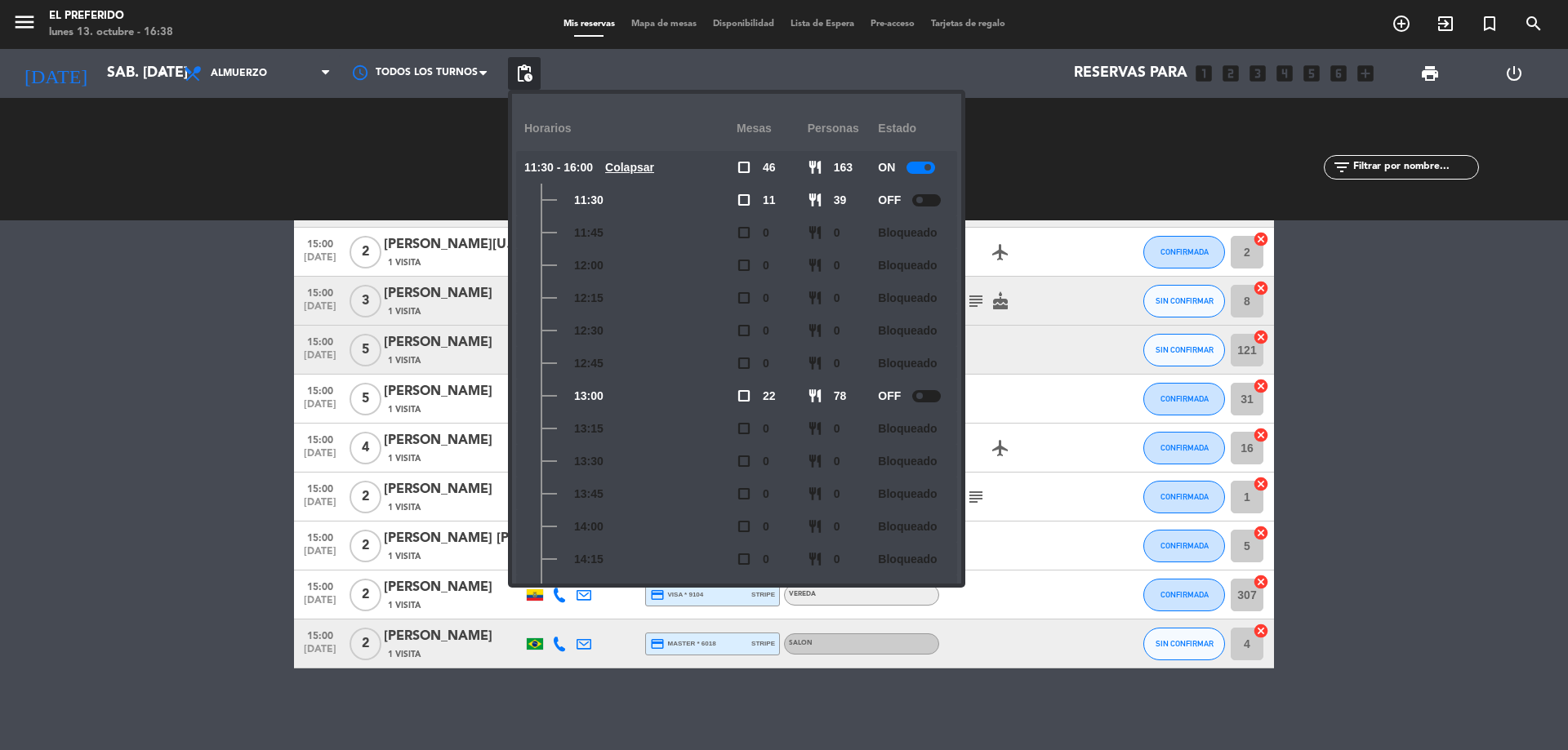
click at [933, 200] on div at bounding box center [926, 200] width 29 height 12
click at [933, 205] on div at bounding box center [926, 200] width 29 height 12
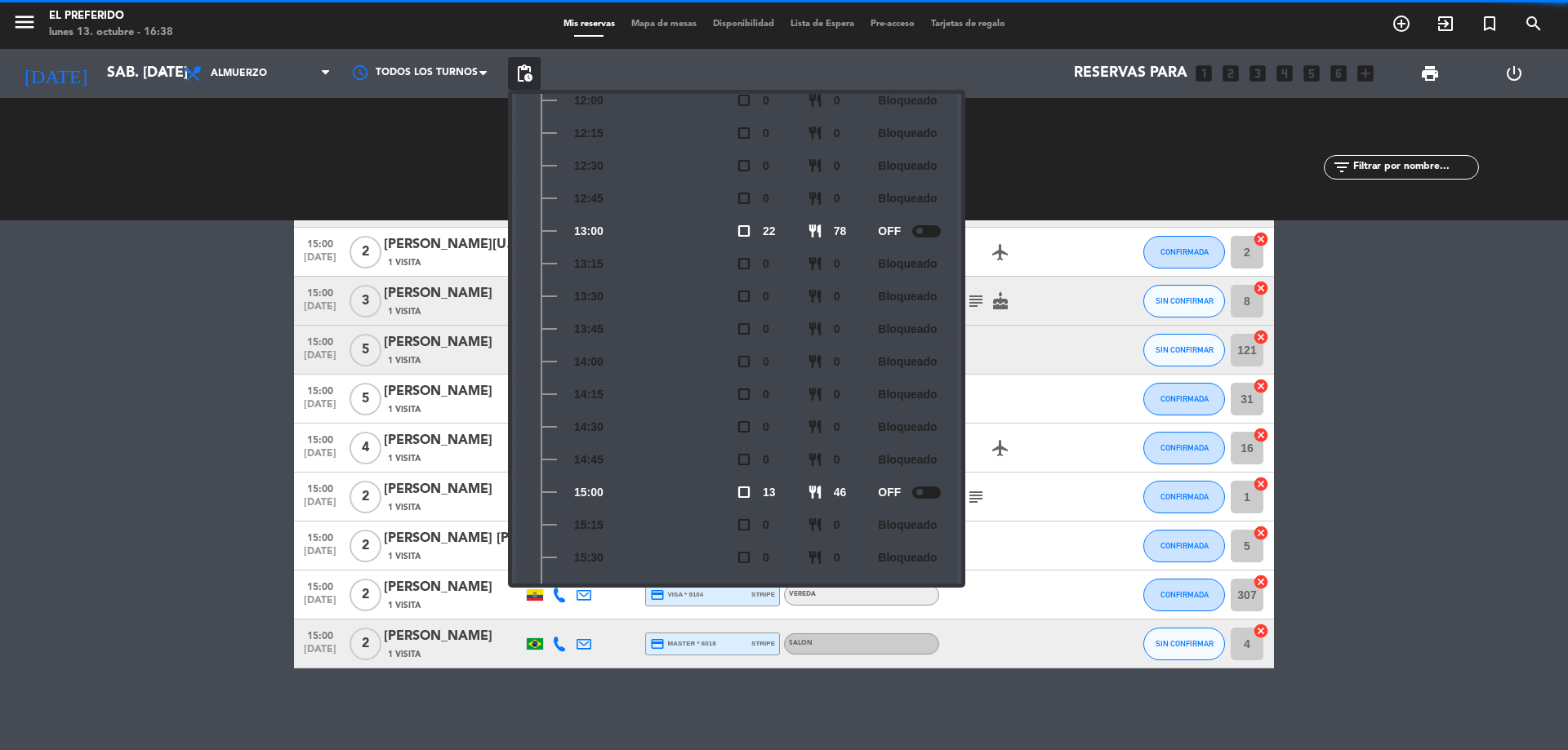
scroll to position [240, 0]
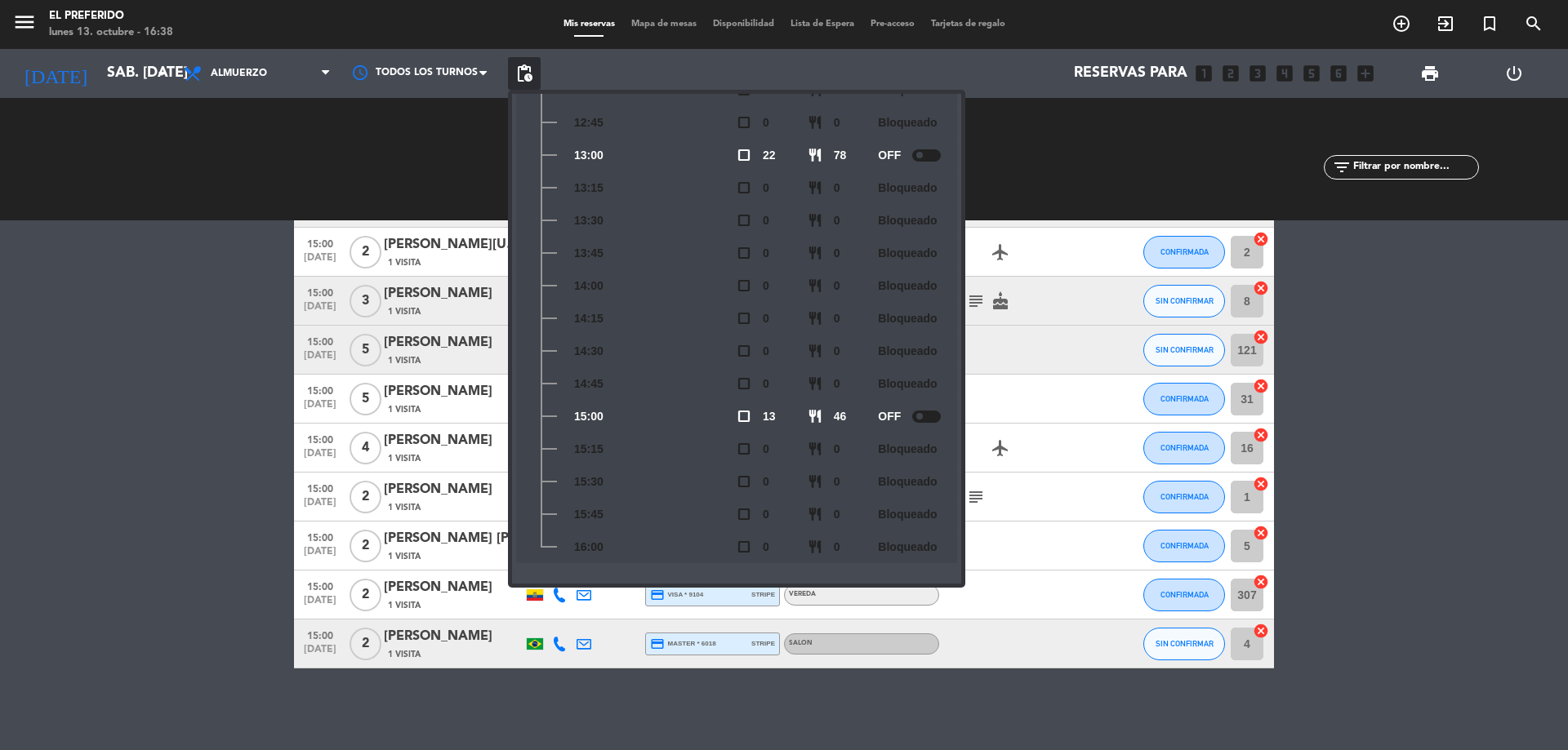
click at [936, 417] on div at bounding box center [926, 416] width 29 height 12
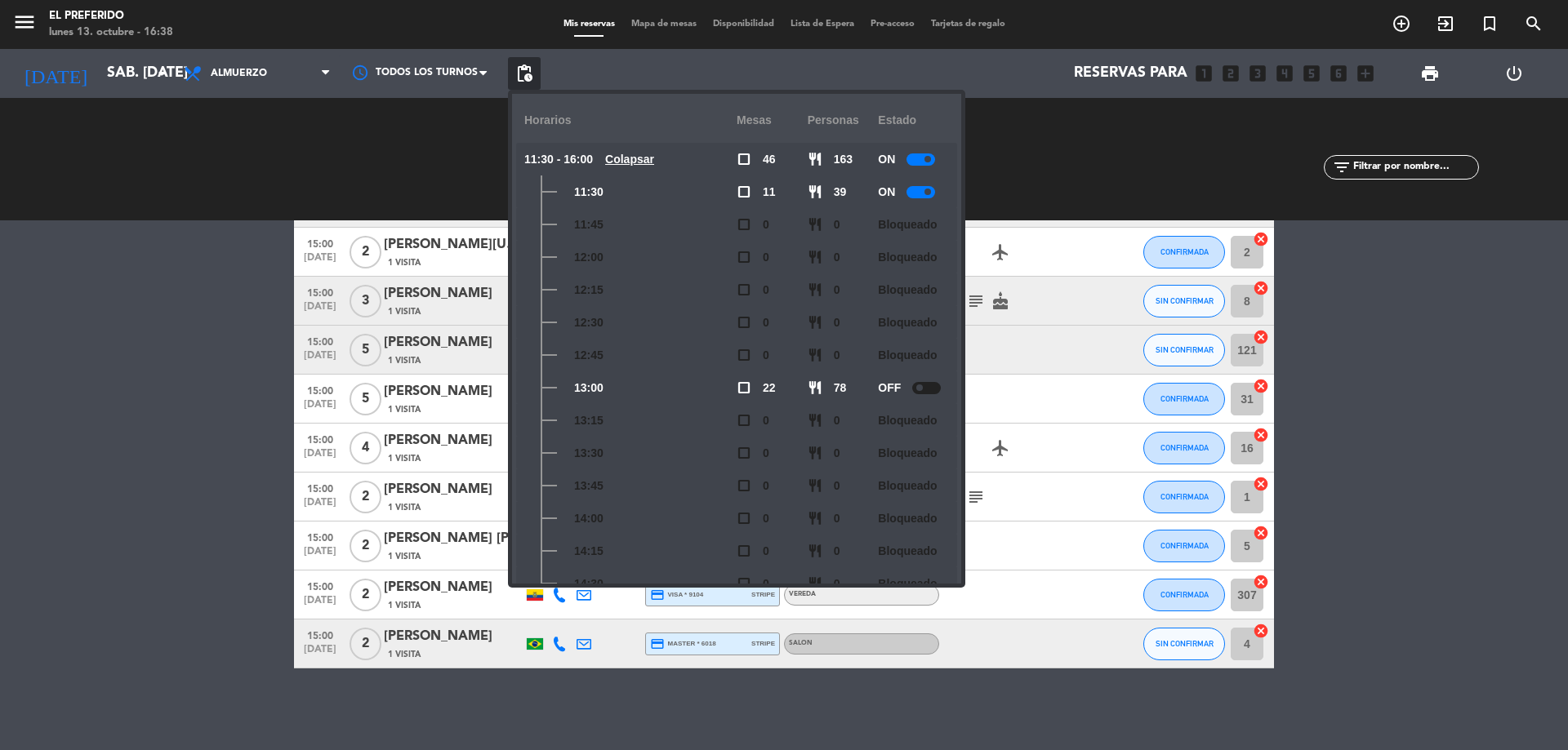
scroll to position [0, 0]
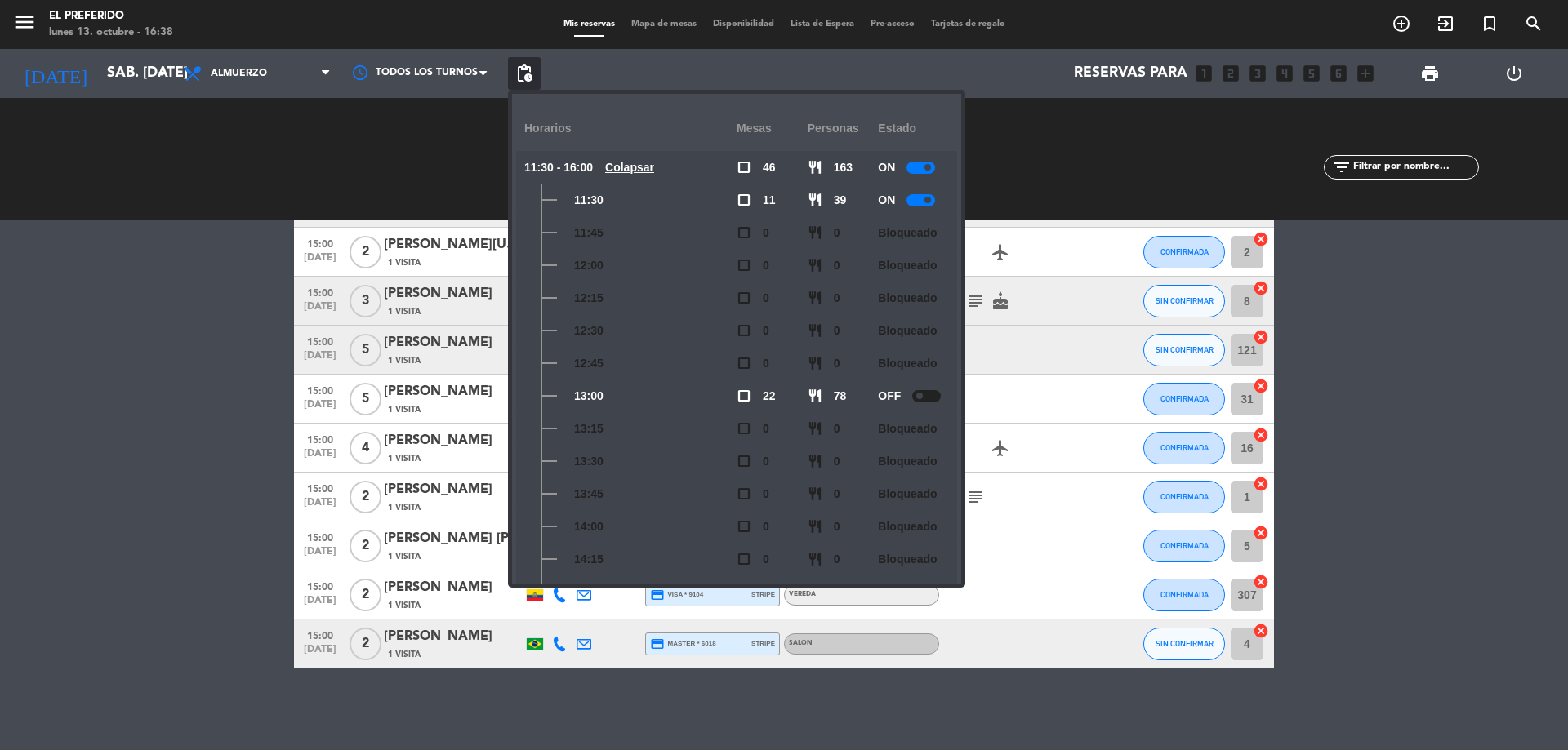
drag, startPoint x: 291, startPoint y: 466, endPoint x: 216, endPoint y: 469, distance: 75.1
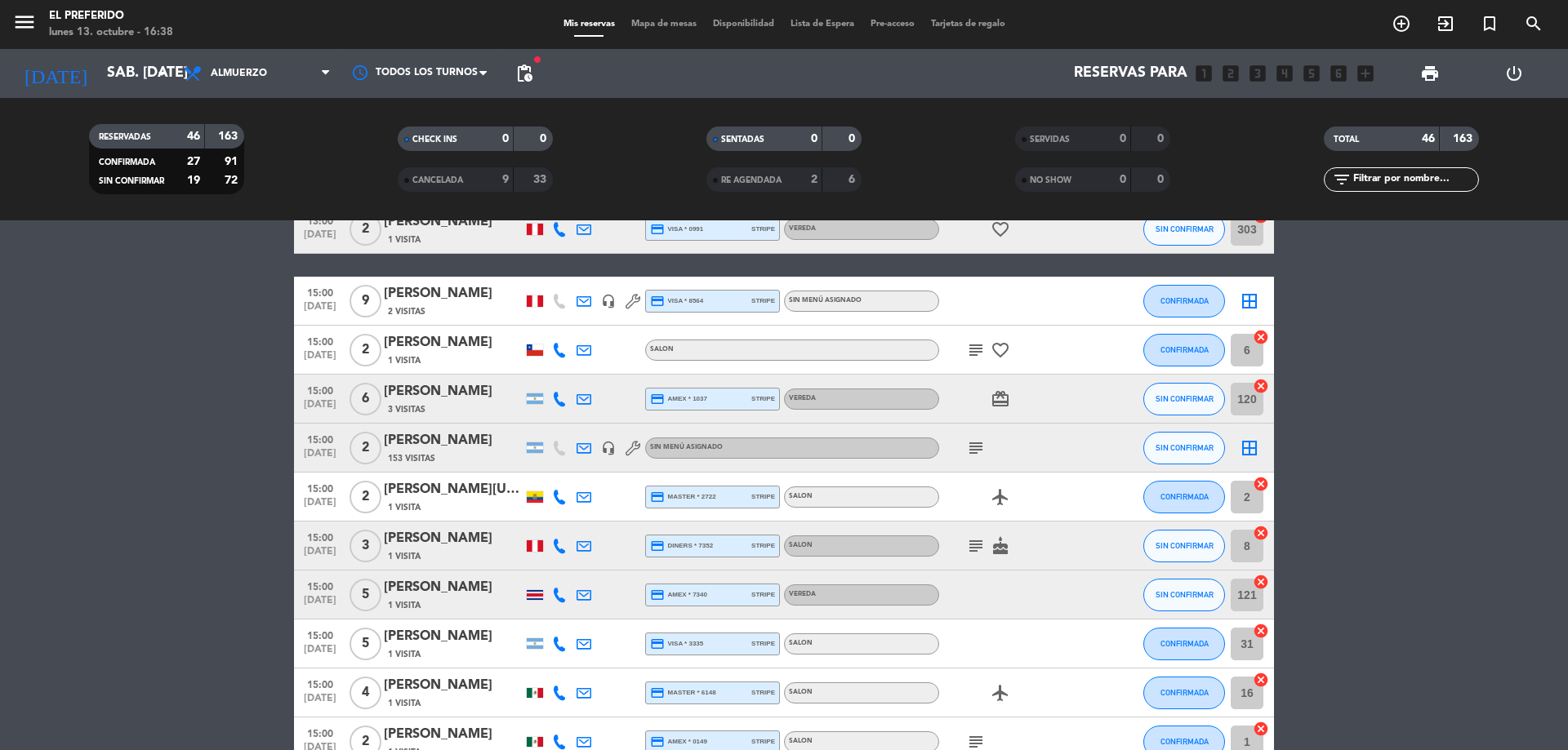
scroll to position [1827, 0]
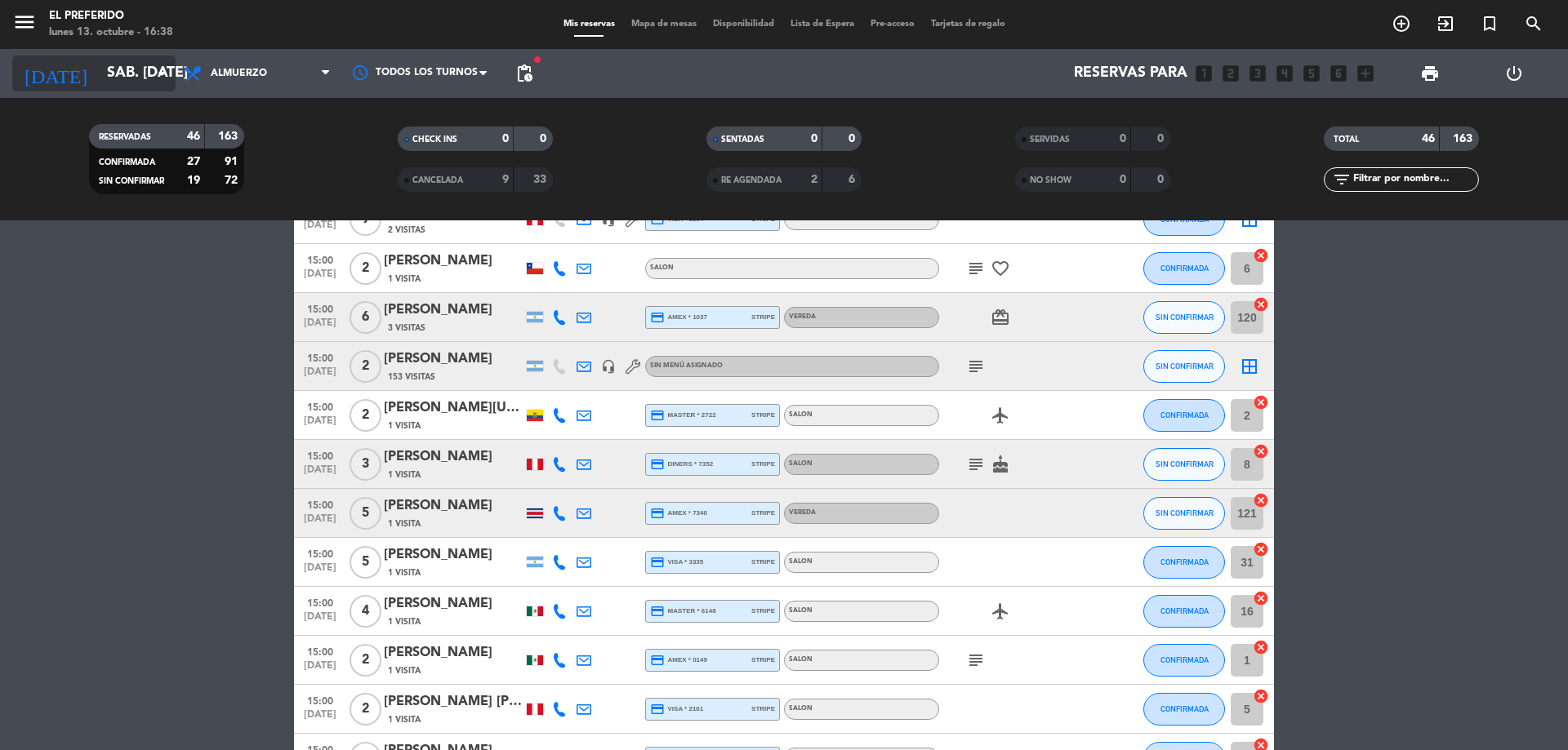
click at [150, 87] on input "sáb. [DATE]" at bounding box center [193, 73] width 190 height 32
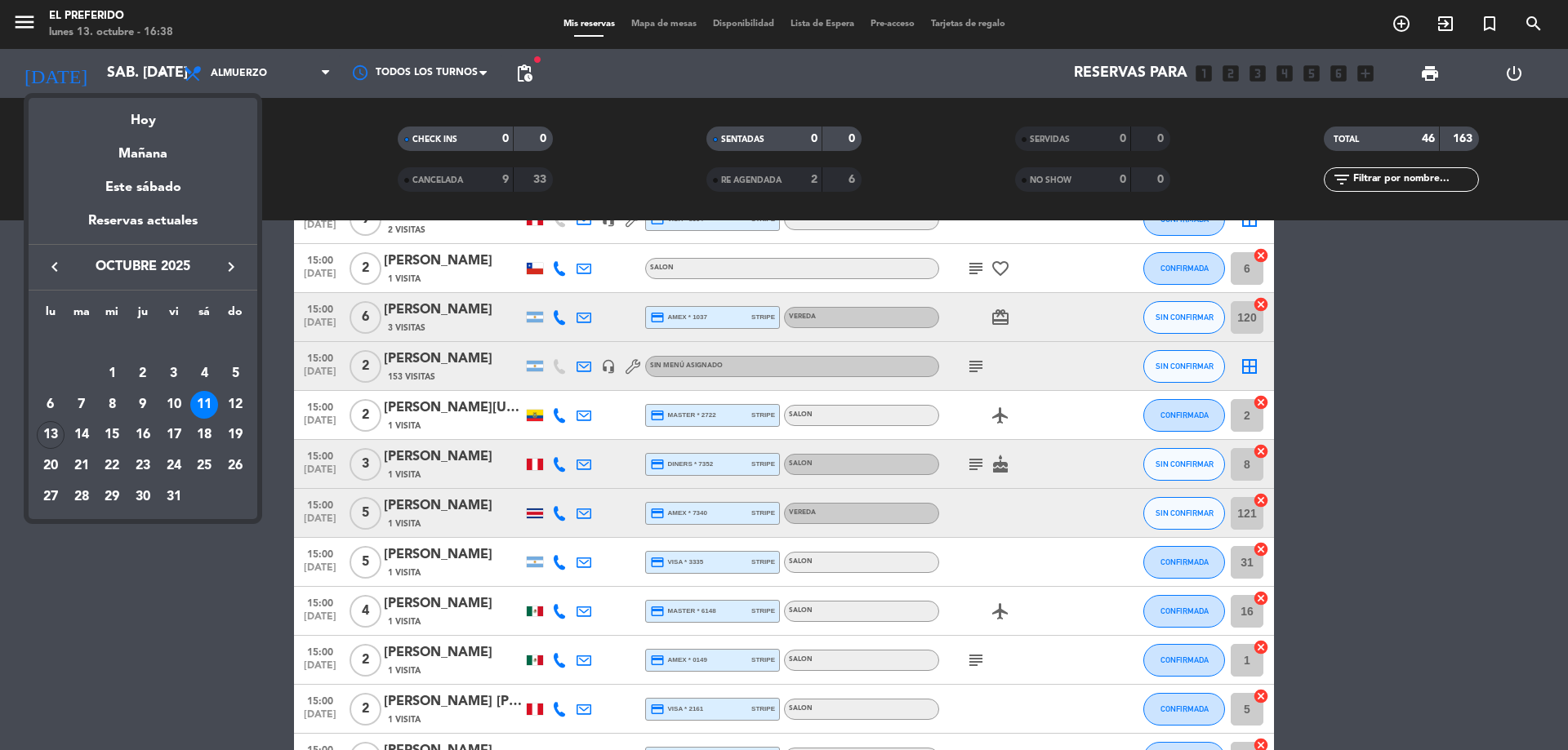
click at [203, 432] on div "18" at bounding box center [204, 435] width 28 height 28
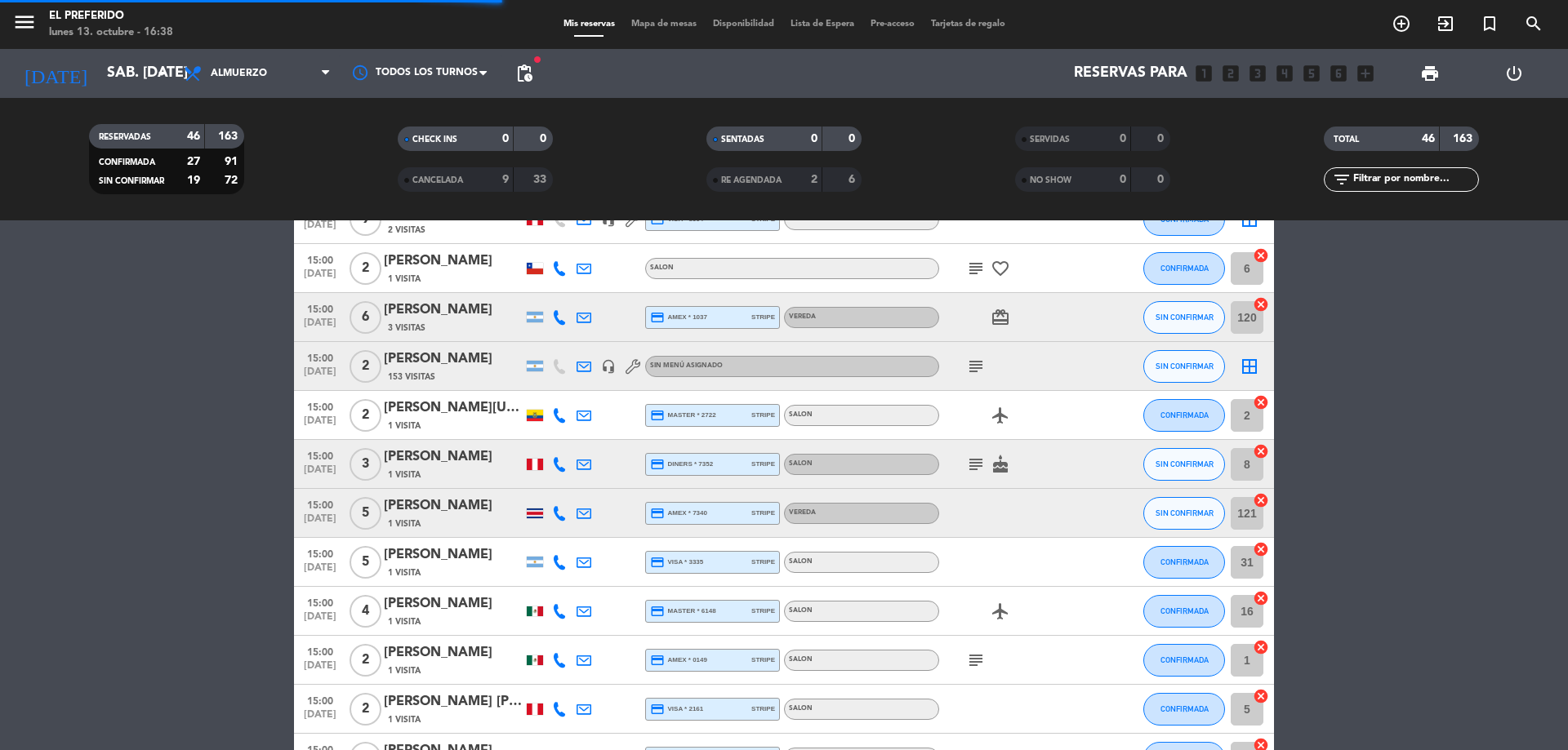
scroll to position [482, 0]
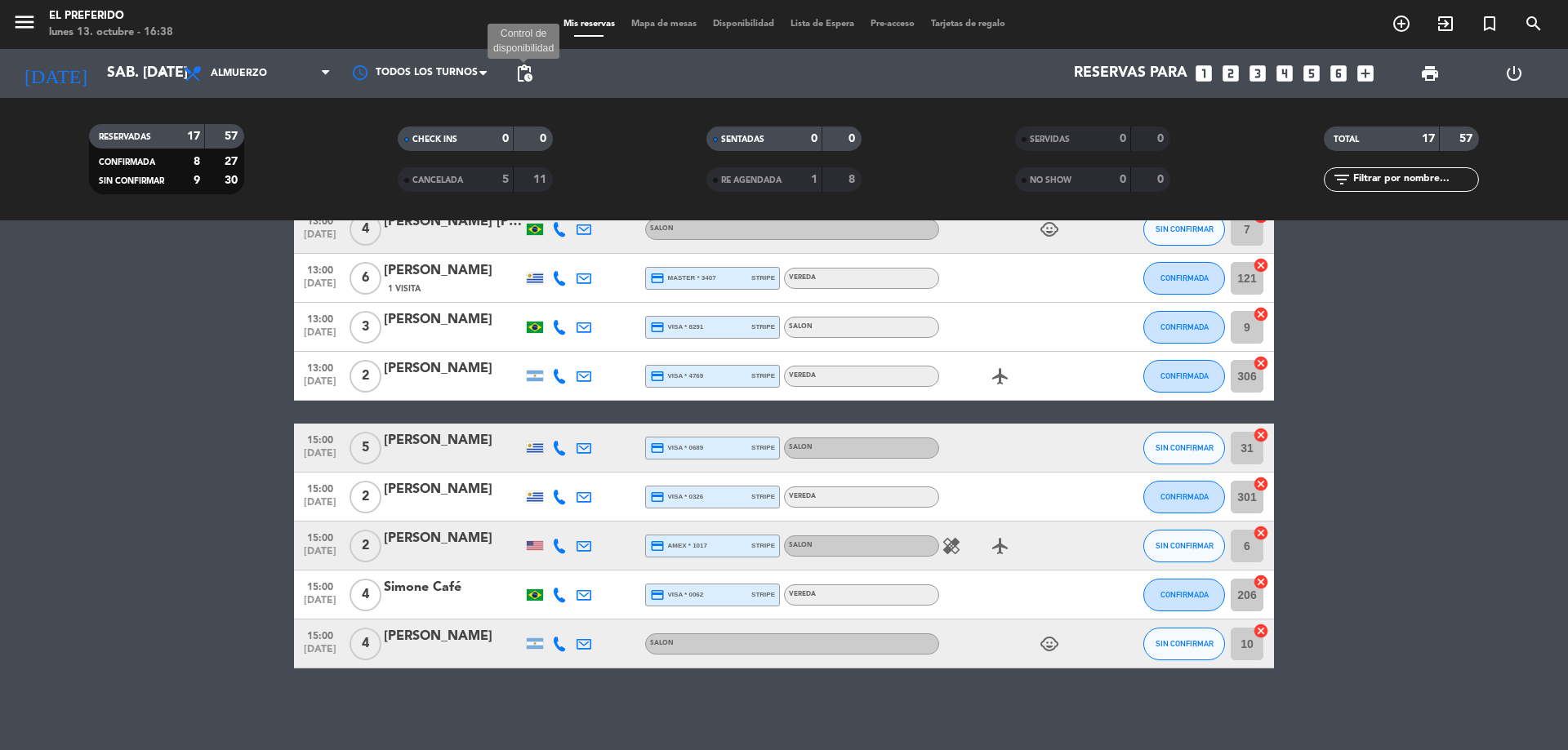
click at [532, 72] on span "pending_actions" at bounding box center [524, 73] width 20 height 20
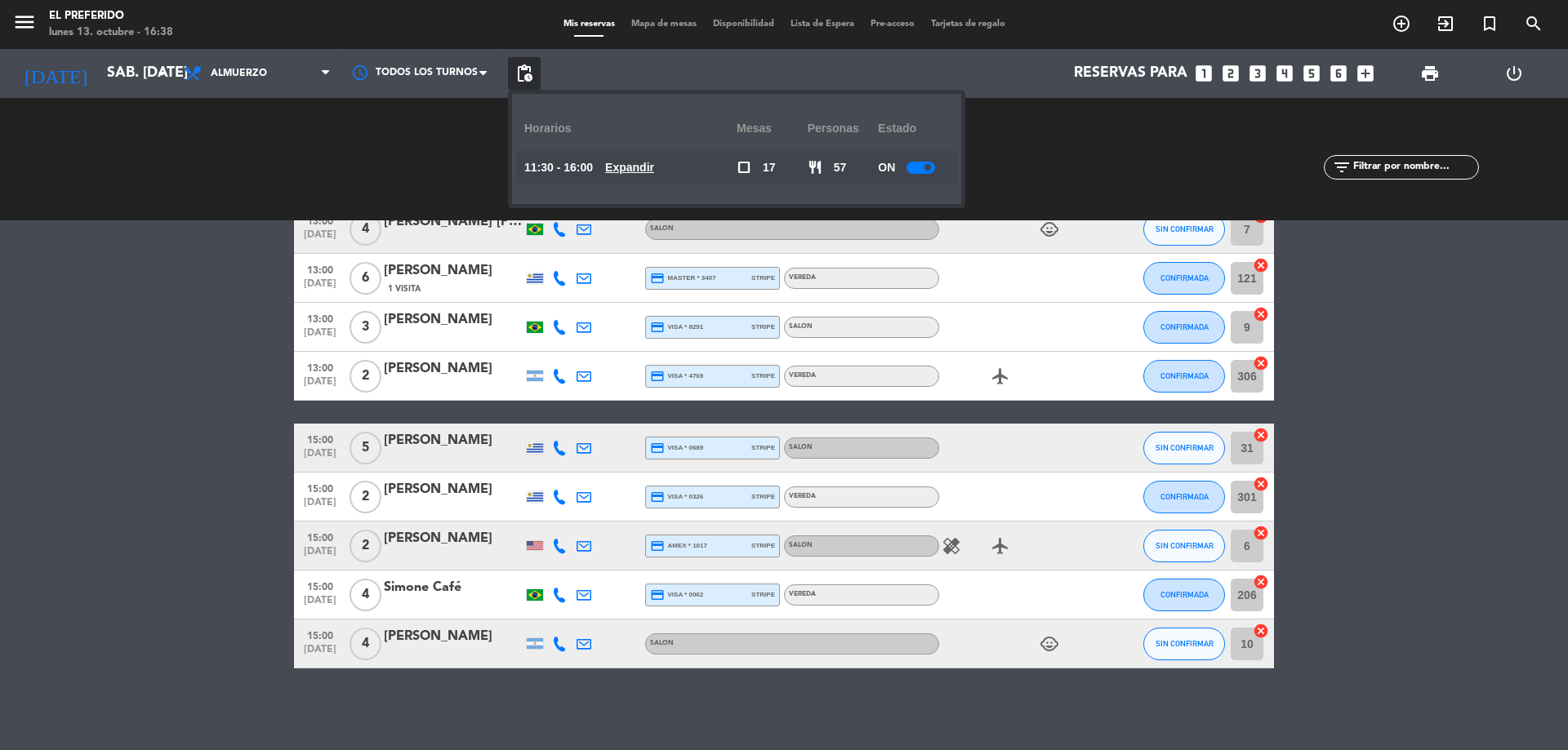
click at [637, 174] on u "Expandir" at bounding box center [630, 166] width 49 height 13
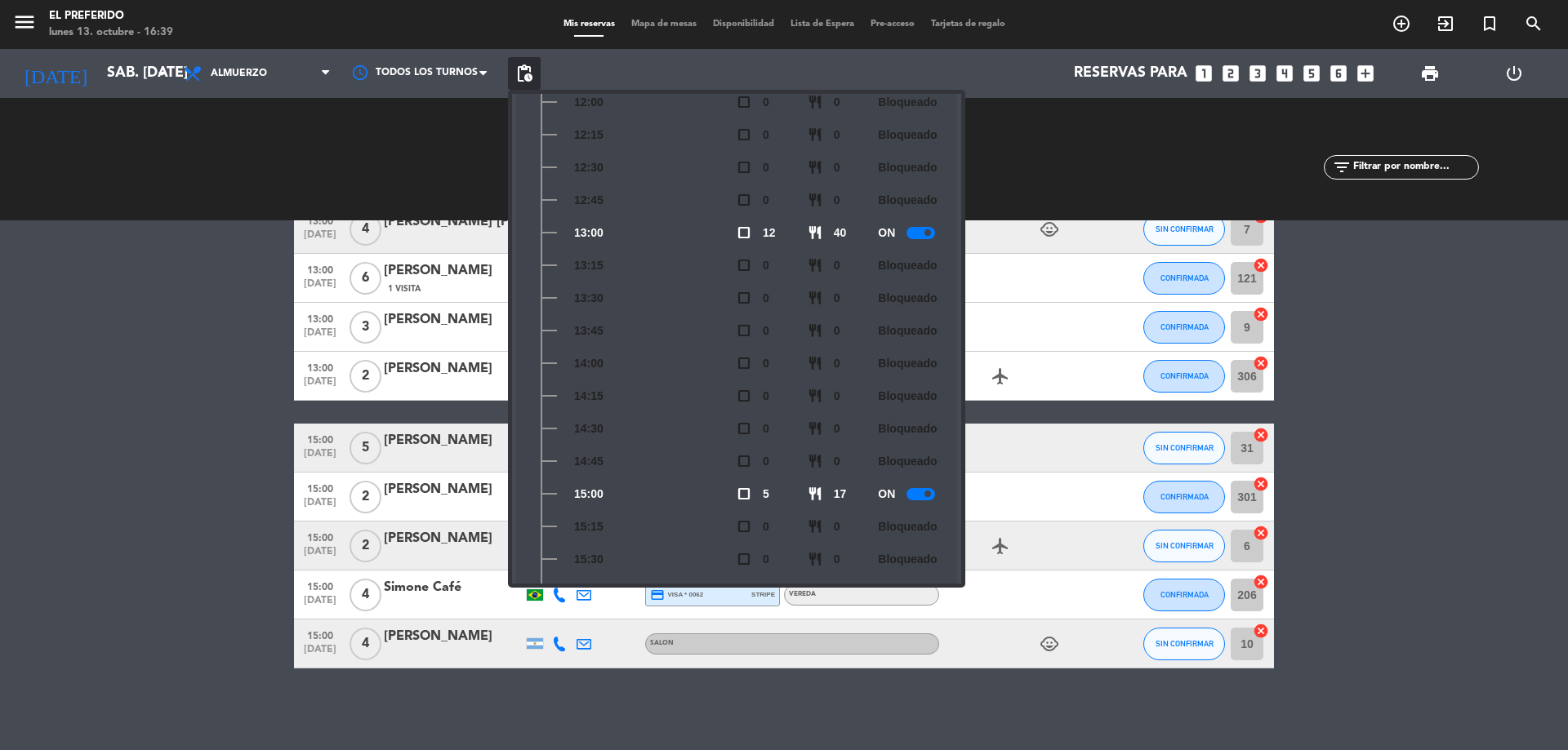
scroll to position [0, 0]
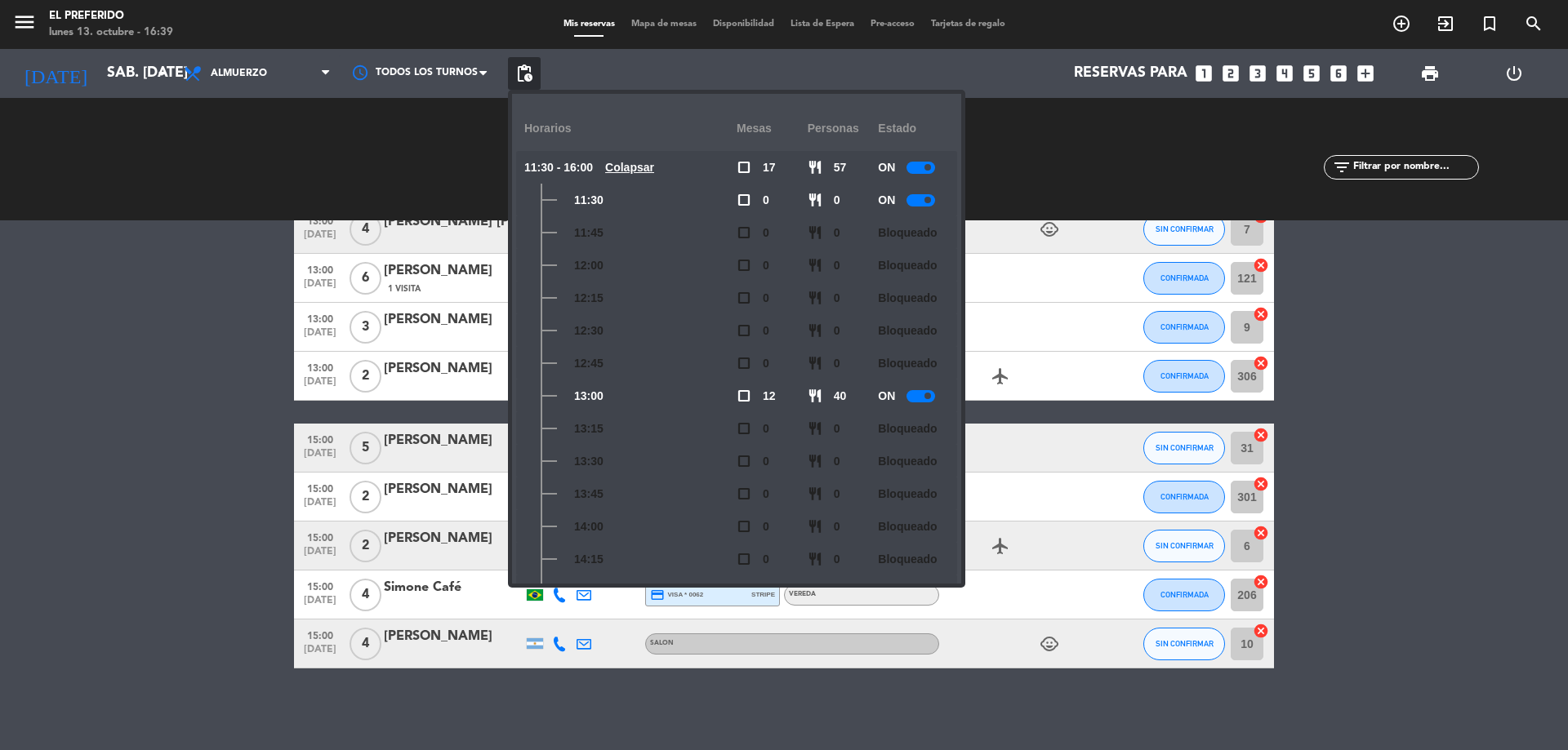
click at [108, 369] on bookings-row "13:00 [DATE] 2 [PERSON_NAME] credit_card visa * 4404 stripe SALON favorite_bord…" at bounding box center [784, 240] width 1568 height 855
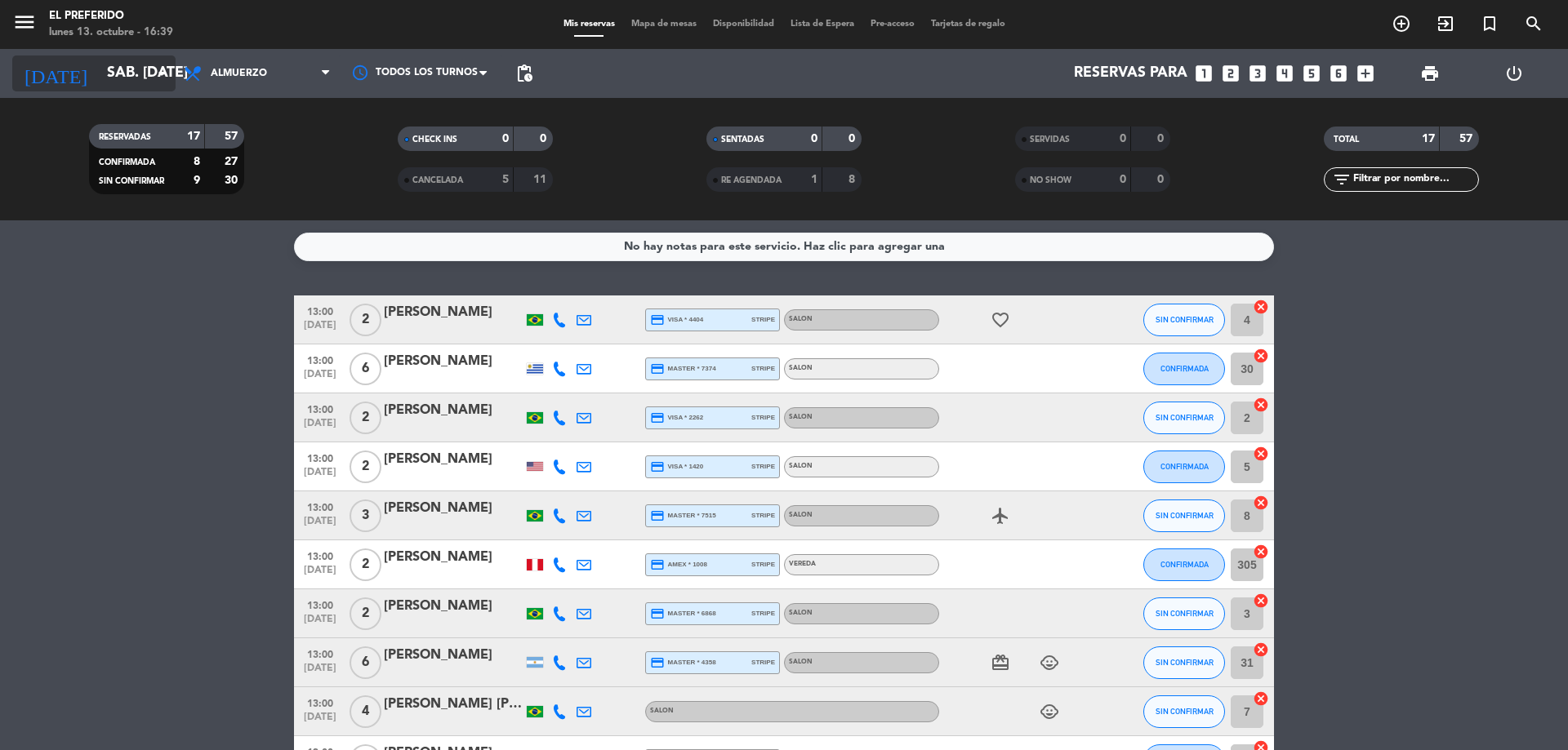
click at [99, 69] on input "sáb. [DATE]" at bounding box center [193, 73] width 190 height 32
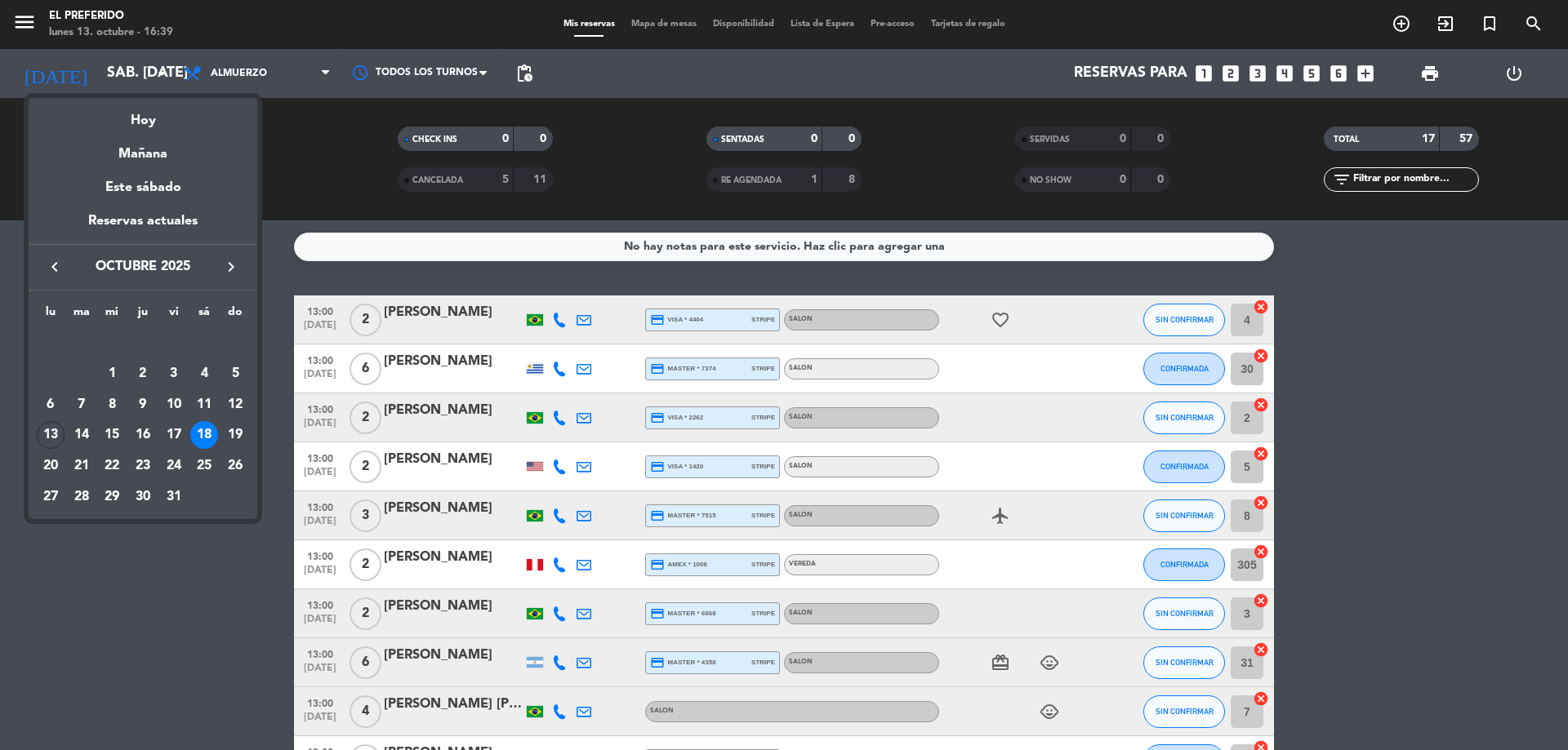
click at [534, 70] on div at bounding box center [784, 375] width 1568 height 750
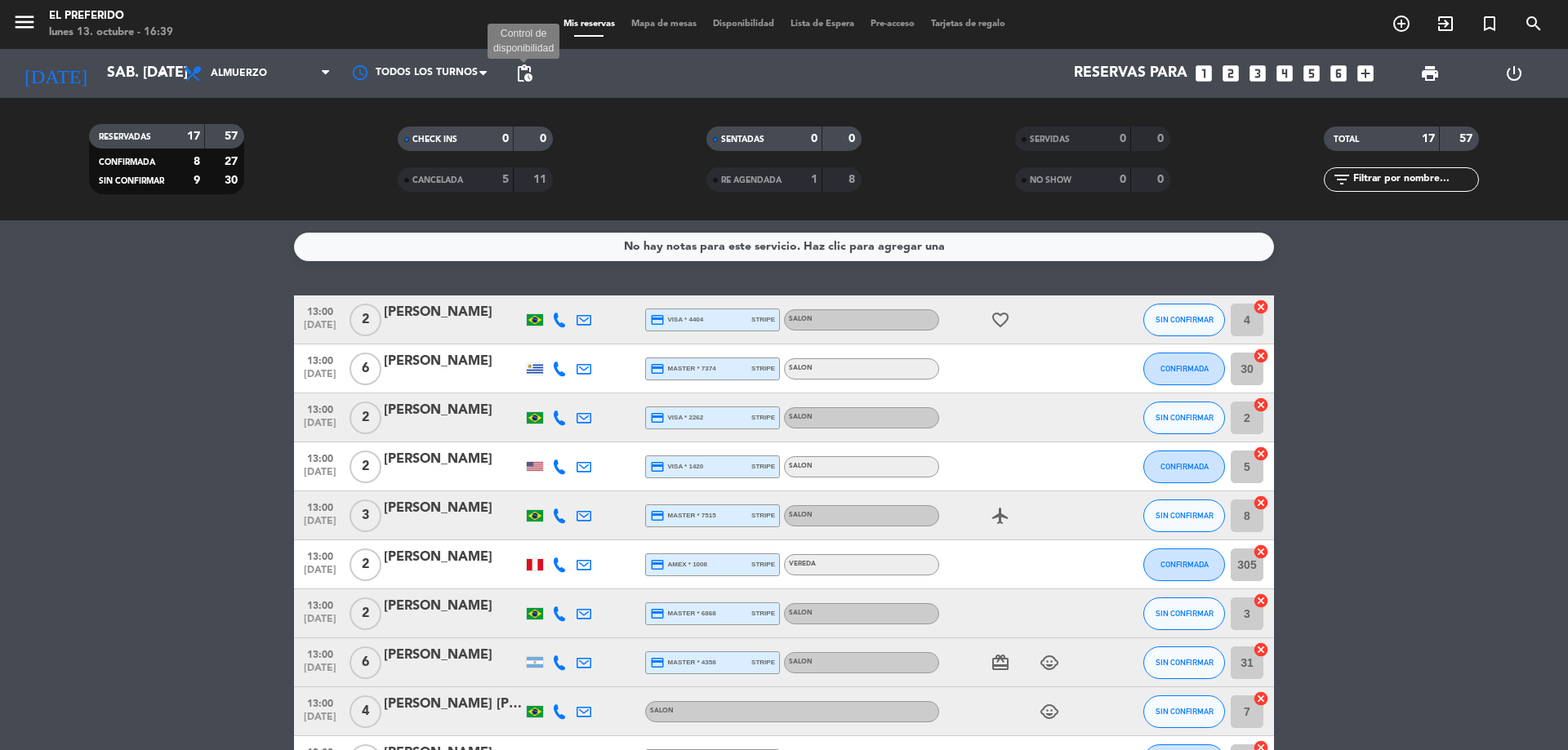
click at [524, 70] on span "pending_actions" at bounding box center [524, 73] width 20 height 20
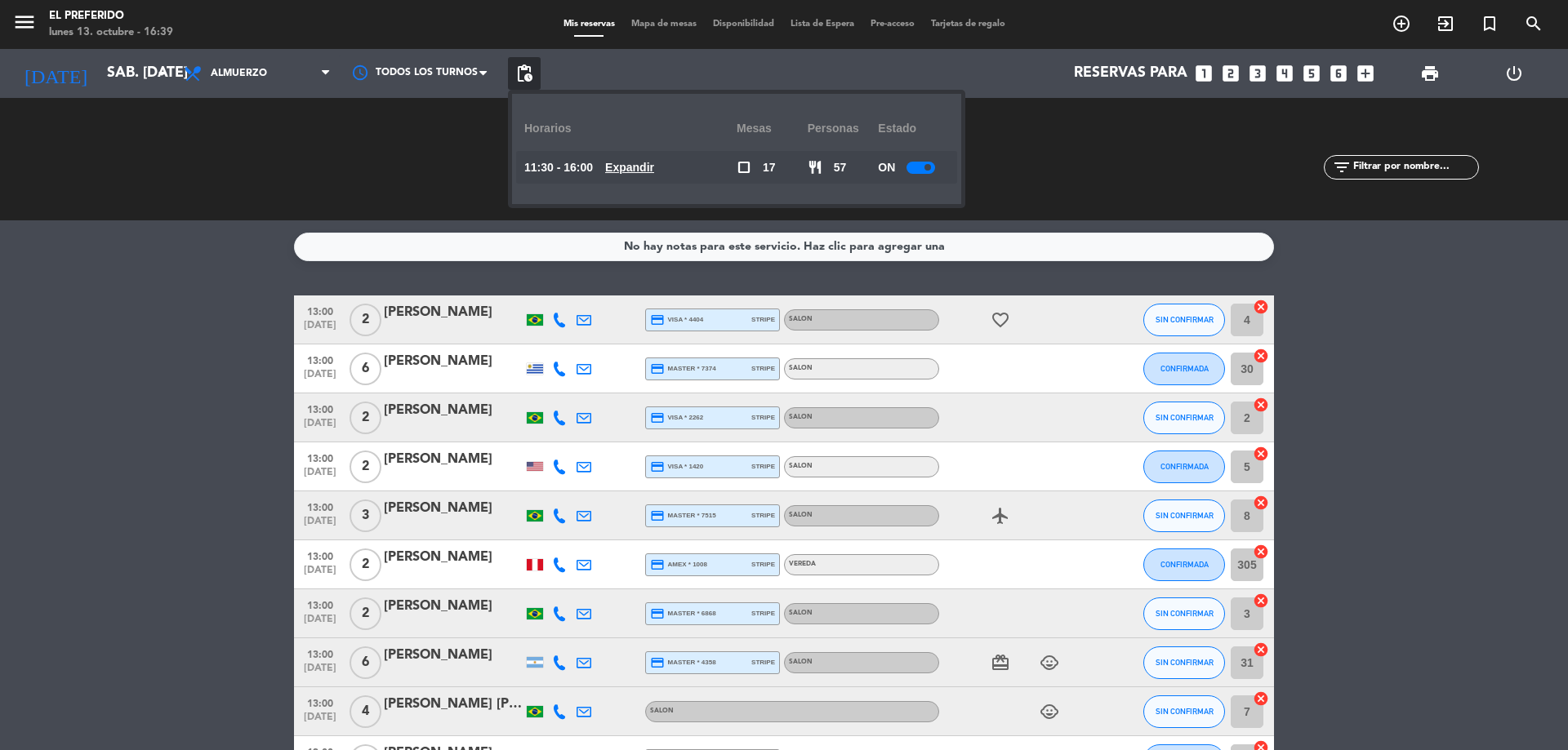
click at [637, 168] on u "Expandir" at bounding box center [630, 166] width 49 height 13
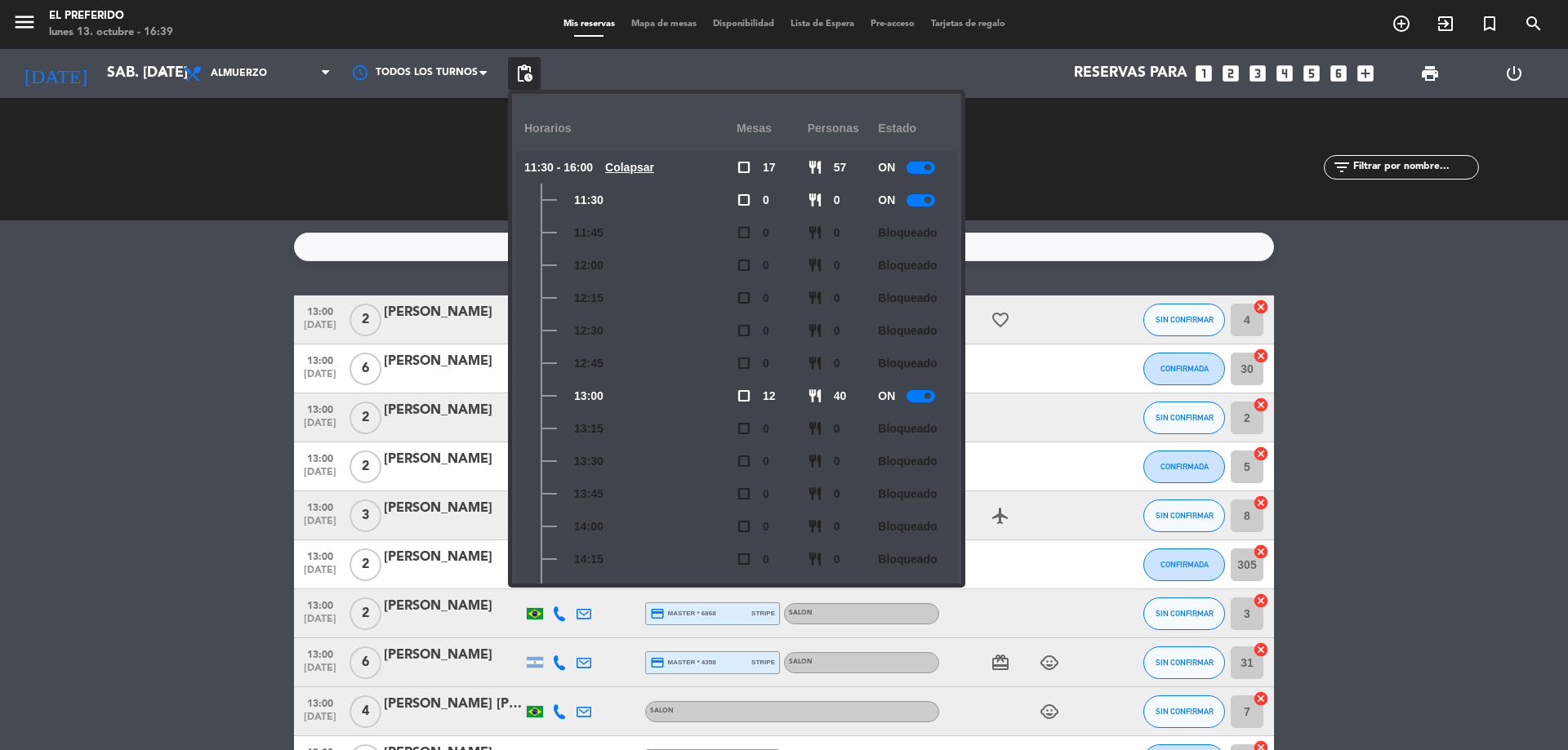
drag, startPoint x: 0, startPoint y: 450, endPoint x: 41, endPoint y: 178, distance: 275.1
click at [4, 431] on bookings-row "13:00 [DATE] 2 [PERSON_NAME] credit_card visa * 4404 stripe SALON favorite_bord…" at bounding box center [784, 723] width 1568 height 855
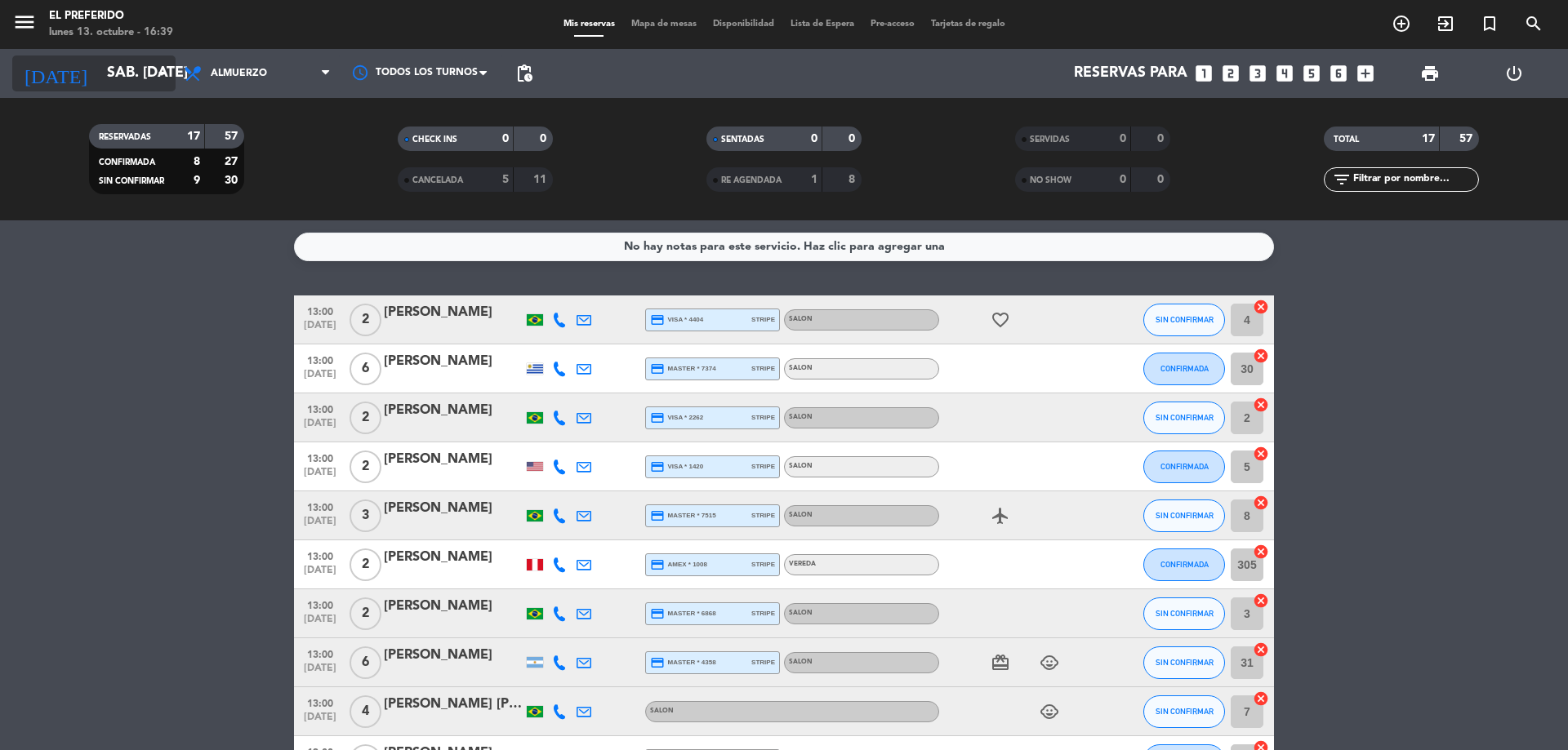
click at [99, 66] on input "sáb. [DATE]" at bounding box center [193, 73] width 190 height 32
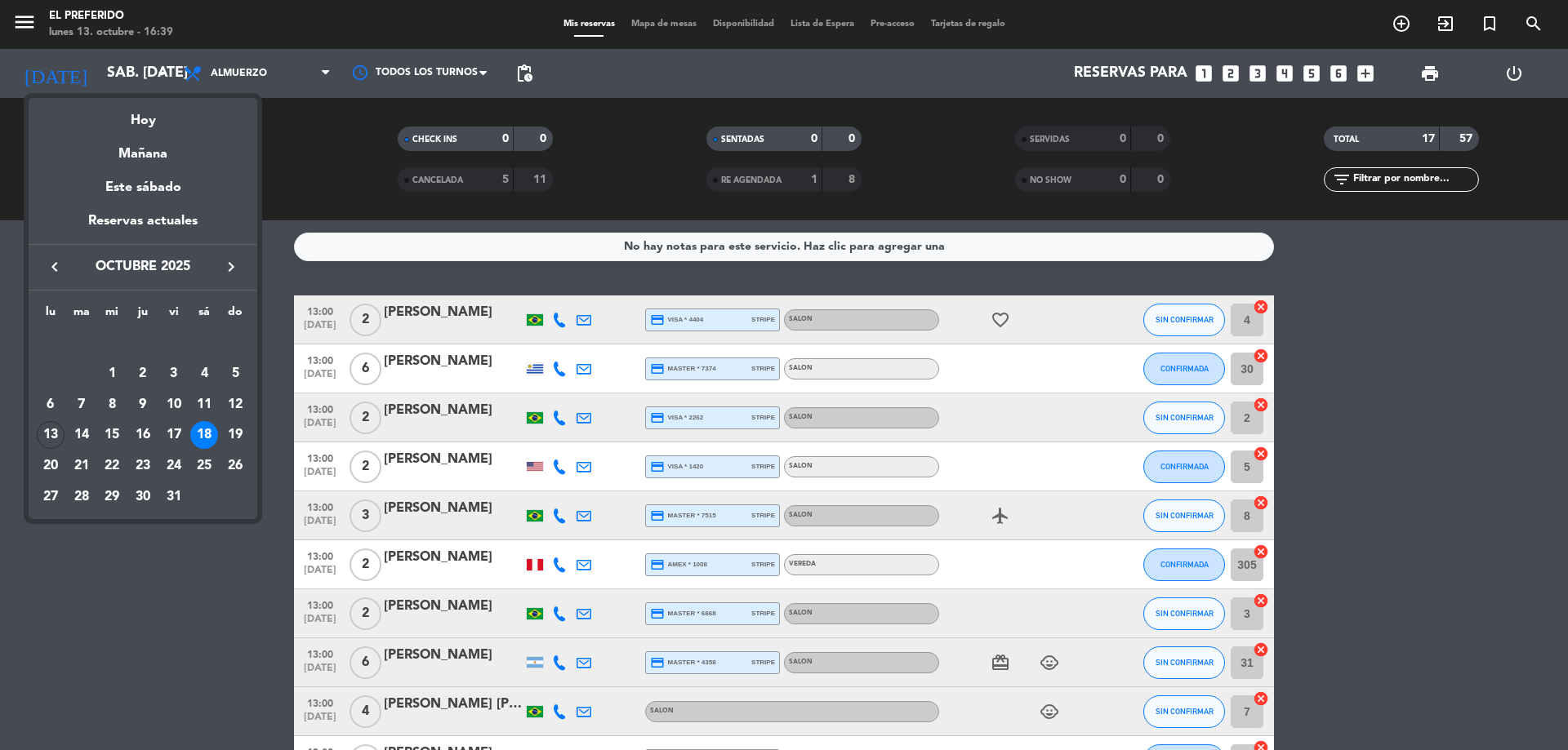
drag, startPoint x: 221, startPoint y: 468, endPoint x: 202, endPoint y: 469, distance: 19.0
click at [220, 468] on td "26" at bounding box center [235, 465] width 31 height 31
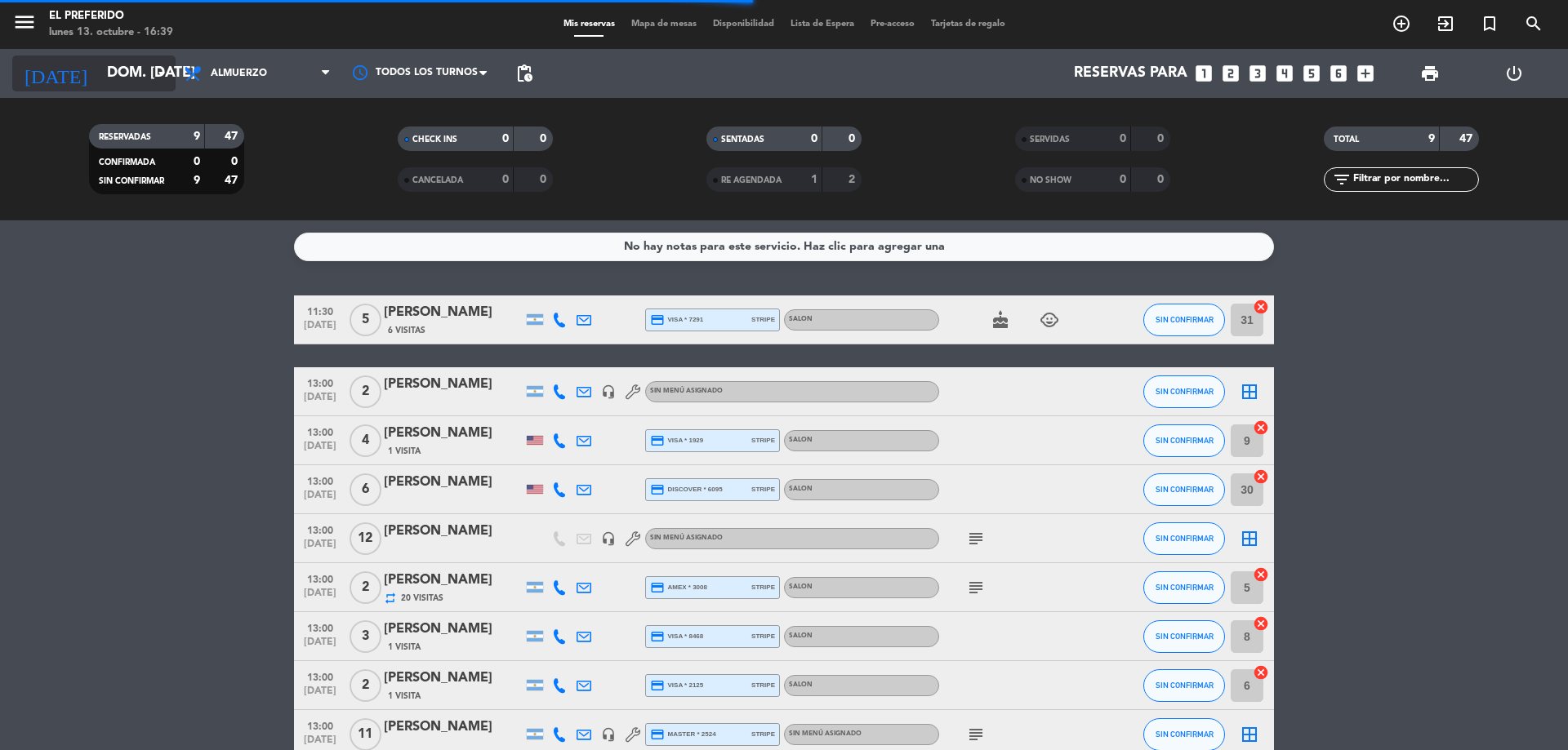
click at [153, 74] on icon "arrow_drop_down" at bounding box center [161, 73] width 20 height 20
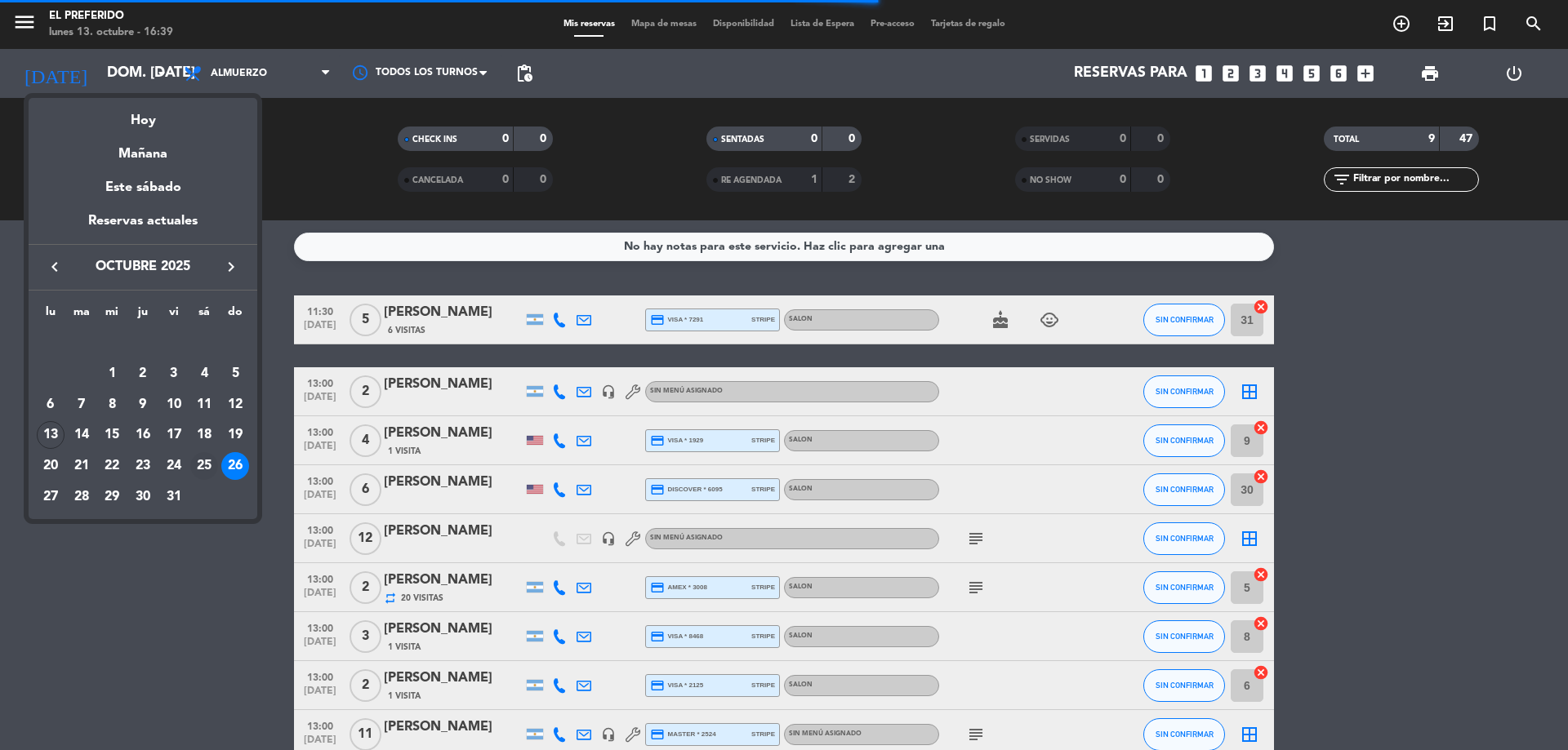
click at [203, 467] on div "25" at bounding box center [204, 465] width 28 height 28
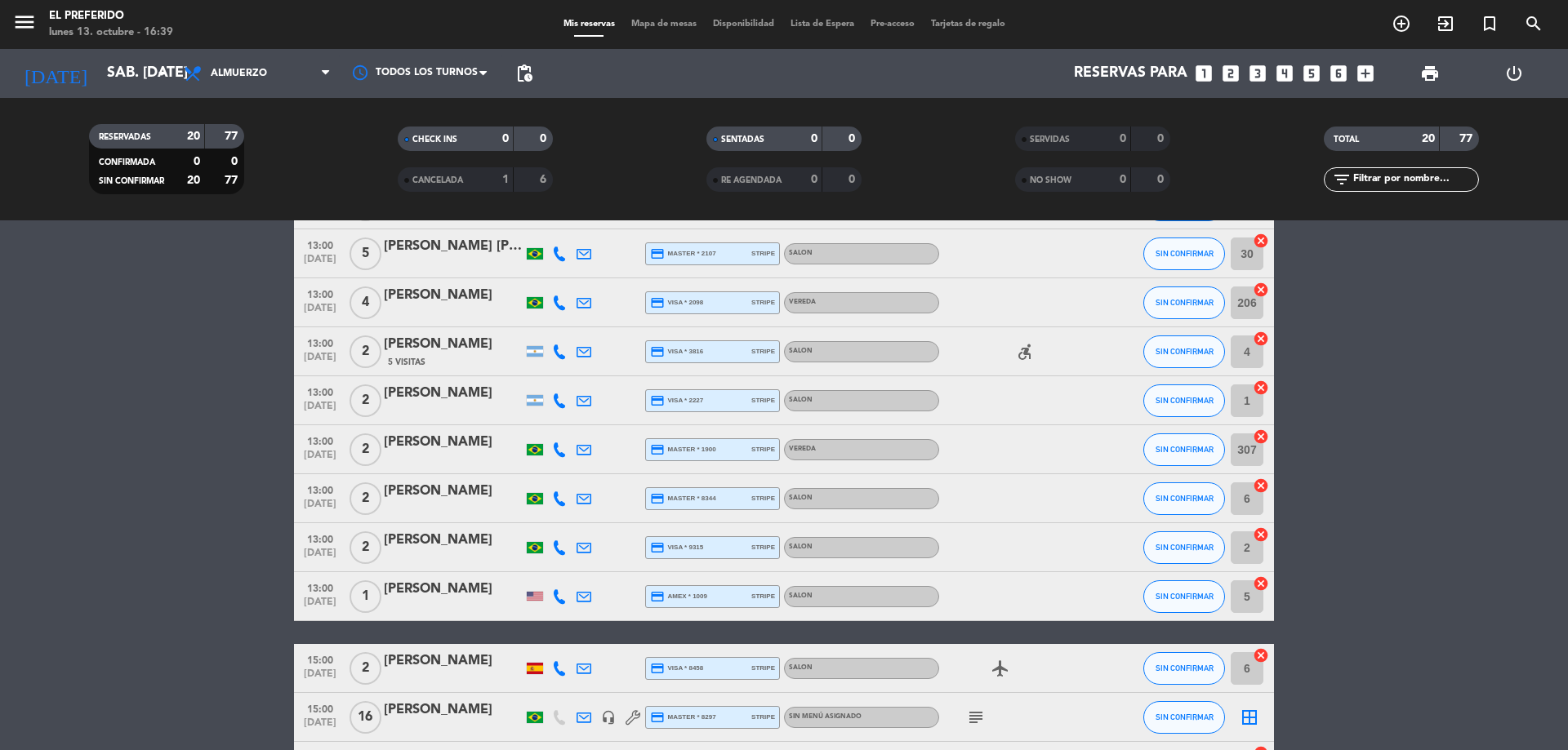
scroll to position [652, 0]
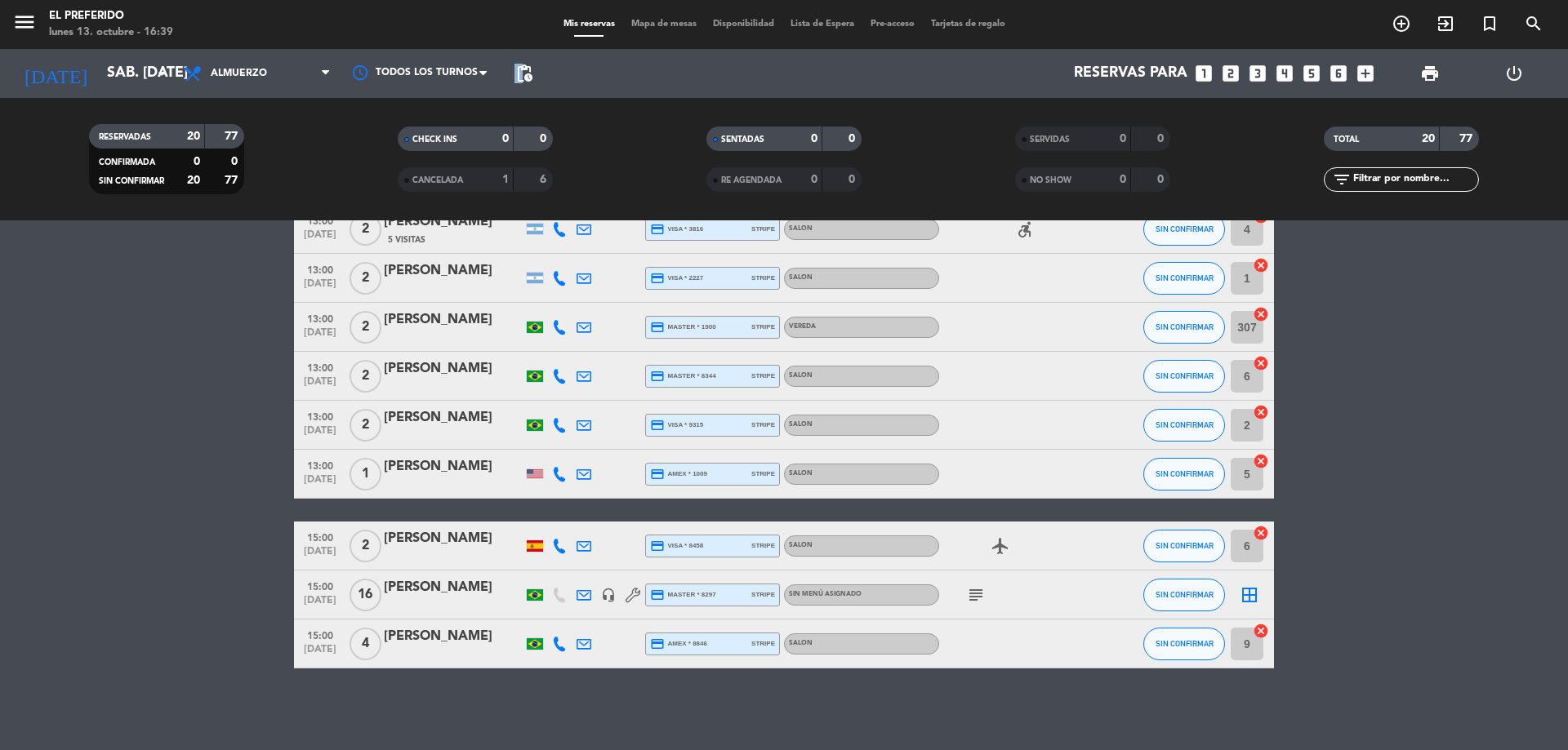
drag, startPoint x: 515, startPoint y: 80, endPoint x: 524, endPoint y: 79, distance: 9.1
click at [523, 79] on span "pending_actions" at bounding box center [524, 73] width 32 height 32
click at [524, 79] on span "pending_actions" at bounding box center [524, 73] width 20 height 20
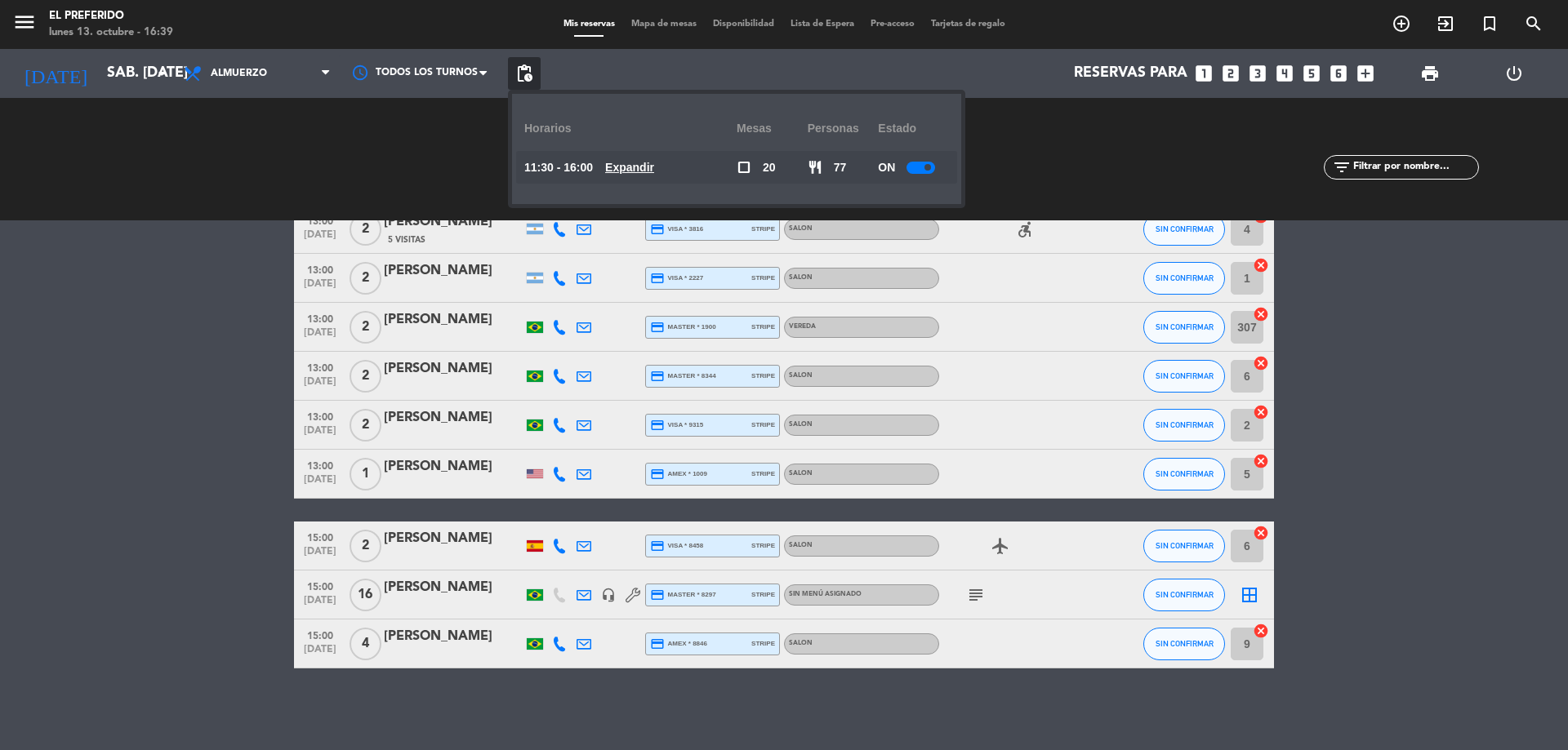
click at [637, 167] on u "Expandir" at bounding box center [630, 166] width 49 height 13
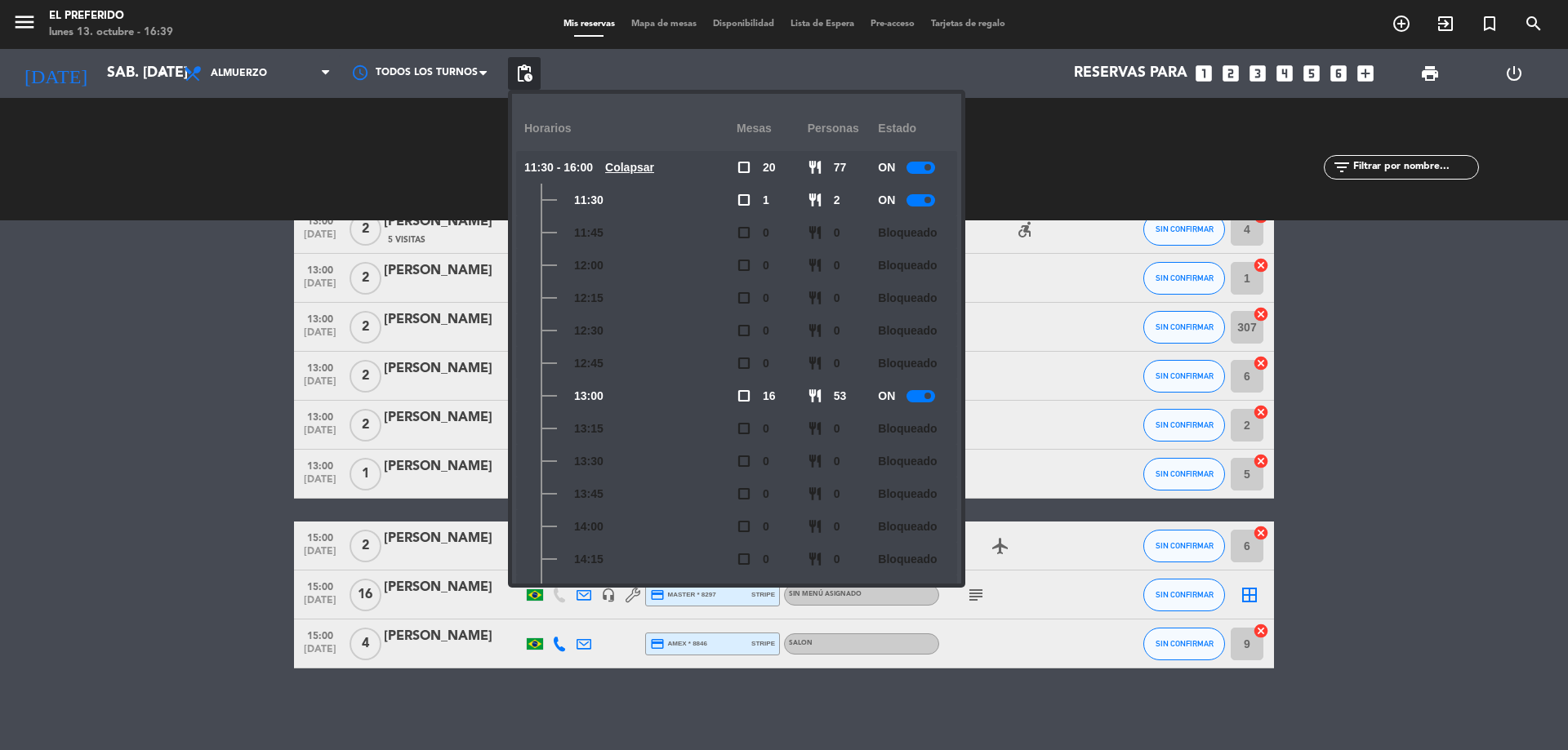
click at [912, 394] on div at bounding box center [920, 396] width 29 height 12
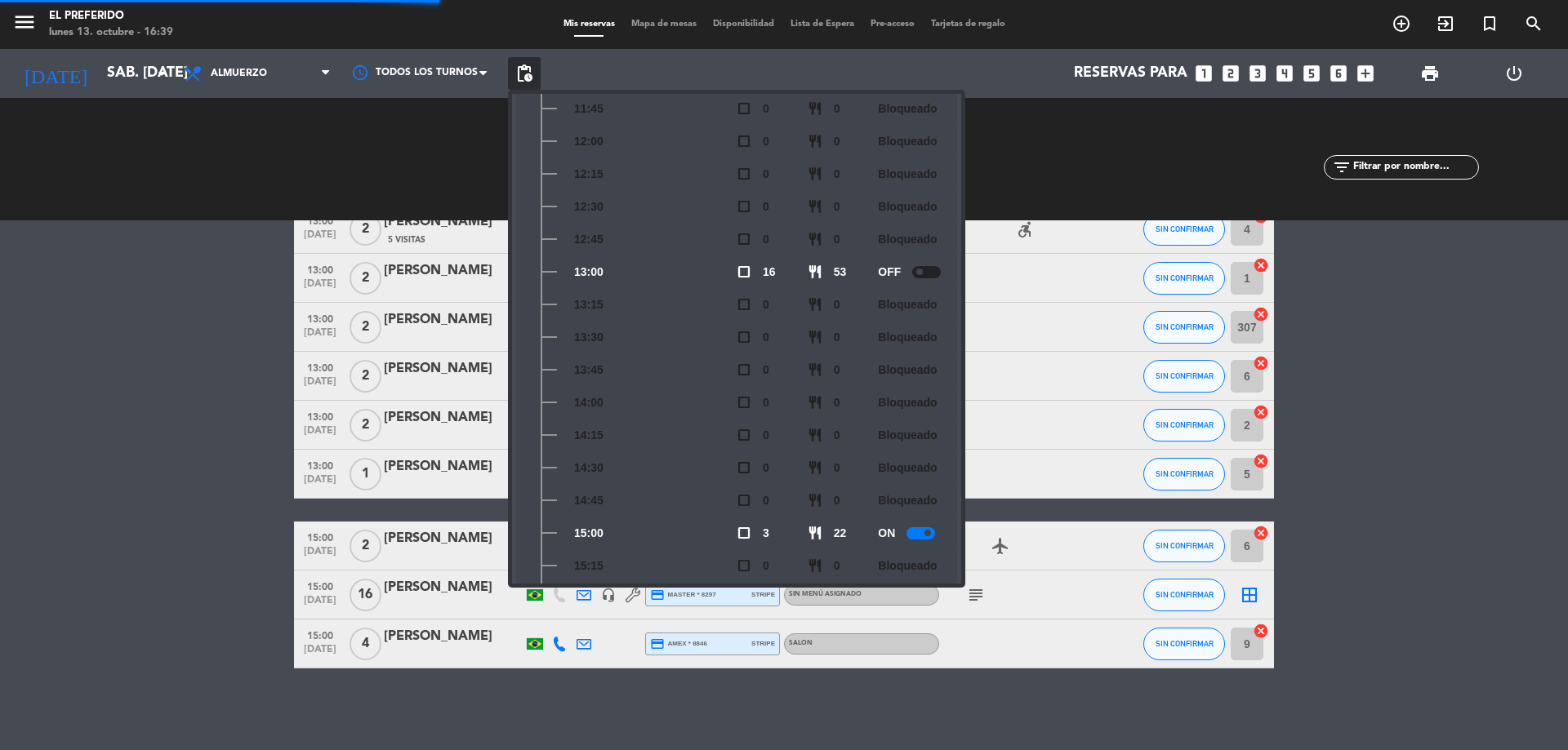
scroll to position [240, 0]
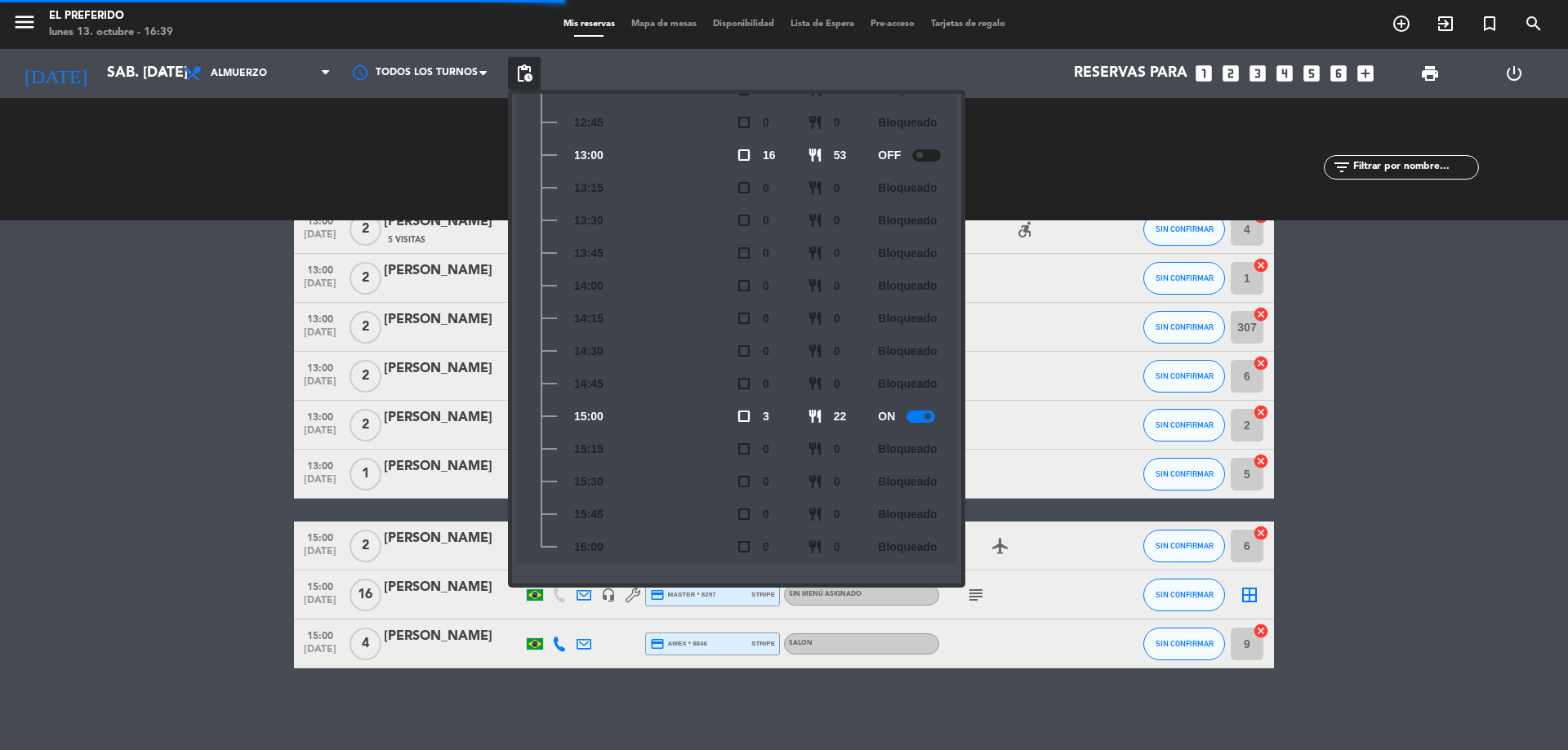
drag, startPoint x: 206, startPoint y: 415, endPoint x: 199, endPoint y: 158, distance: 257.1
click at [209, 407] on bookings-row "11:30 [DATE] 2 [PERSON_NAME] 1 Visita credit_card master * 8905 stripe SALON he…" at bounding box center [784, 155] width 1568 height 1025
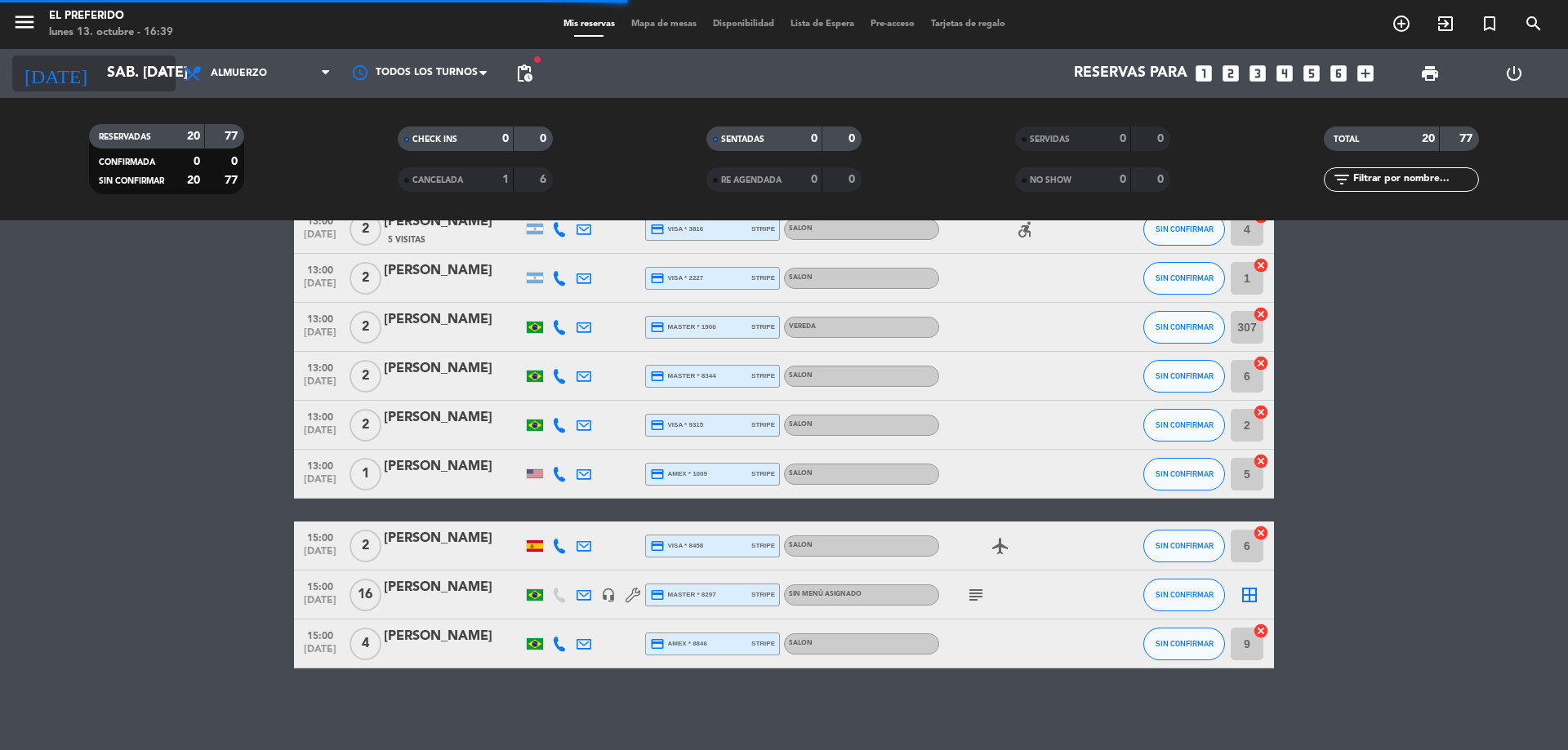
click at [137, 71] on input "sáb. [DATE]" at bounding box center [193, 73] width 190 height 32
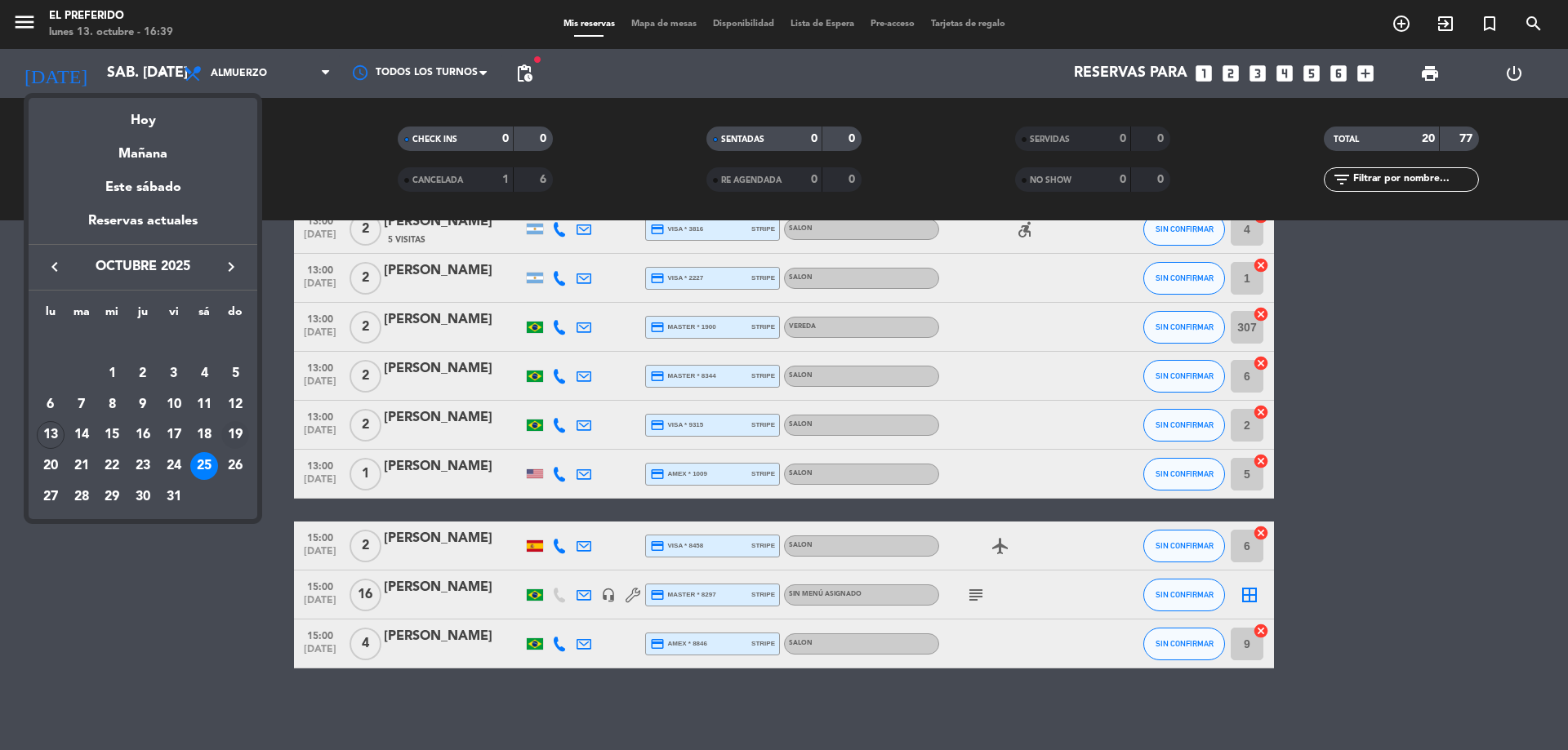
click at [235, 430] on div "19" at bounding box center [235, 435] width 28 height 28
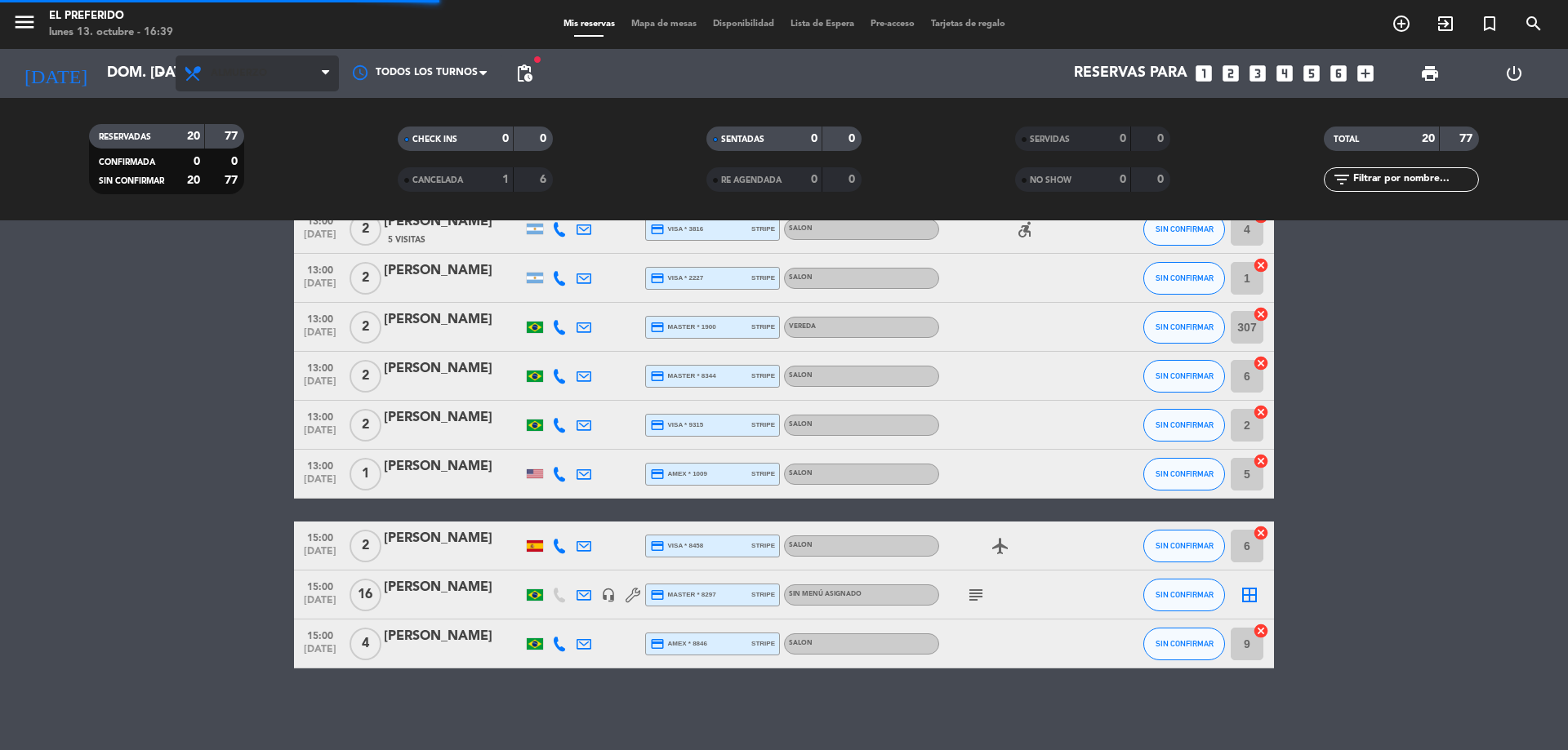
scroll to position [718, 0]
drag, startPoint x: 245, startPoint y: 79, endPoint x: 258, endPoint y: 118, distance: 41.1
click at [245, 82] on span "Almuerzo" at bounding box center [258, 73] width 163 height 36
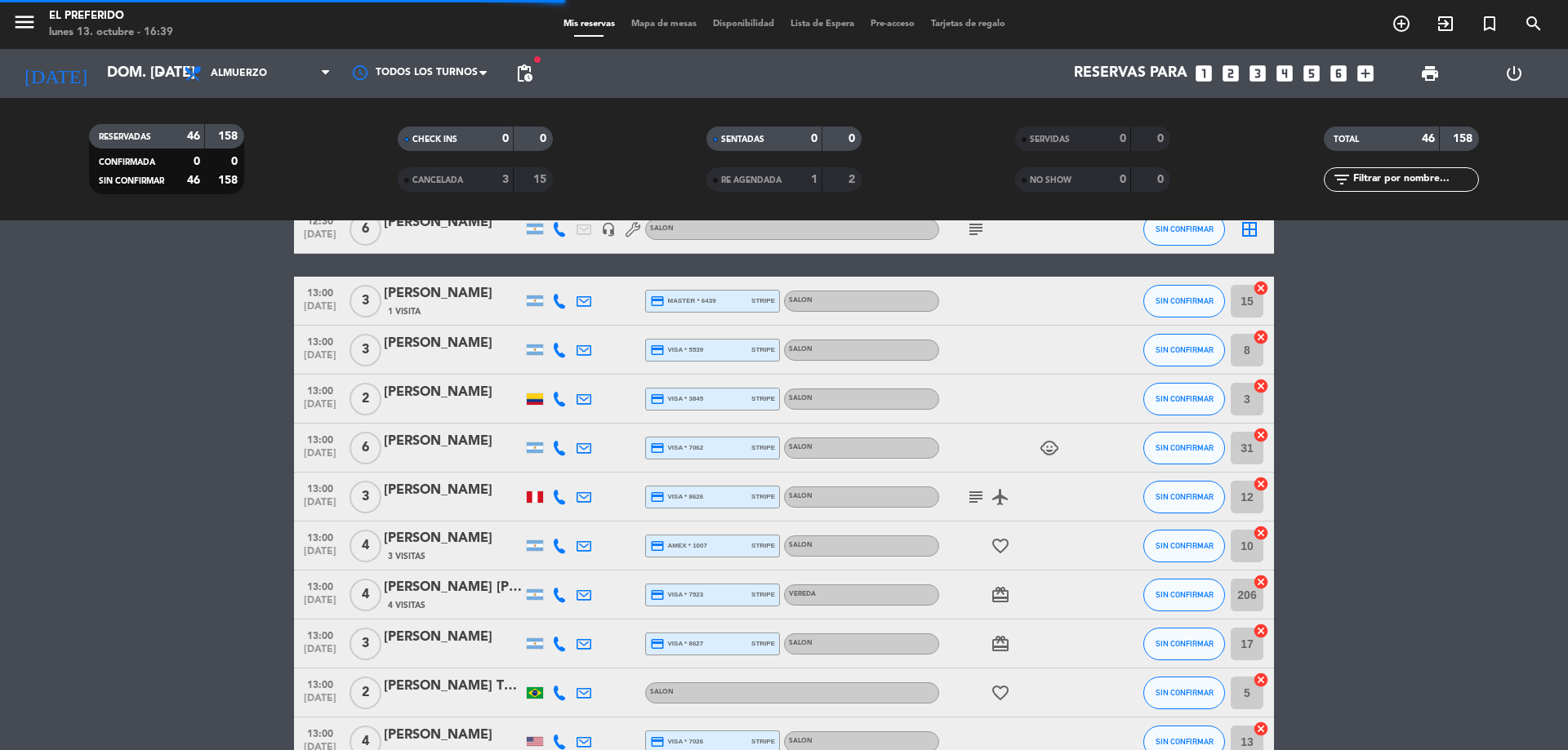
click at [281, 183] on filter-checkbox "RESERVADAS 46 158 CONFIRMADA 0 0 SIN CONFIRMAR 46 158" at bounding box center [166, 159] width 309 height 70
click at [265, 76] on span "Almuerzo" at bounding box center [239, 73] width 56 height 11
click at [263, 187] on div "menu El Preferido lunes 13. octubre - 16:39 Mis reservas Mapa de mesas Disponib…" at bounding box center [784, 110] width 1568 height 220
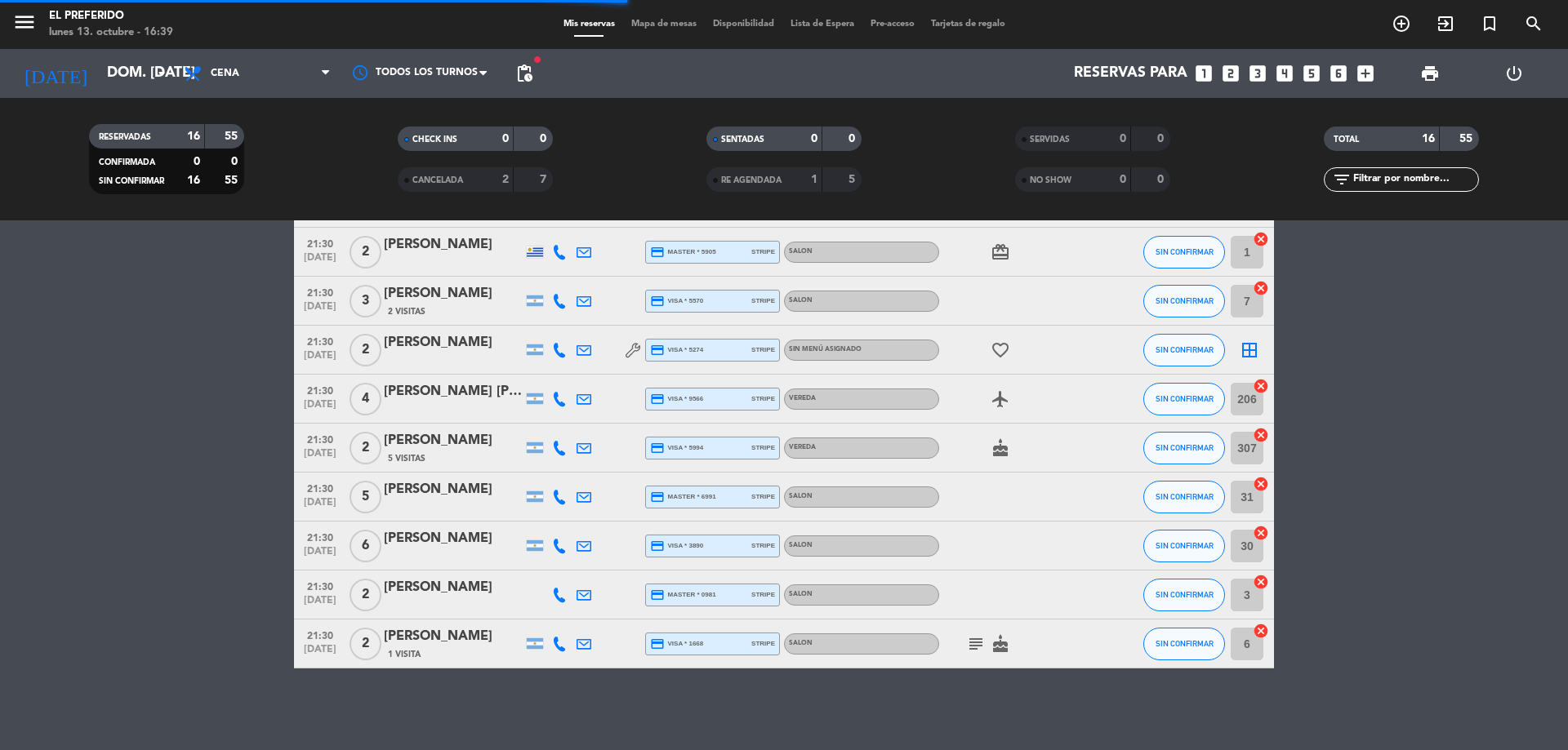
scroll to position [433, 0]
click at [524, 80] on span "pending_actions" at bounding box center [524, 73] width 20 height 20
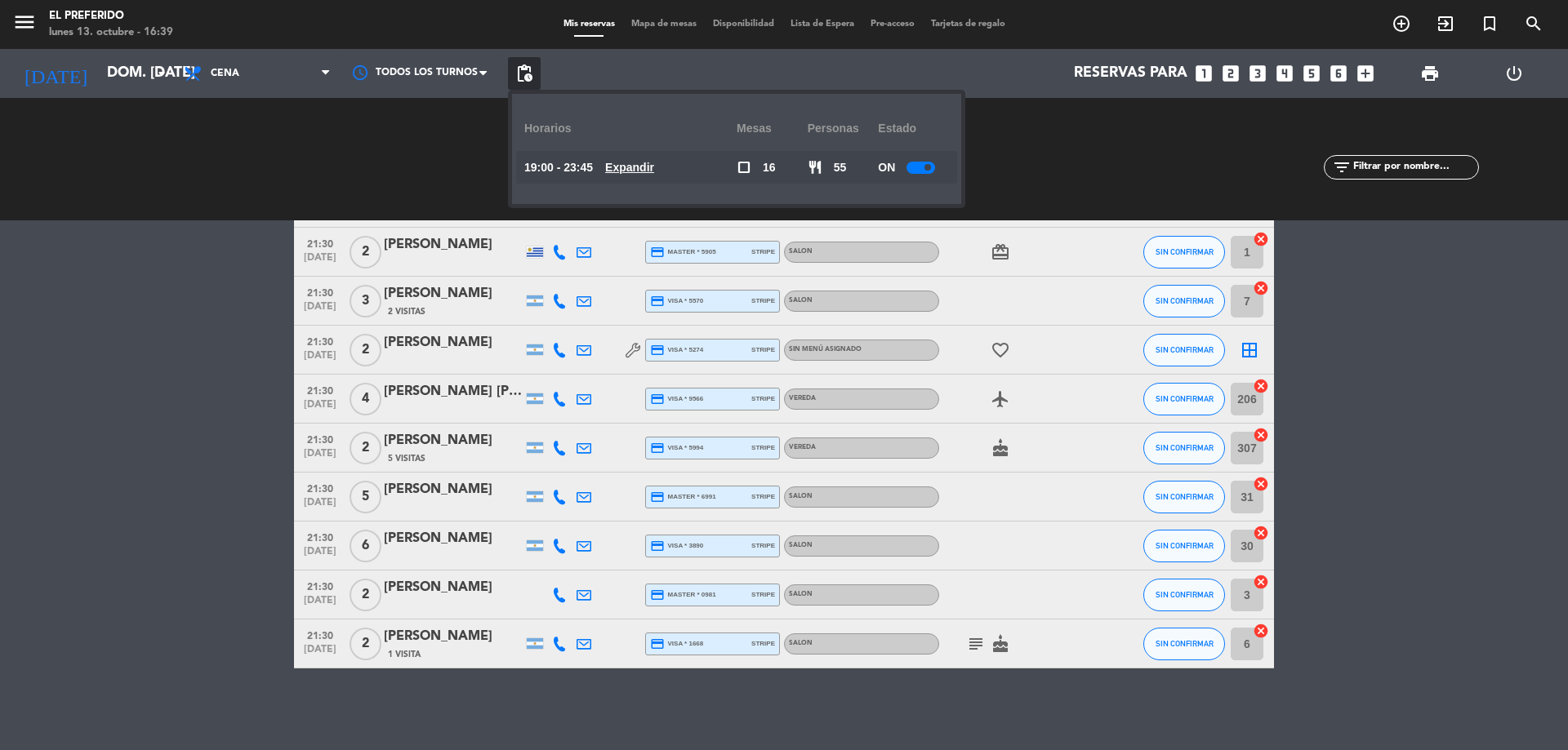
click at [620, 166] on u "Expandir" at bounding box center [630, 166] width 49 height 13
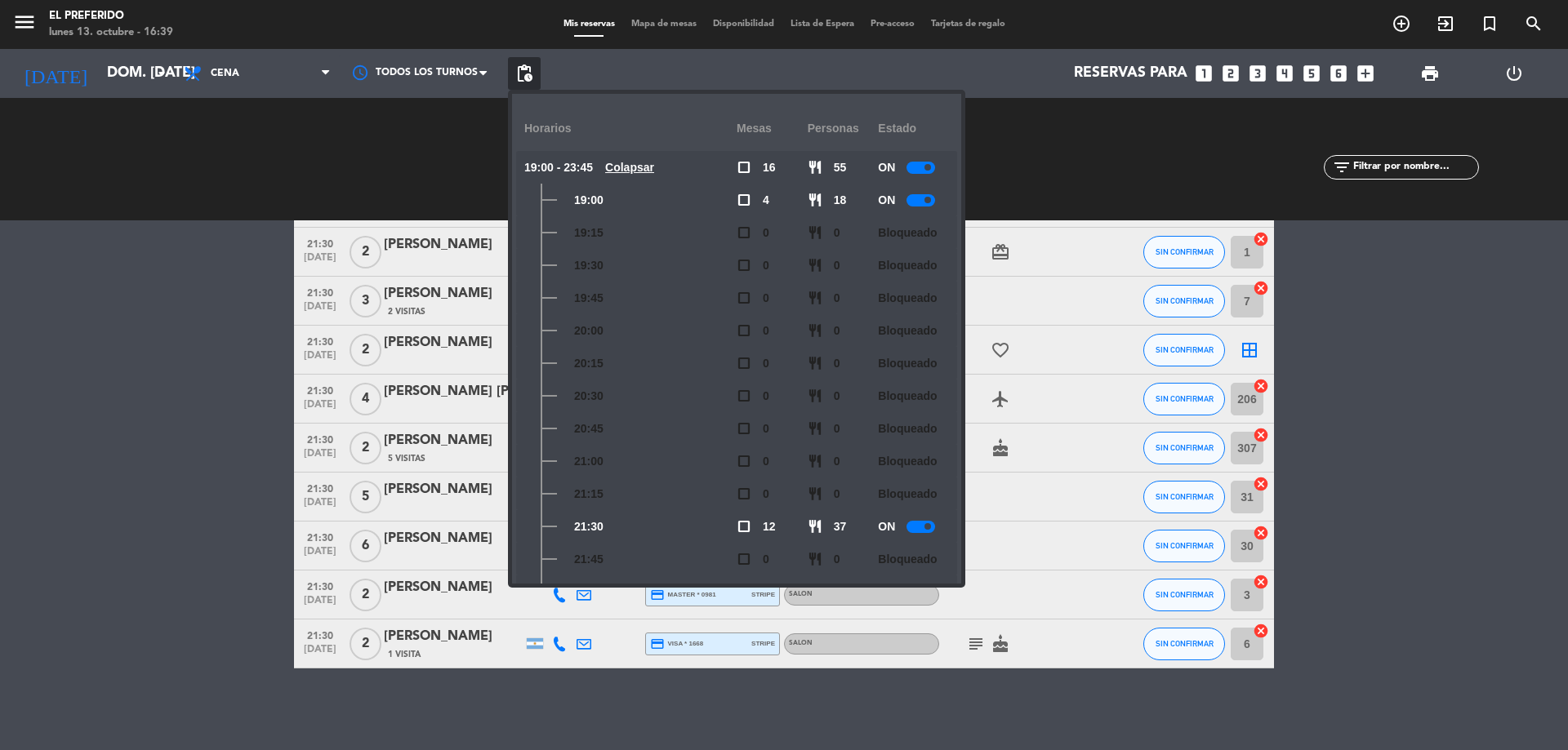
scroll to position [245, 0]
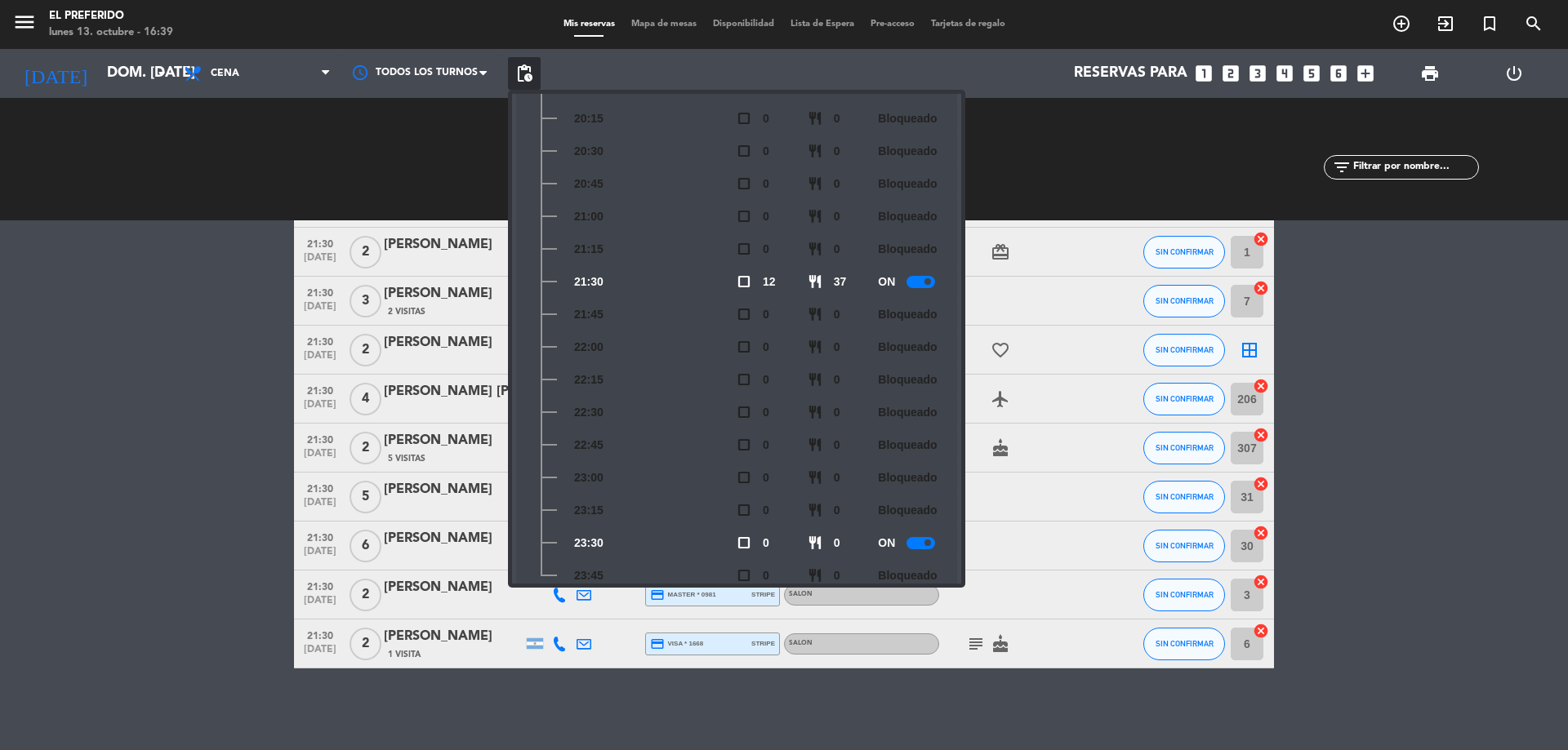
click at [173, 369] on bookings-row "19:00 [DATE] 6 [PERSON_NAME] credit_card master * 9548 stripe SALON subject cak…" at bounding box center [784, 265] width 1568 height 806
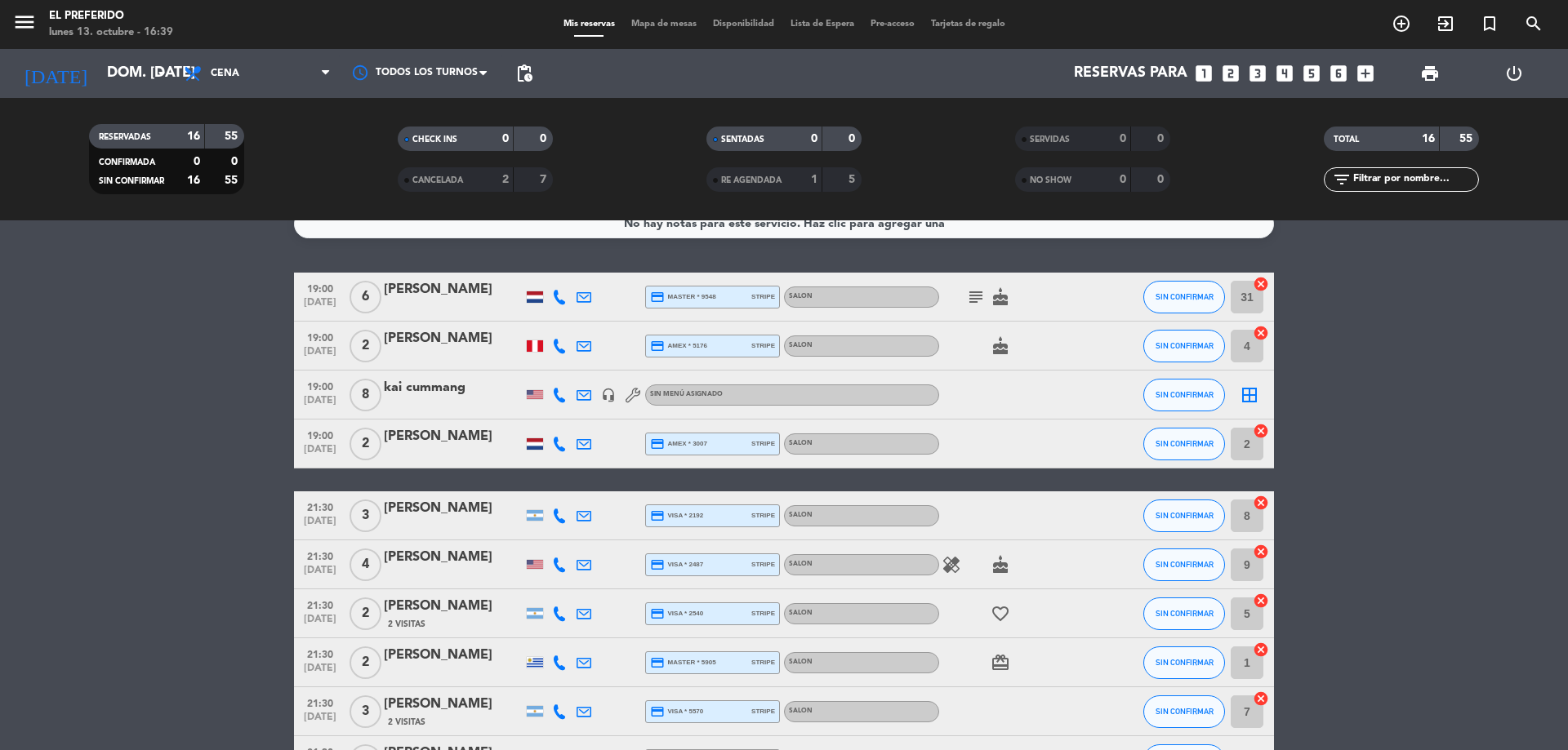
scroll to position [0, 0]
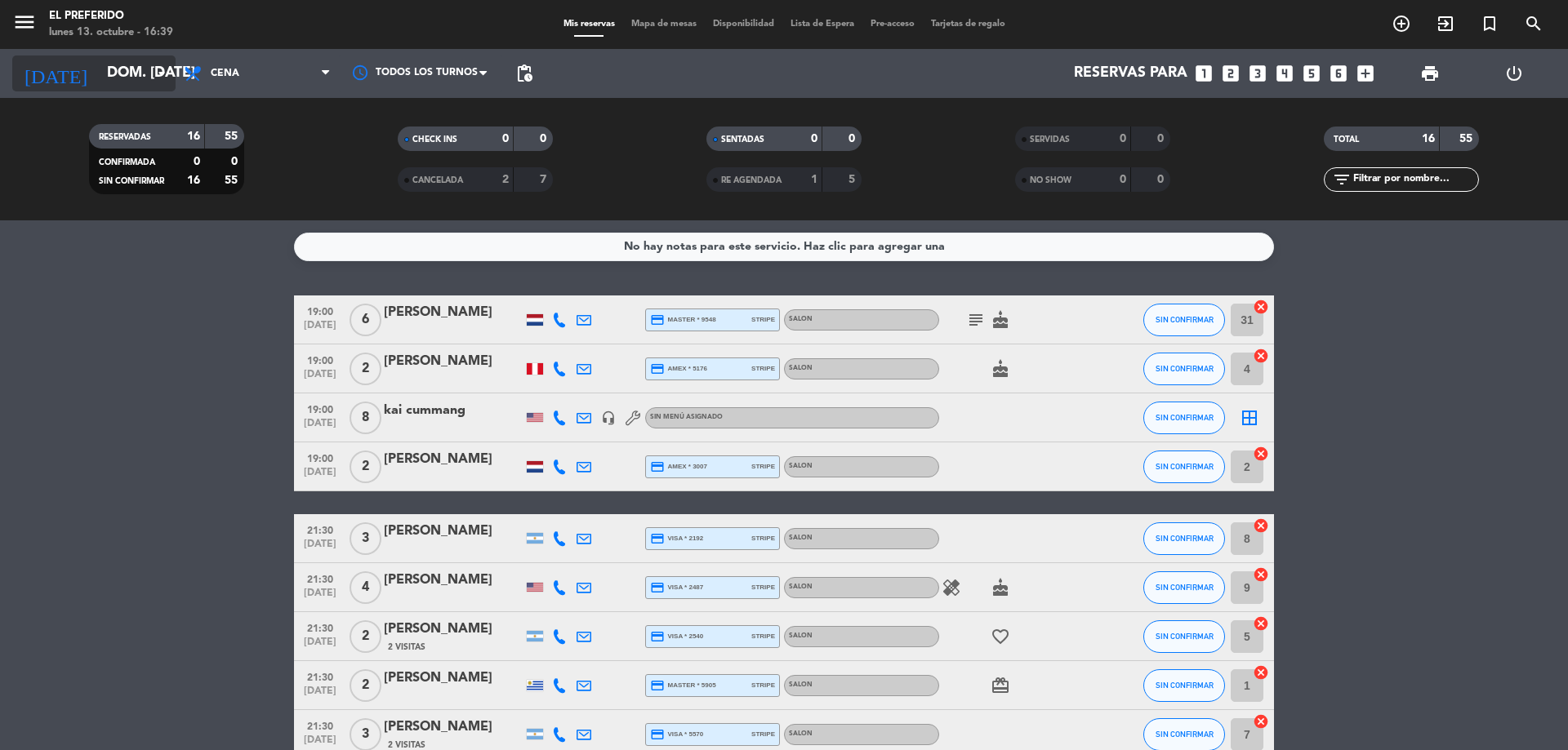
click at [154, 82] on icon "arrow_drop_down" at bounding box center [161, 73] width 20 height 20
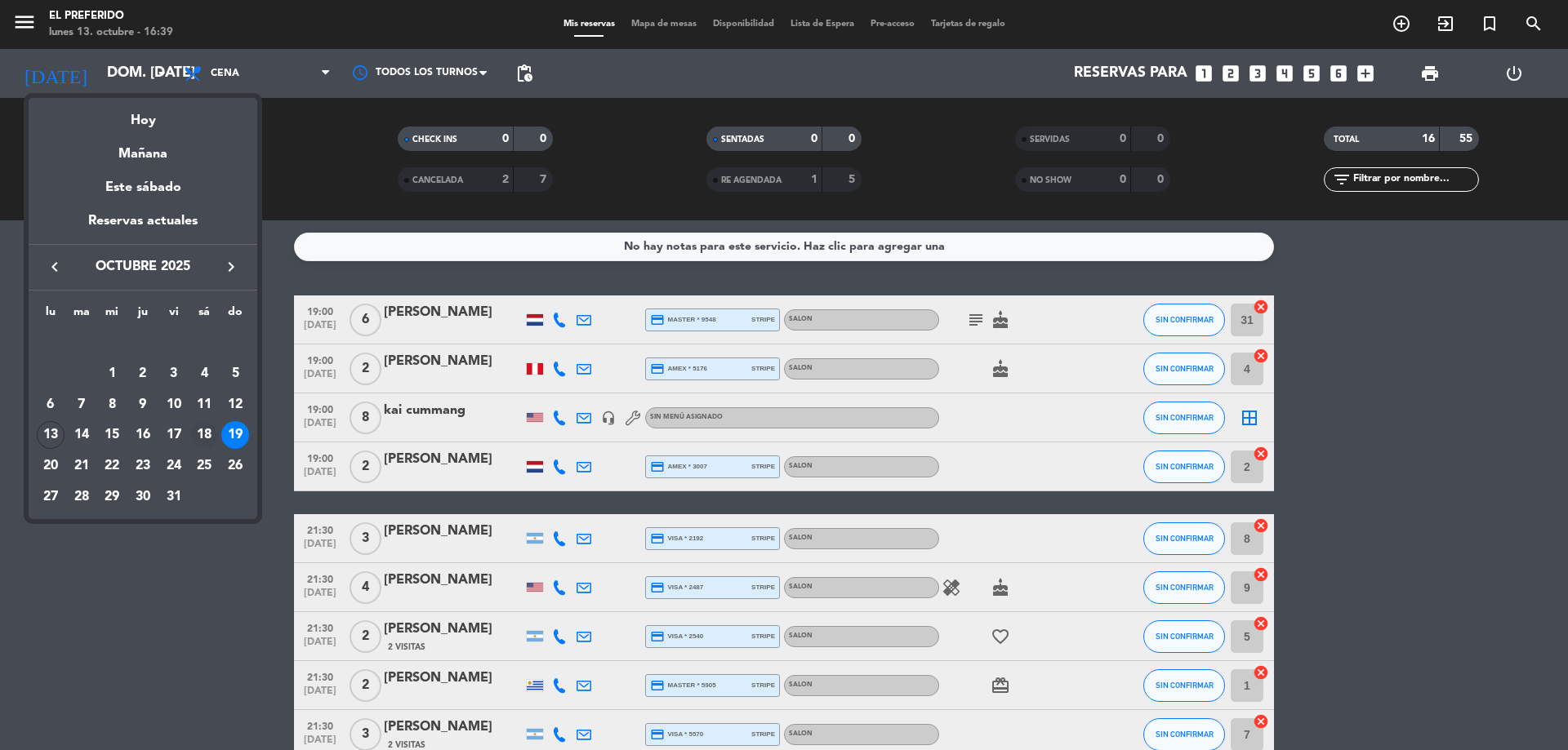
click at [204, 425] on div "18" at bounding box center [204, 435] width 28 height 28
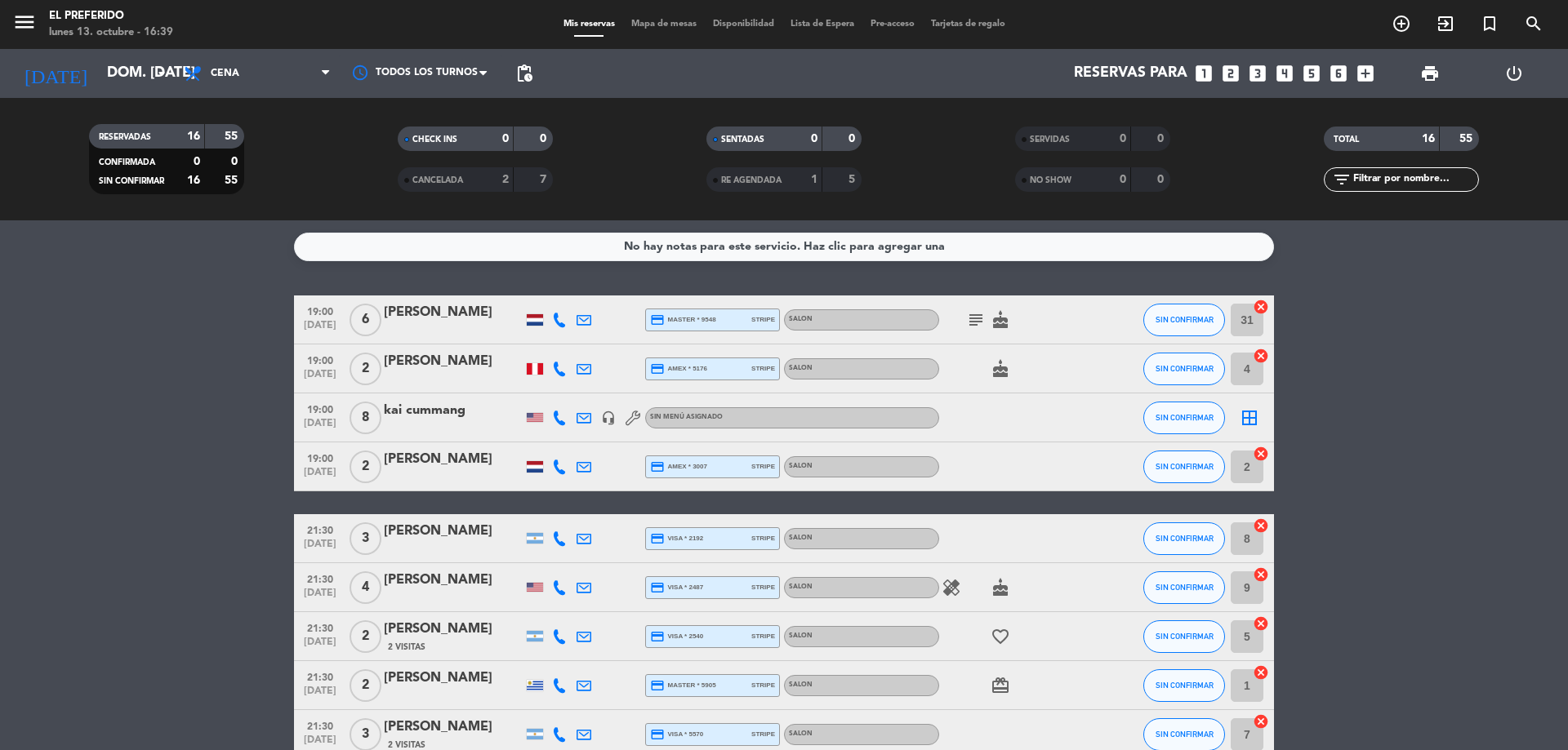
type input "sáb. [DATE]"
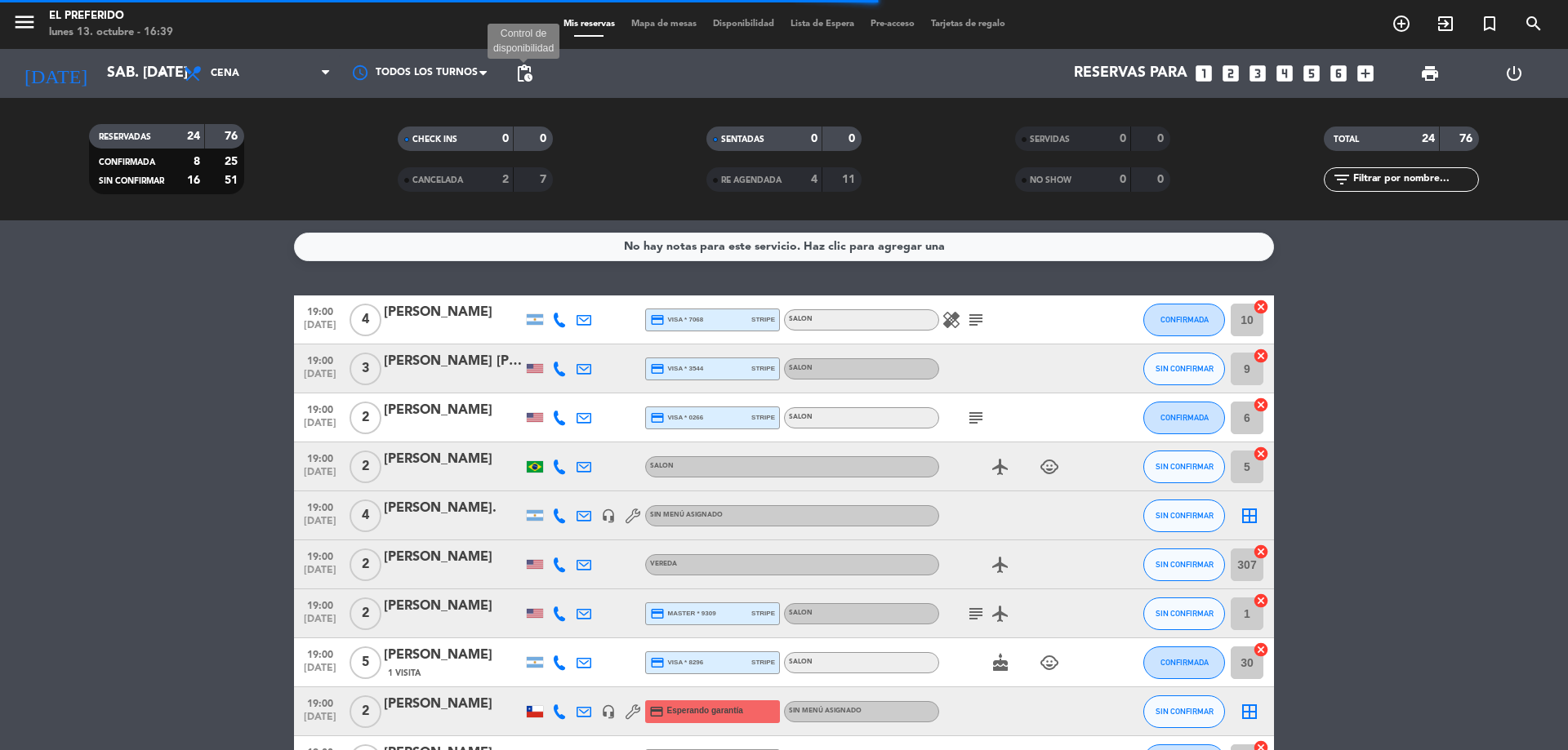
click at [519, 71] on span "pending_actions" at bounding box center [524, 73] width 20 height 20
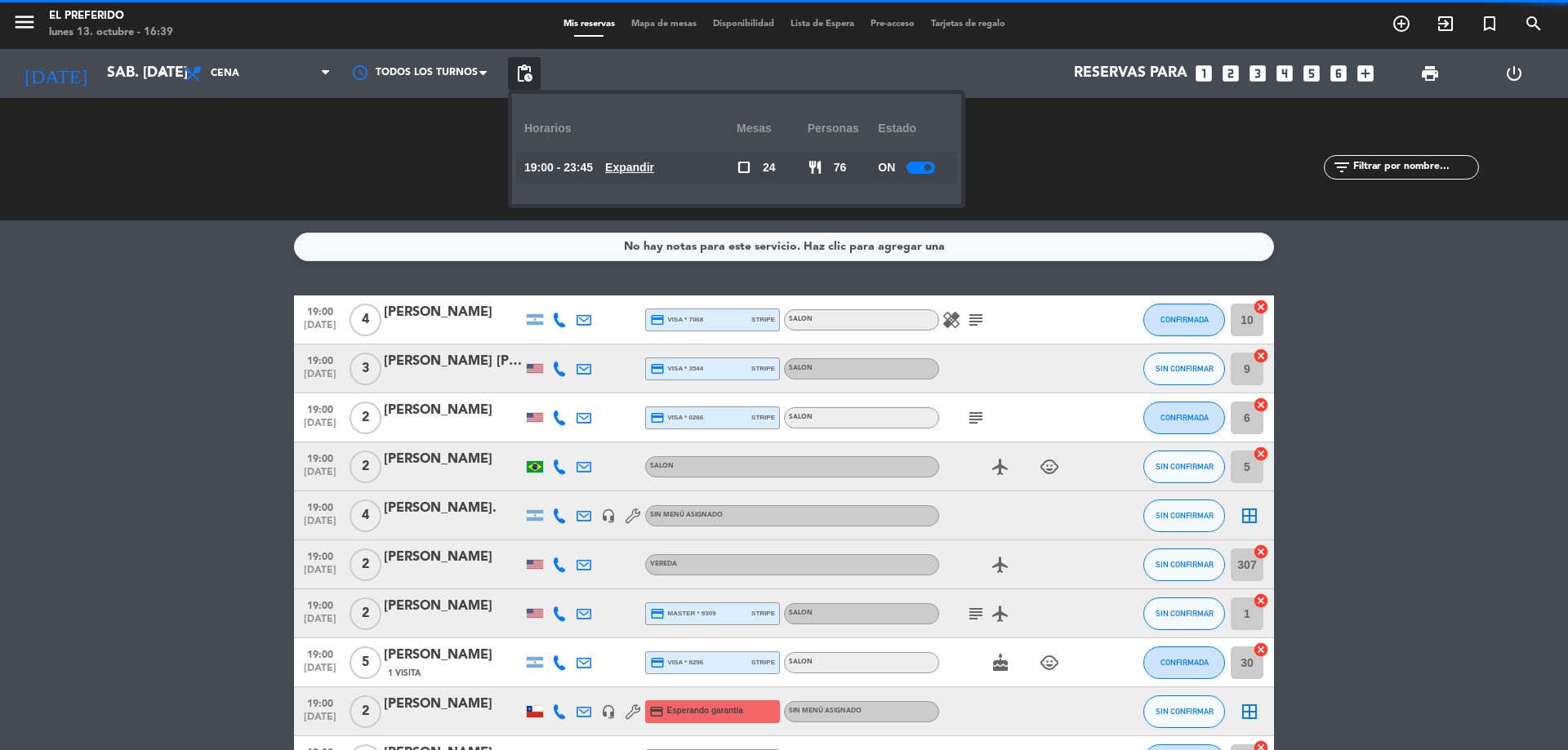
click at [640, 175] on span "Expandir" at bounding box center [630, 167] width 49 height 19
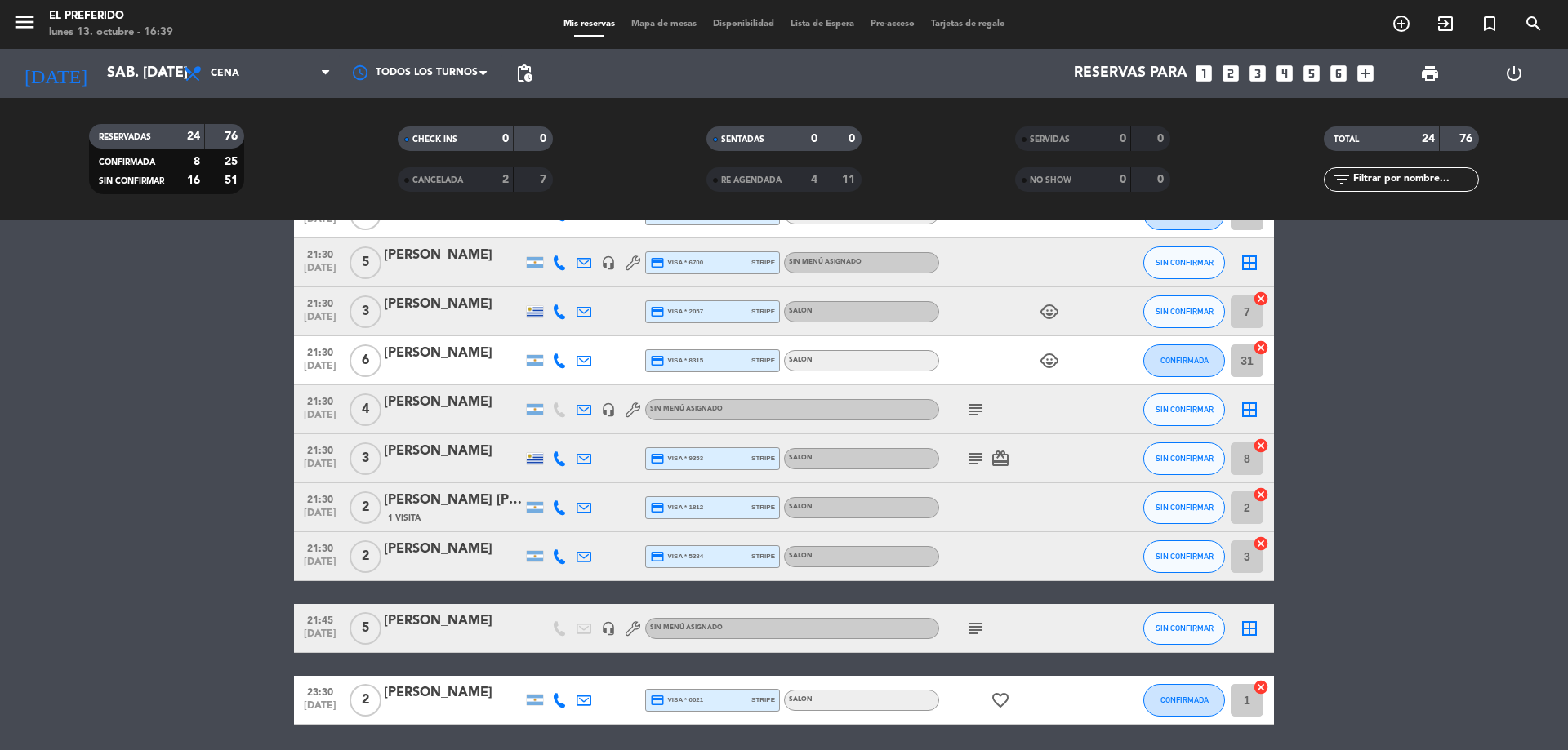
scroll to position [816, 0]
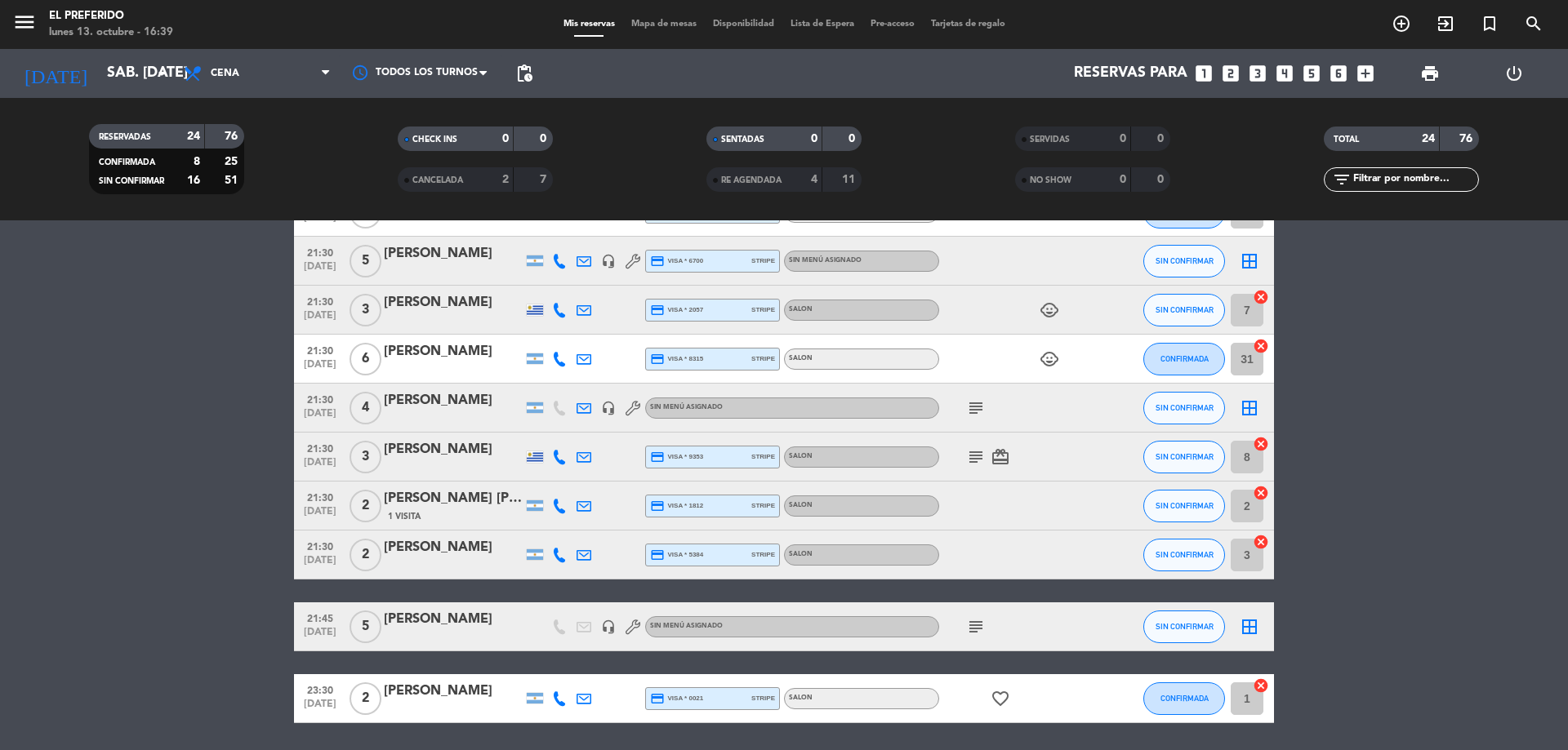
click at [986, 626] on span "subject" at bounding box center [976, 626] width 25 height 20
click at [987, 627] on span "subject" at bounding box center [976, 626] width 25 height 20
click at [988, 633] on span "subject" at bounding box center [976, 626] width 25 height 20
click at [981, 632] on icon "subject" at bounding box center [976, 626] width 20 height 20
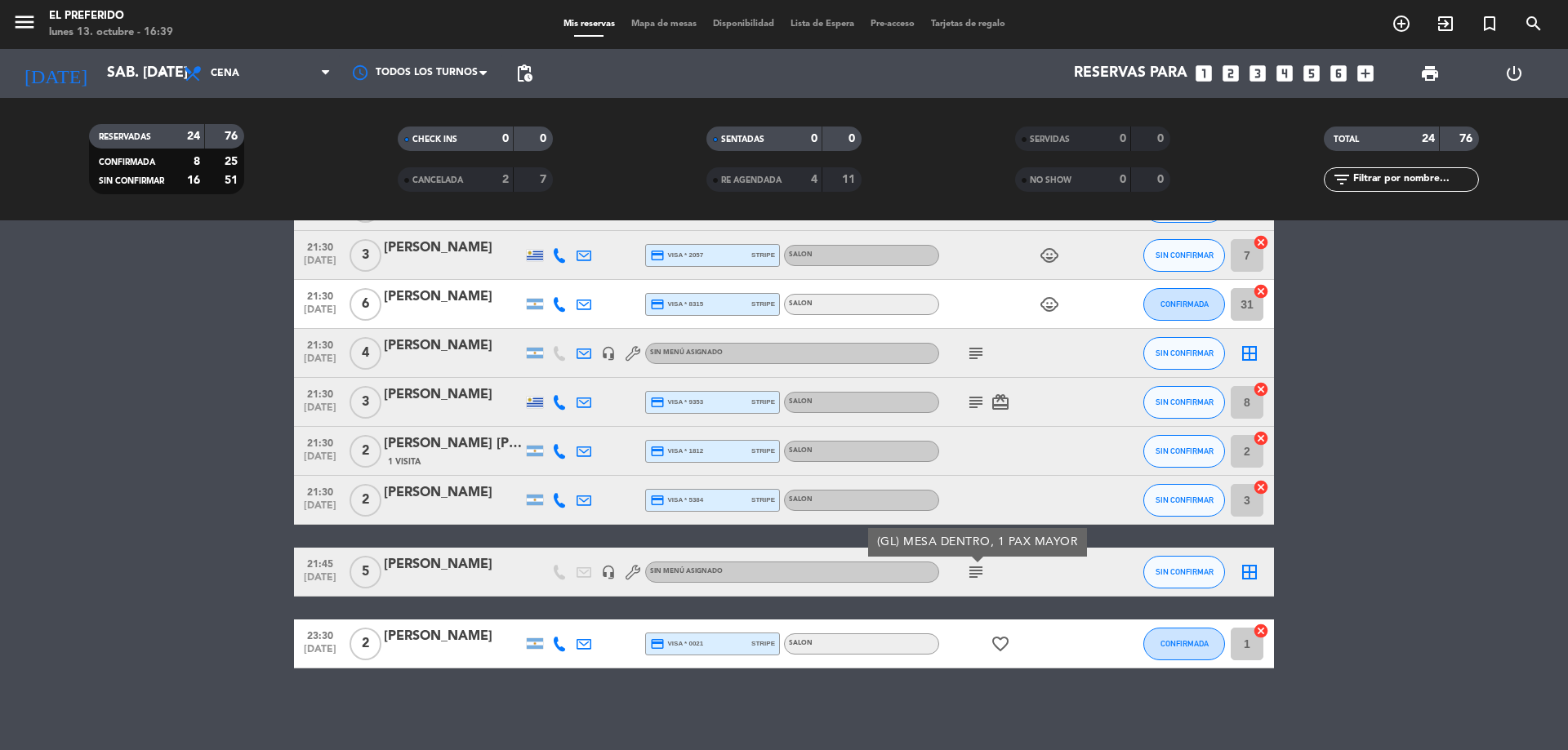
click at [392, 688] on div "No hay notas para este servicio. Haz clic para agregar una 19:00 [DATE] 4 [PERS…" at bounding box center [784, 485] width 1568 height 530
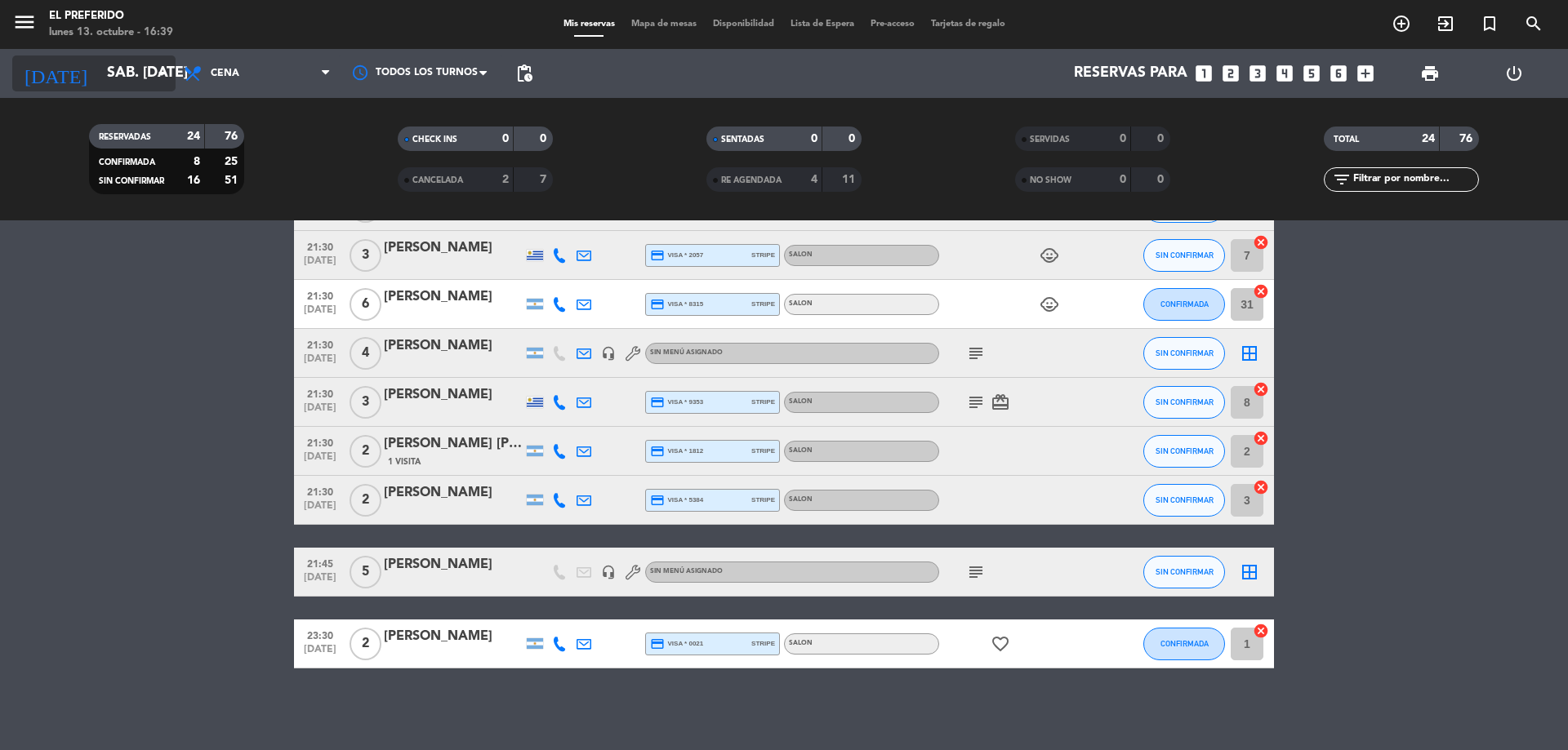
click at [150, 74] on input "sáb. [DATE]" at bounding box center [193, 73] width 190 height 32
